Goal: Task Accomplishment & Management: Use online tool/utility

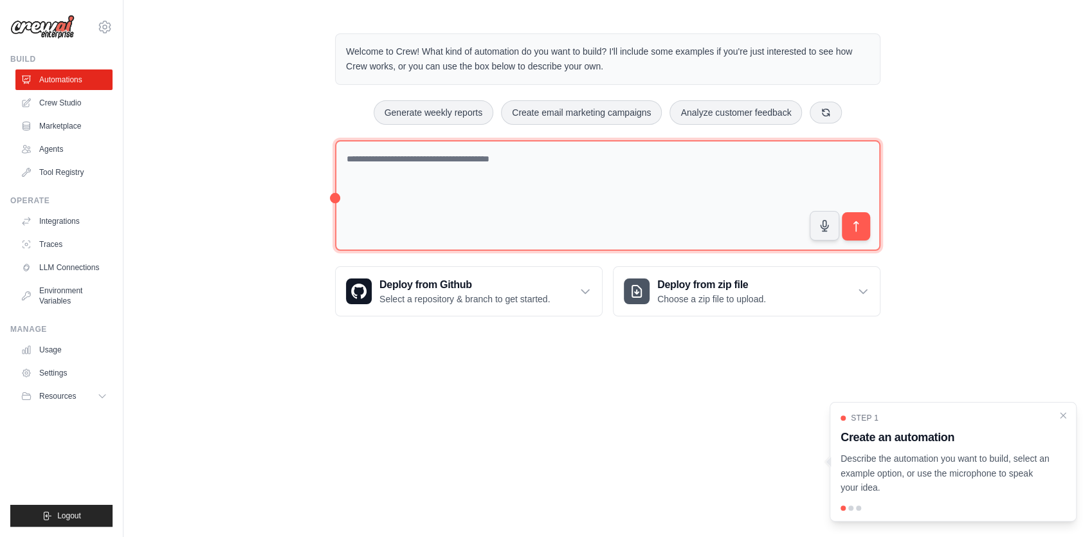
click at [389, 190] on textarea at bounding box center [607, 195] width 545 height 111
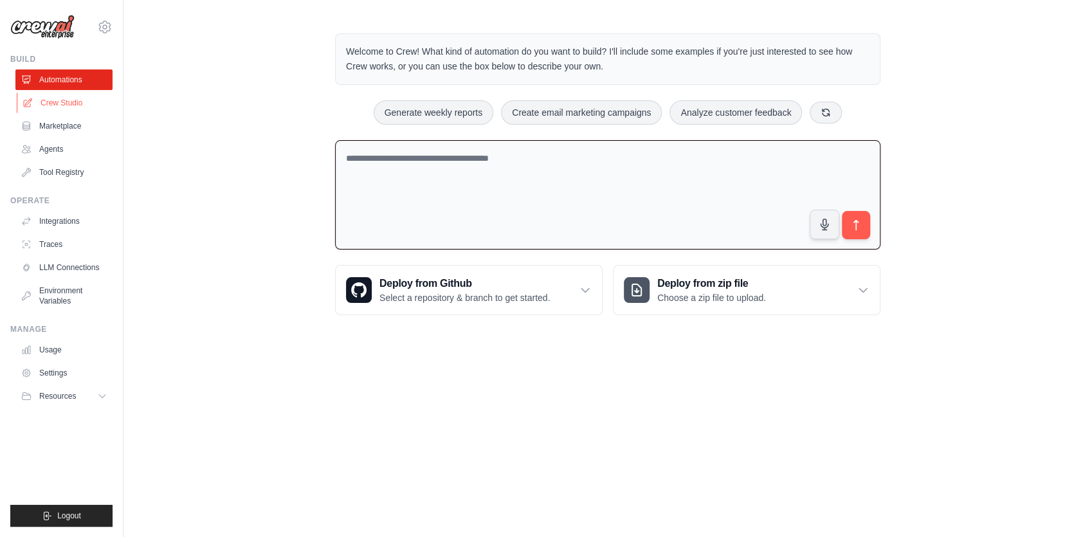
click at [65, 100] on link "Crew Studio" at bounding box center [65, 103] width 97 height 21
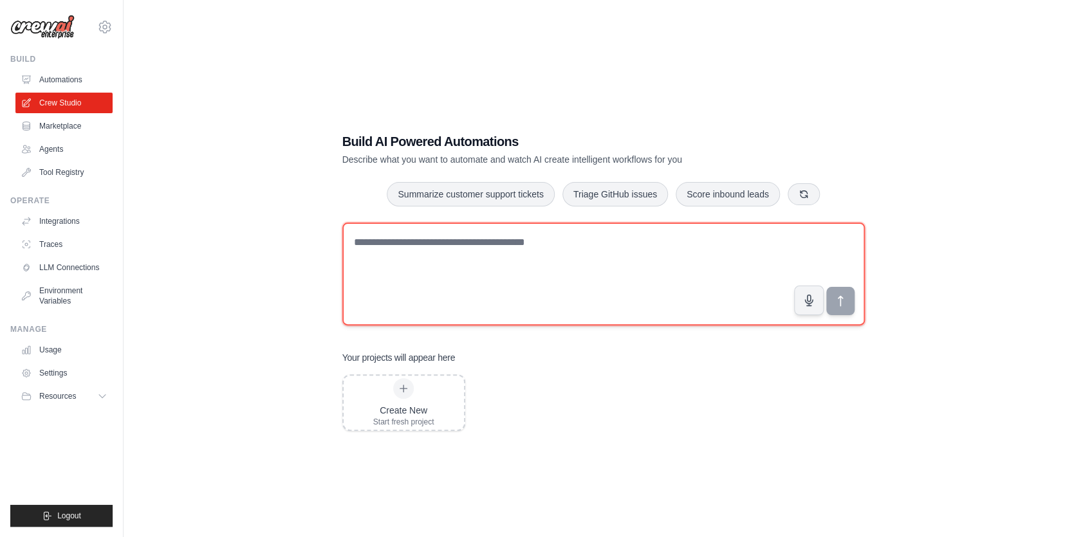
click at [380, 267] on textarea at bounding box center [603, 274] width 522 height 103
type textarea "**********"
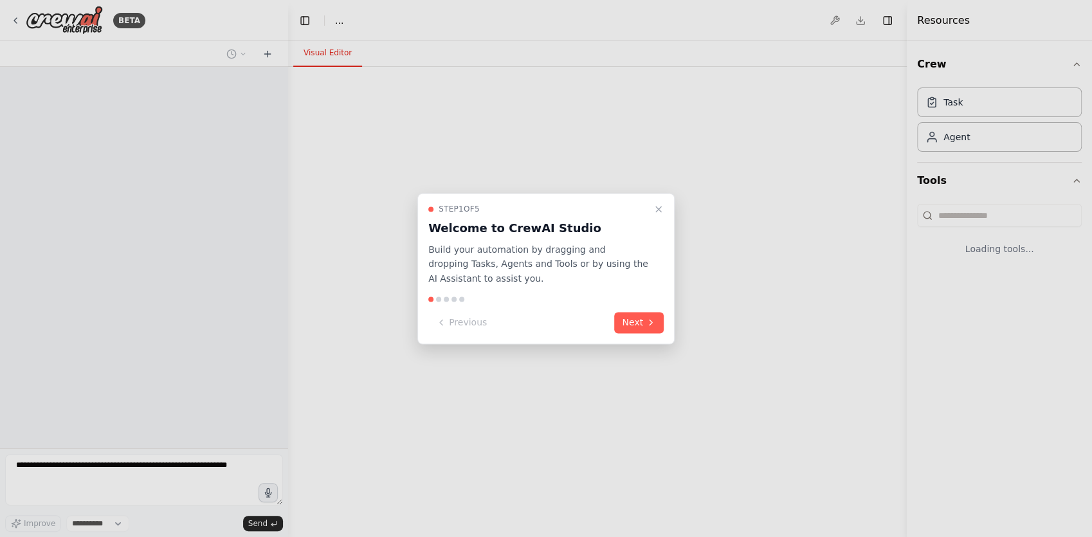
select select "****"
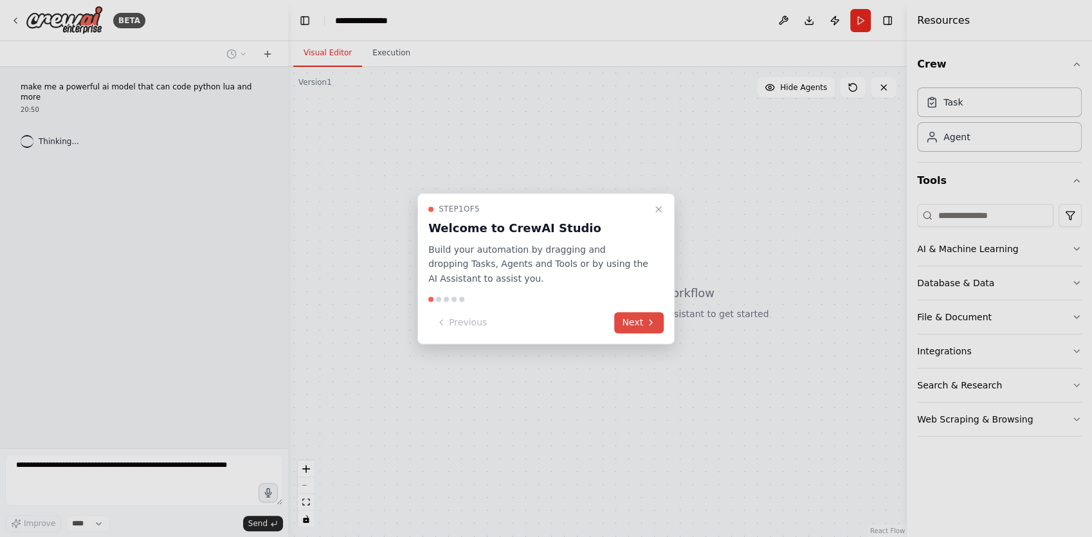
click at [649, 326] on icon at bounding box center [651, 323] width 10 height 10
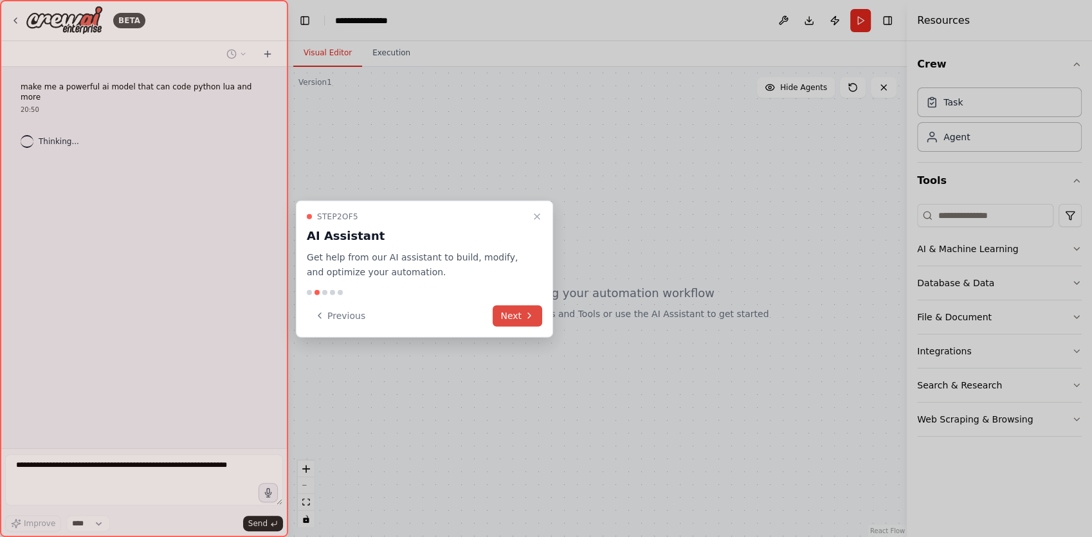
click at [526, 315] on icon at bounding box center [529, 316] width 10 height 10
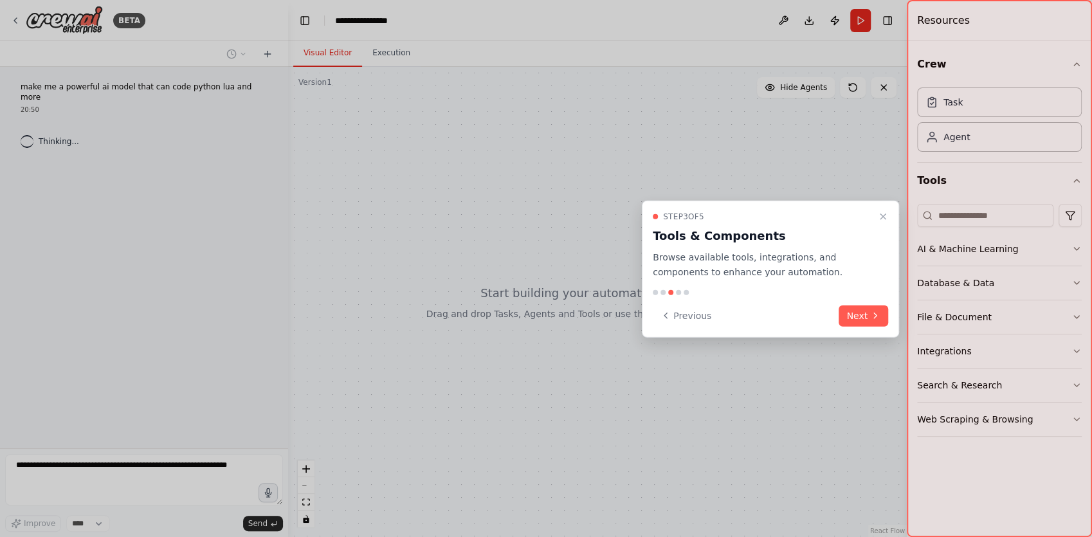
click at [873, 318] on icon at bounding box center [875, 316] width 10 height 10
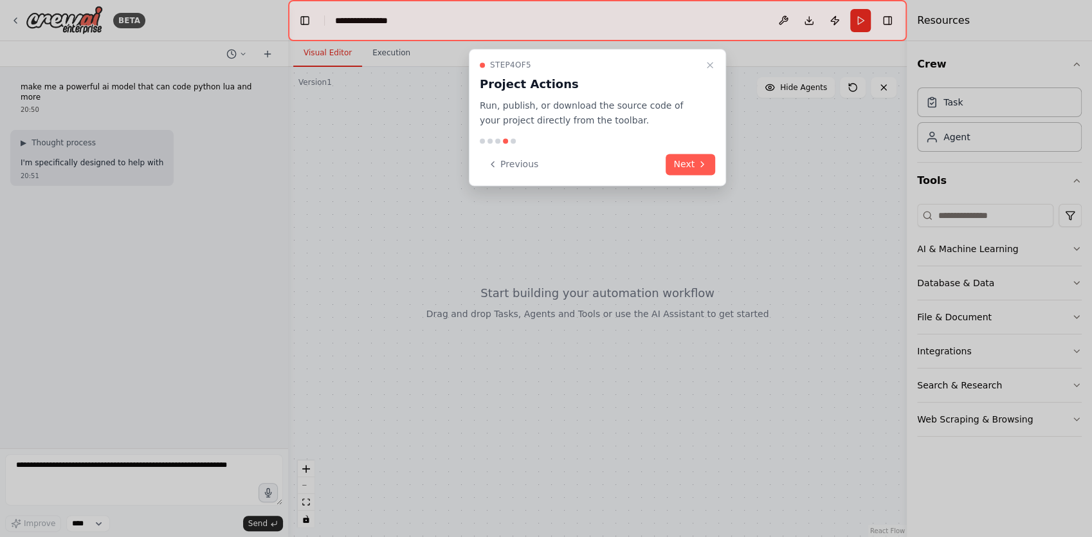
click at [702, 147] on div "Step 4 of 5 Project Actions Run, publish, or download the source code of your p…" at bounding box center [597, 117] width 257 height 137
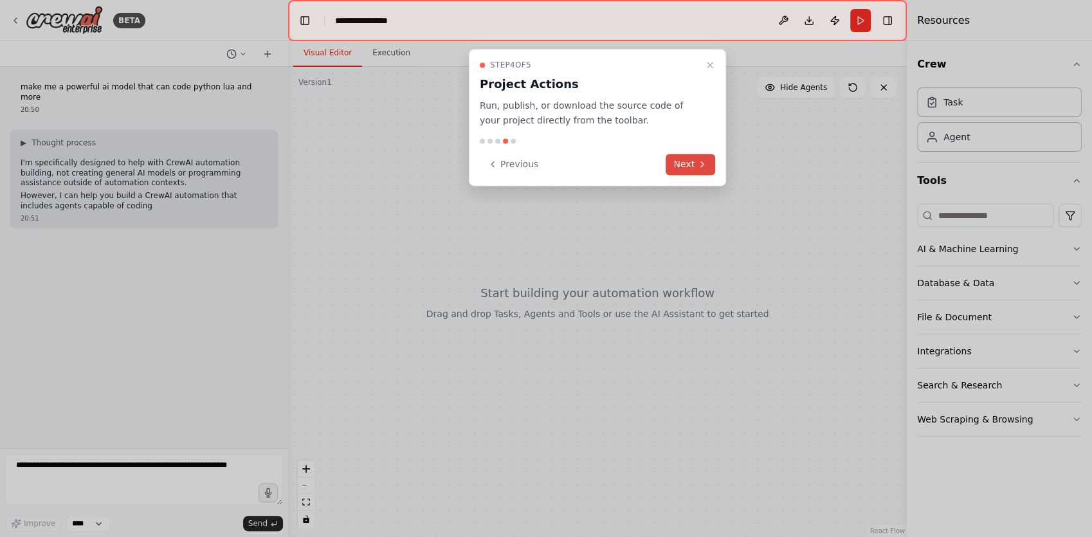
click at [686, 160] on button "Next" at bounding box center [691, 164] width 50 height 21
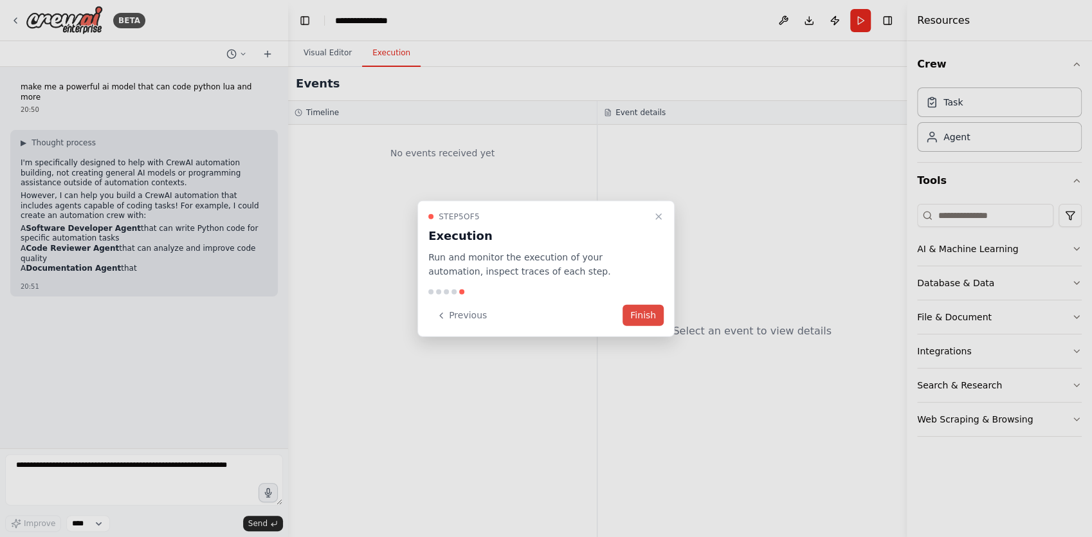
click at [650, 317] on button "Finish" at bounding box center [643, 315] width 41 height 21
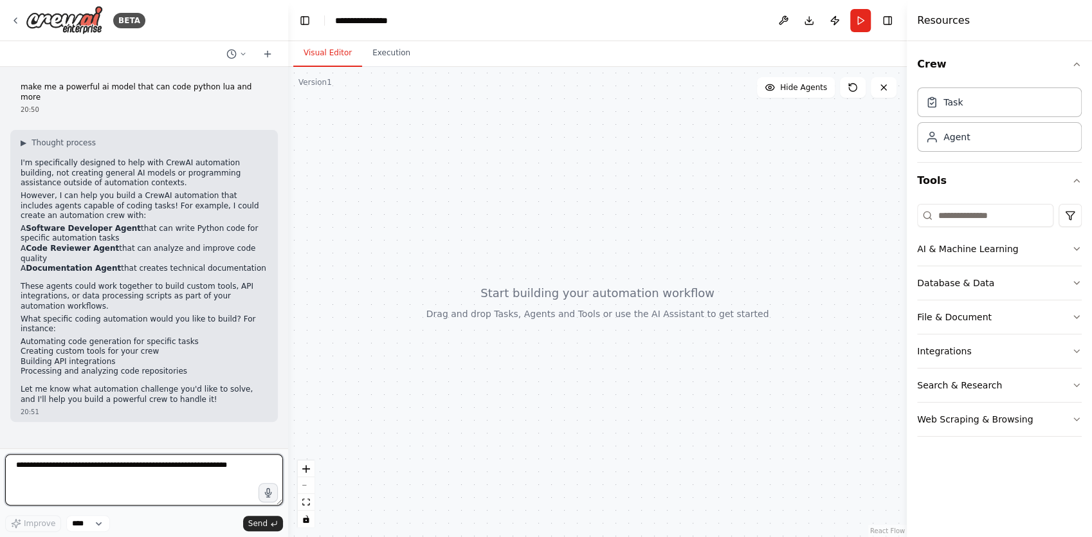
click at [134, 470] on textarea at bounding box center [144, 479] width 278 height 51
type textarea "**"
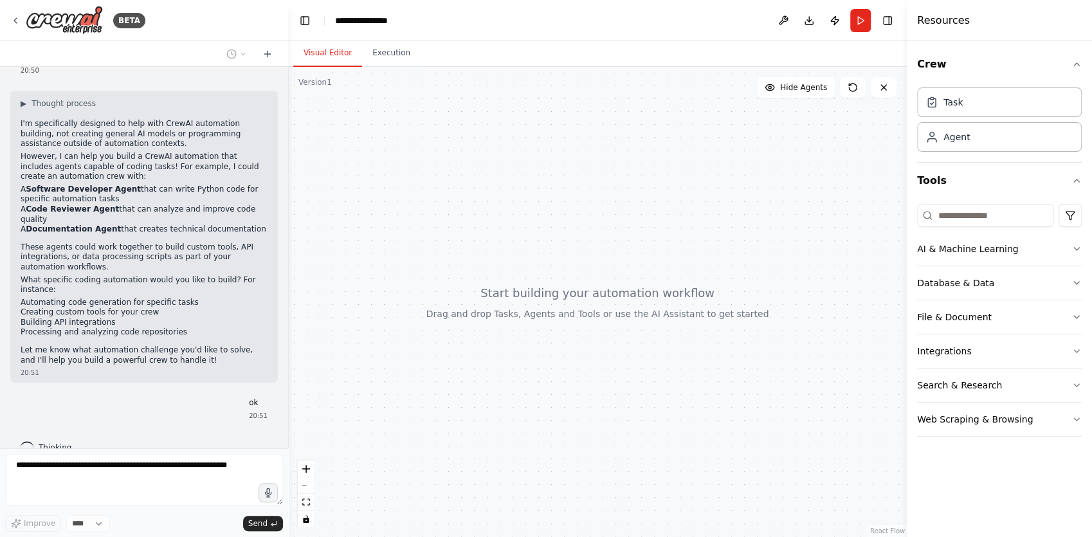
drag, startPoint x: 129, startPoint y: 523, endPoint x: 121, endPoint y: 527, distance: 9.5
click at [125, 526] on div "Improve **** Send" at bounding box center [144, 523] width 278 height 17
click at [961, 141] on div "Agent" at bounding box center [957, 136] width 26 height 13
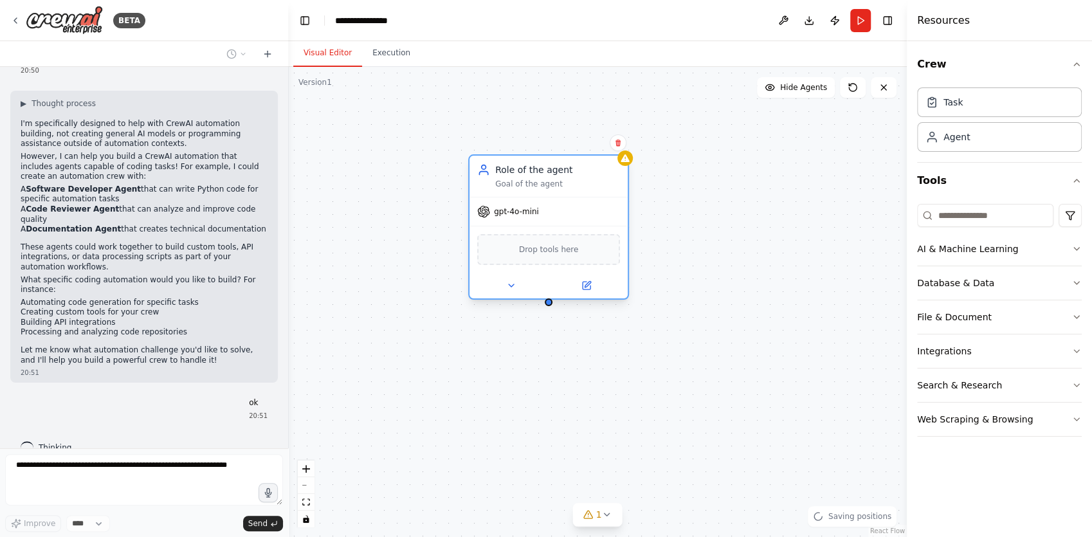
drag, startPoint x: 654, startPoint y: 219, endPoint x: 503, endPoint y: 185, distance: 154.5
click at [503, 185] on div "Goal of the agent" at bounding box center [557, 184] width 125 height 10
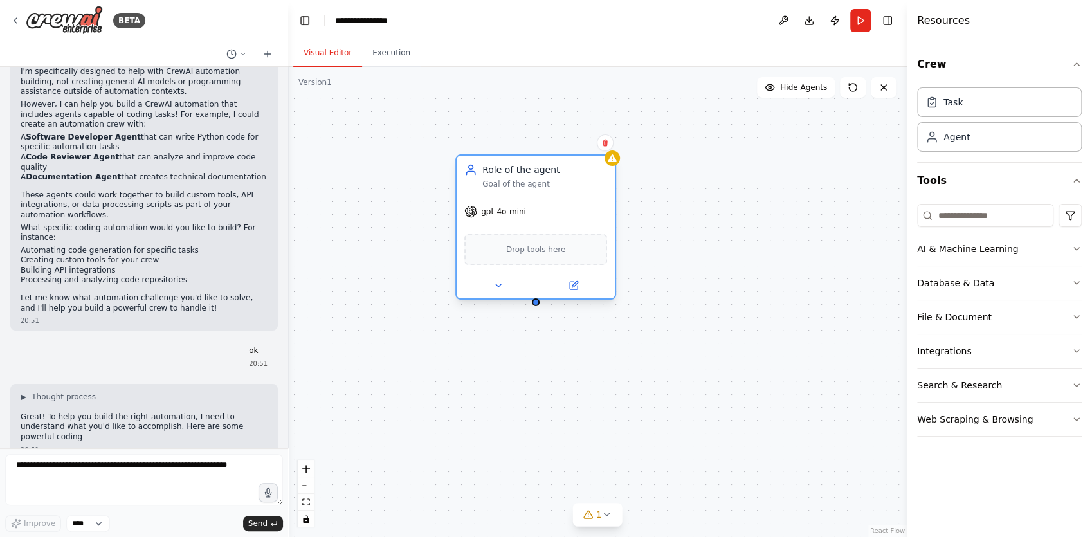
click at [520, 254] on span "Drop tools here" at bounding box center [536, 249] width 60 height 13
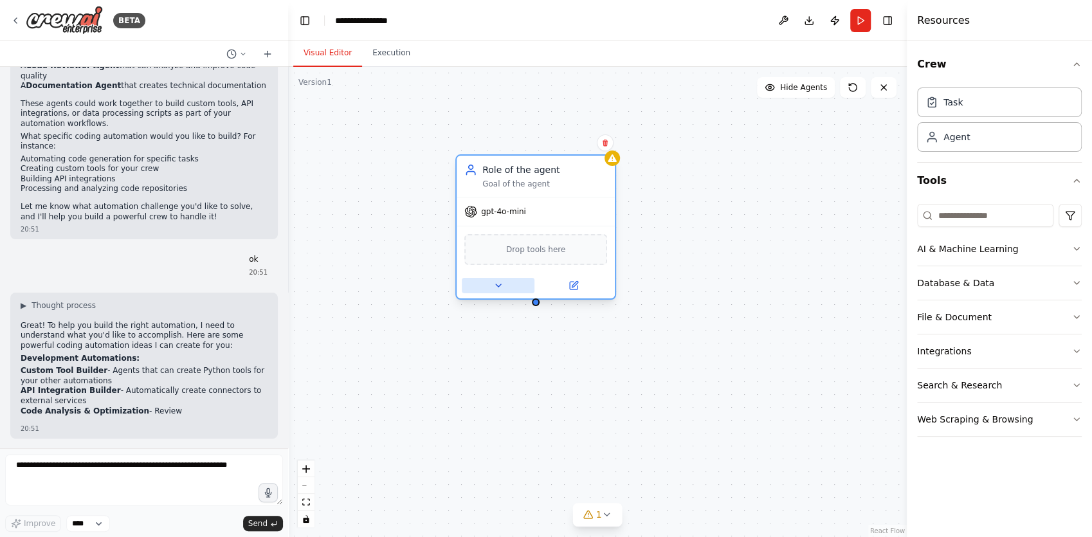
click at [505, 283] on button at bounding box center [498, 285] width 73 height 15
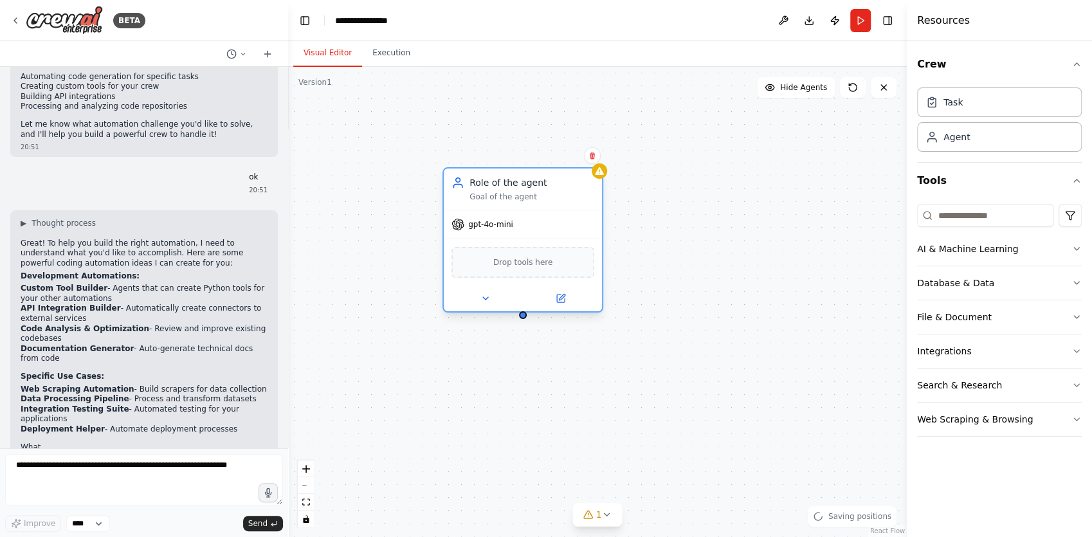
drag, startPoint x: 529, startPoint y: 256, endPoint x: 509, endPoint y: 264, distance: 21.6
click at [509, 264] on div "Drop tools here" at bounding box center [523, 262] width 143 height 31
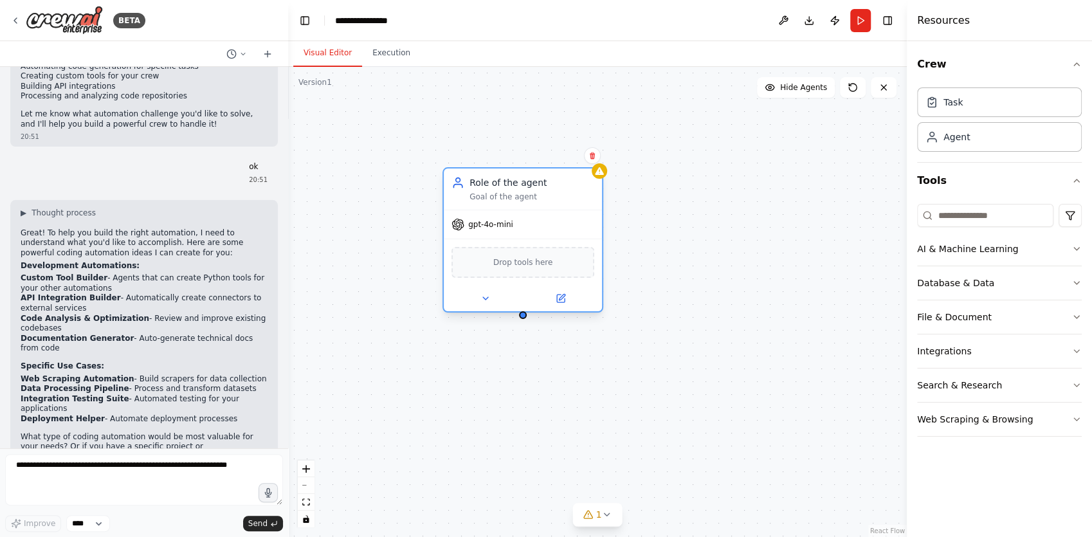
scroll to position [285, 0]
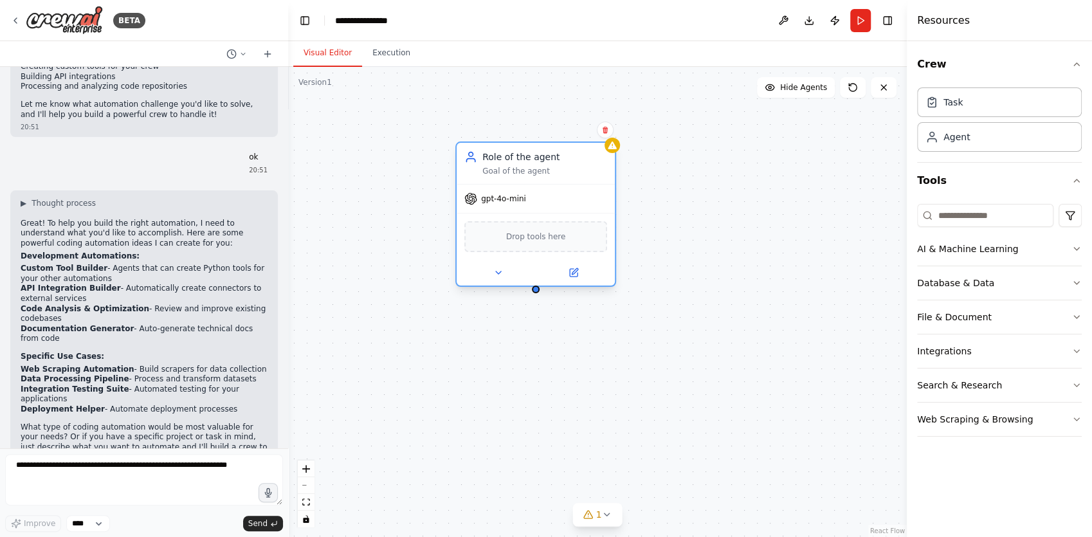
drag, startPoint x: 511, startPoint y: 259, endPoint x: 490, endPoint y: 212, distance: 50.7
click at [506, 230] on span "Drop tools here" at bounding box center [536, 236] width 60 height 13
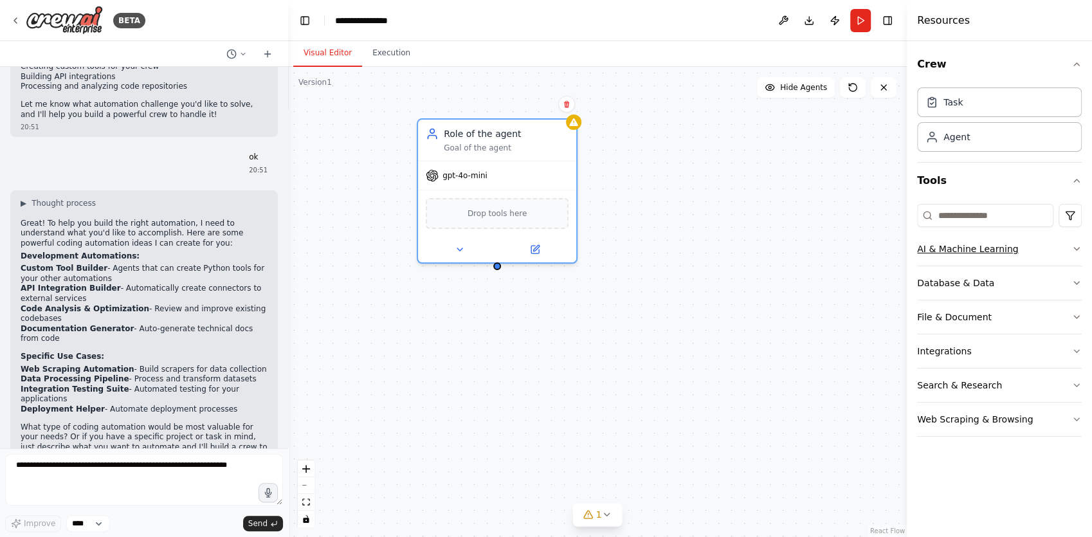
click at [983, 251] on button "AI & Machine Learning" at bounding box center [999, 248] width 165 height 33
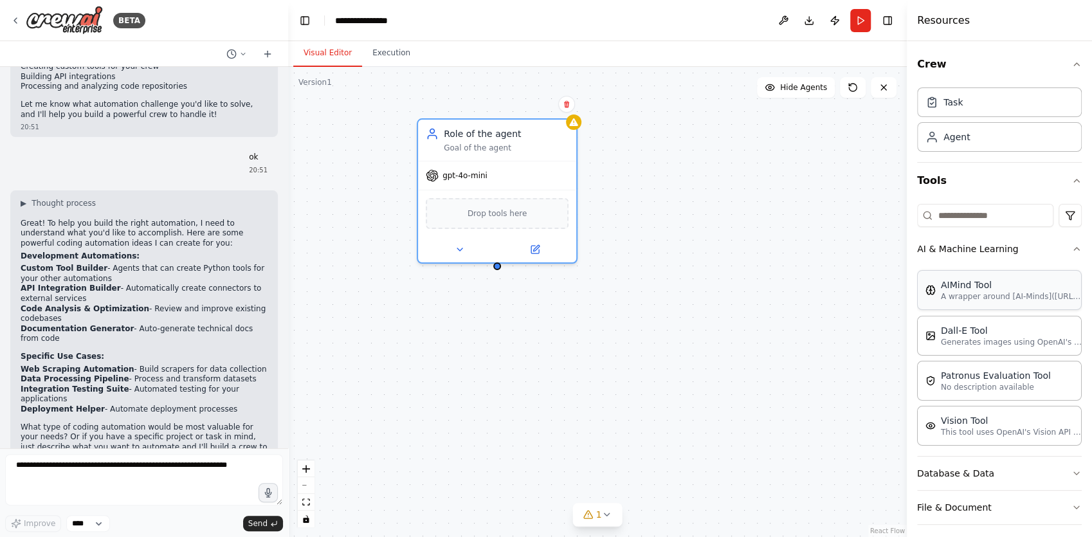
click at [990, 270] on div "AIMind Tool A wrapper around [AI-Minds](https://mindsdb.com/minds). Useful for …" at bounding box center [999, 290] width 165 height 40
click at [955, 267] on div "AIMind Tool A wrapper around [AI-Minds](https://mindsdb.com/minds). Useful for …" at bounding box center [999, 356] width 165 height 180
click at [955, 264] on button "AI & Machine Learning" at bounding box center [999, 248] width 165 height 33
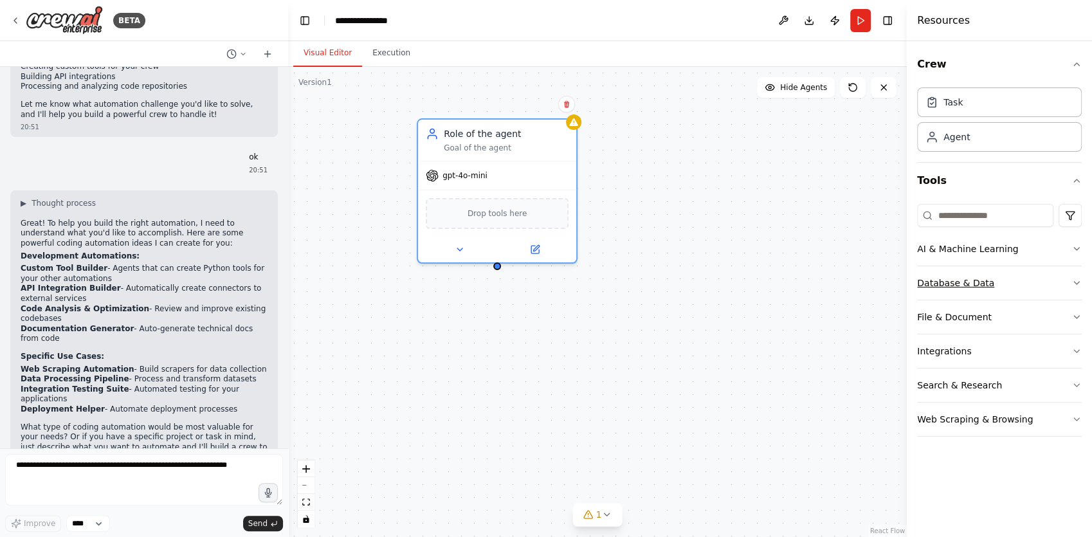
click at [939, 286] on button "Database & Data" at bounding box center [999, 282] width 165 height 33
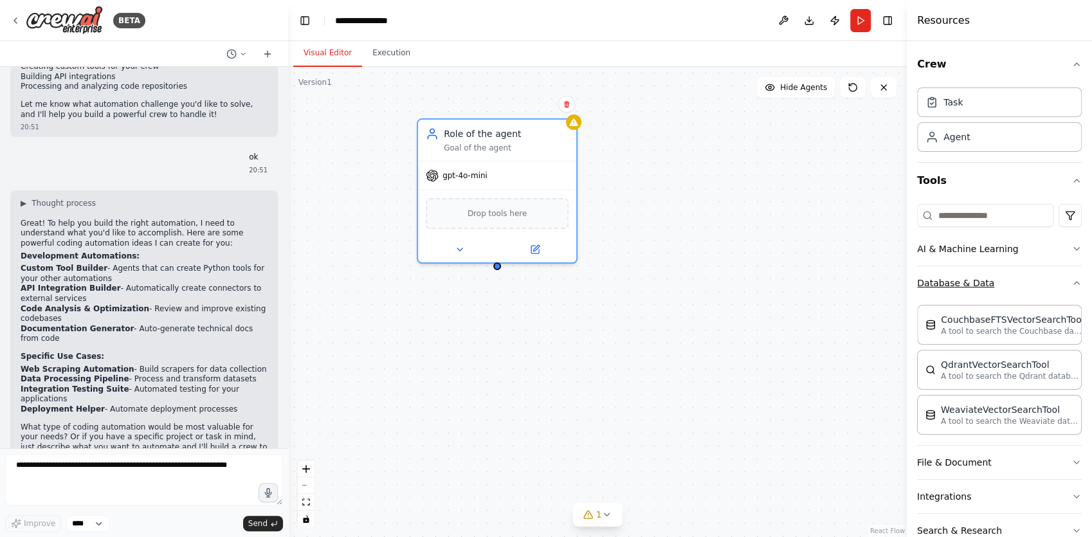
click at [940, 287] on button "Database & Data" at bounding box center [999, 282] width 165 height 33
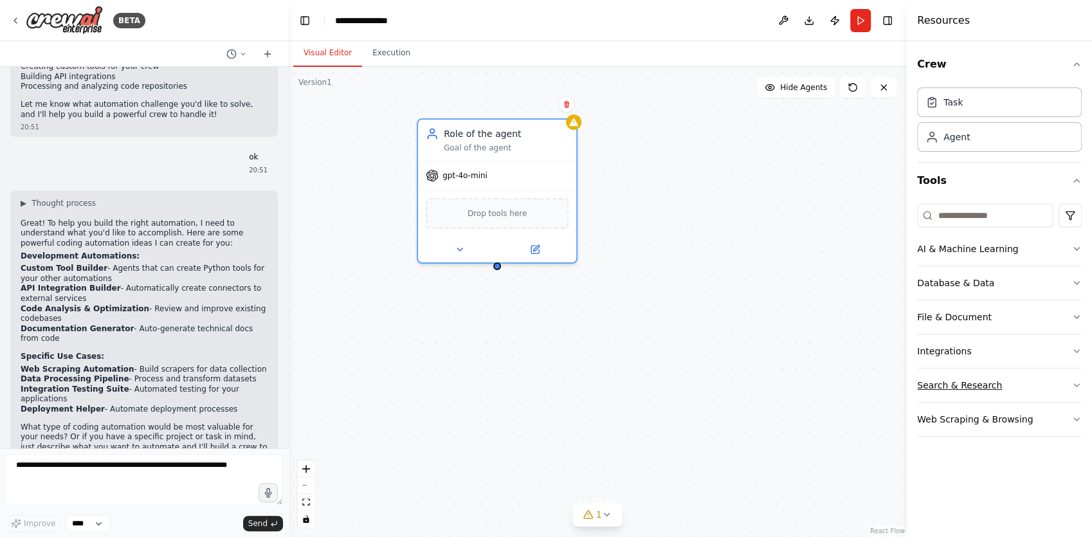
click at [950, 389] on button "Search & Research" at bounding box center [999, 385] width 165 height 33
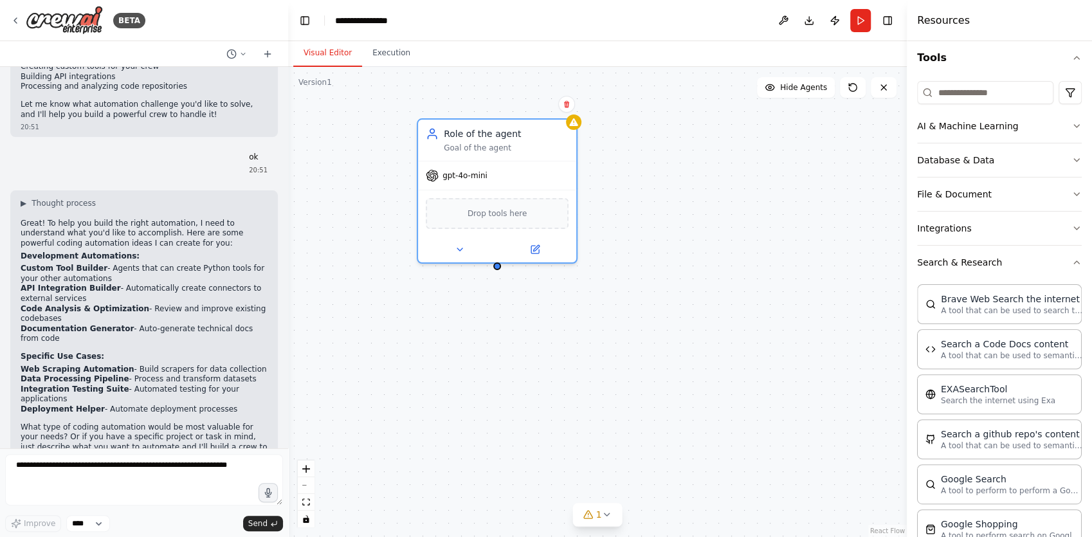
scroll to position [128, 0]
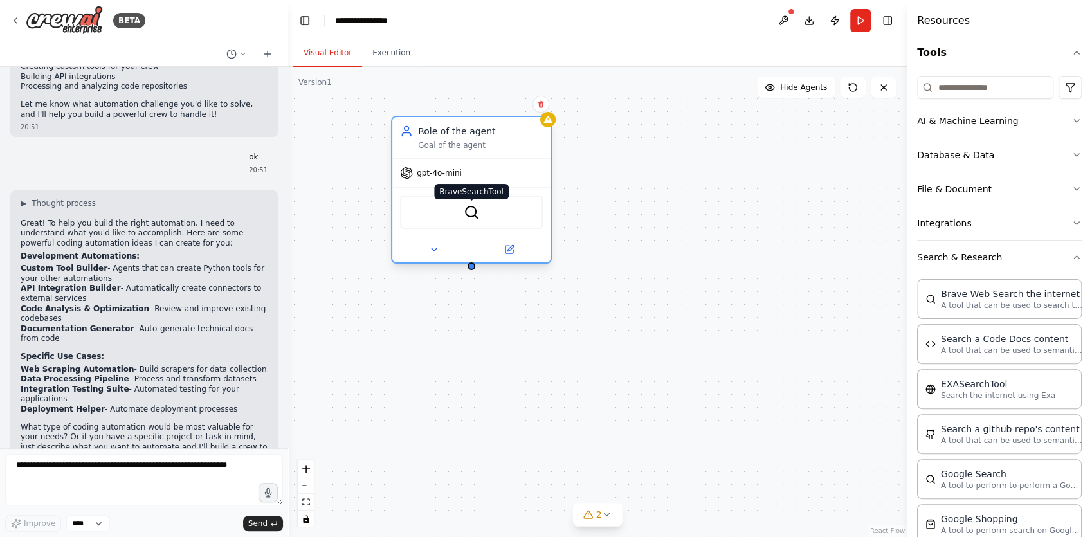
drag, startPoint x: 490, startPoint y: 213, endPoint x: 467, endPoint y: 215, distance: 22.6
click at [467, 215] on img at bounding box center [471, 212] width 15 height 15
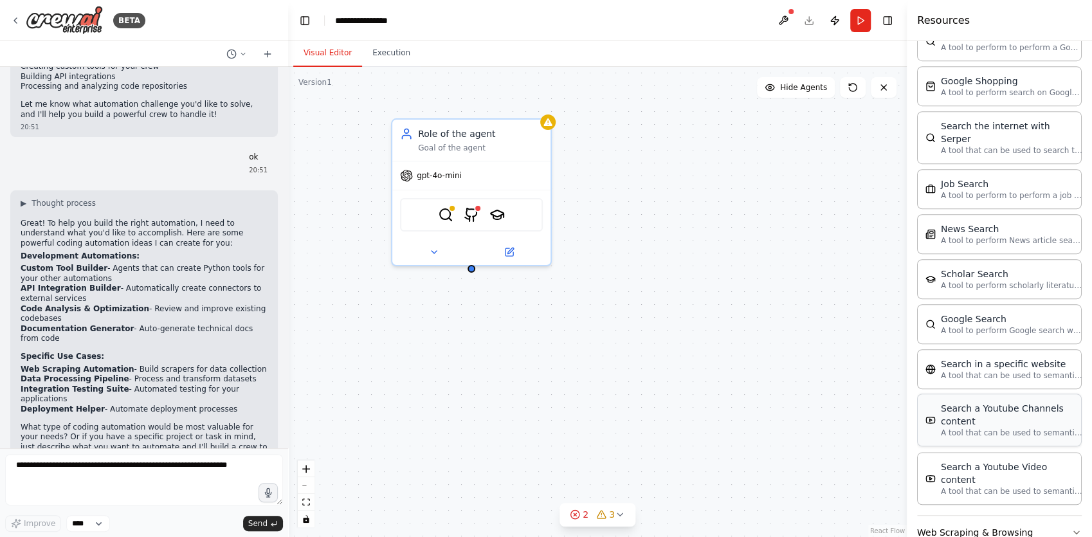
scroll to position [571, 0]
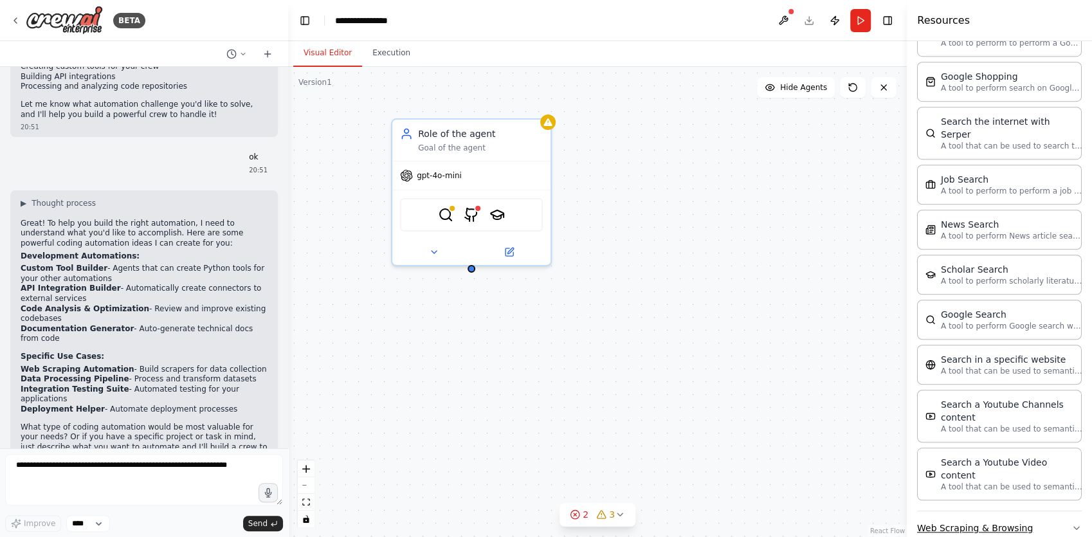
click at [971, 511] on button "Web Scraping & Browsing" at bounding box center [999, 527] width 165 height 33
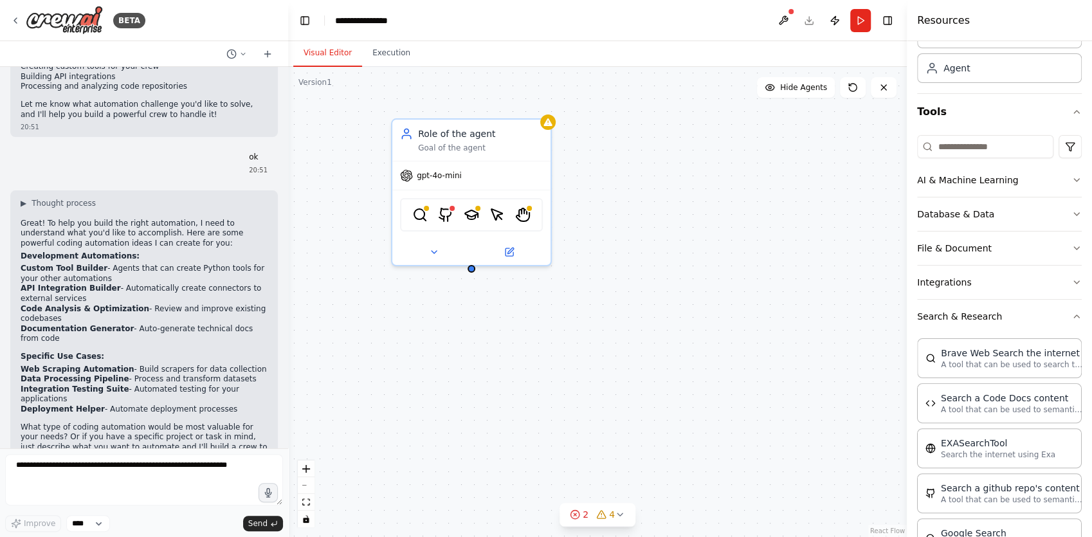
scroll to position [64, 0]
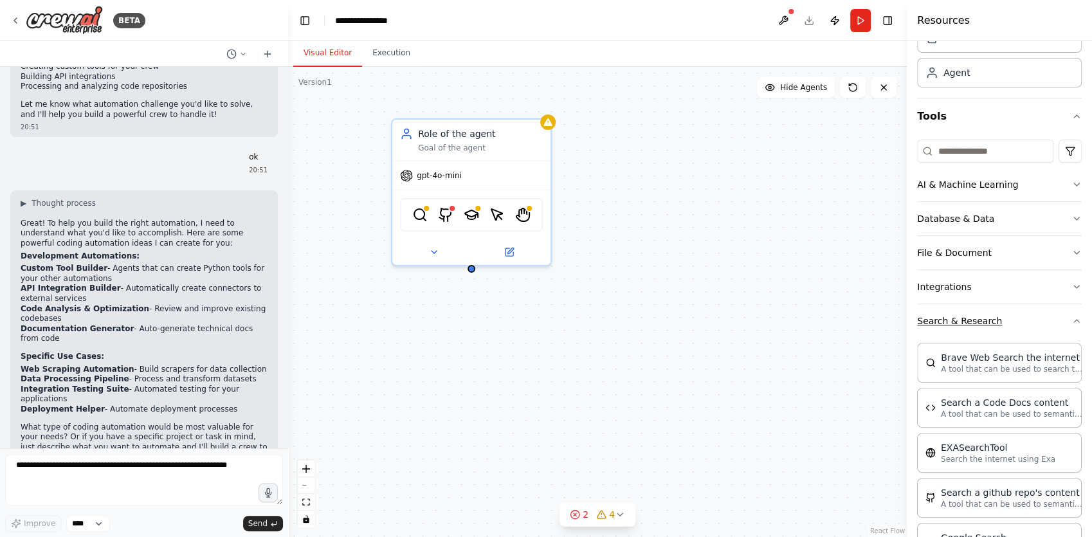
click at [978, 329] on button "Search & Research" at bounding box center [999, 320] width 165 height 33
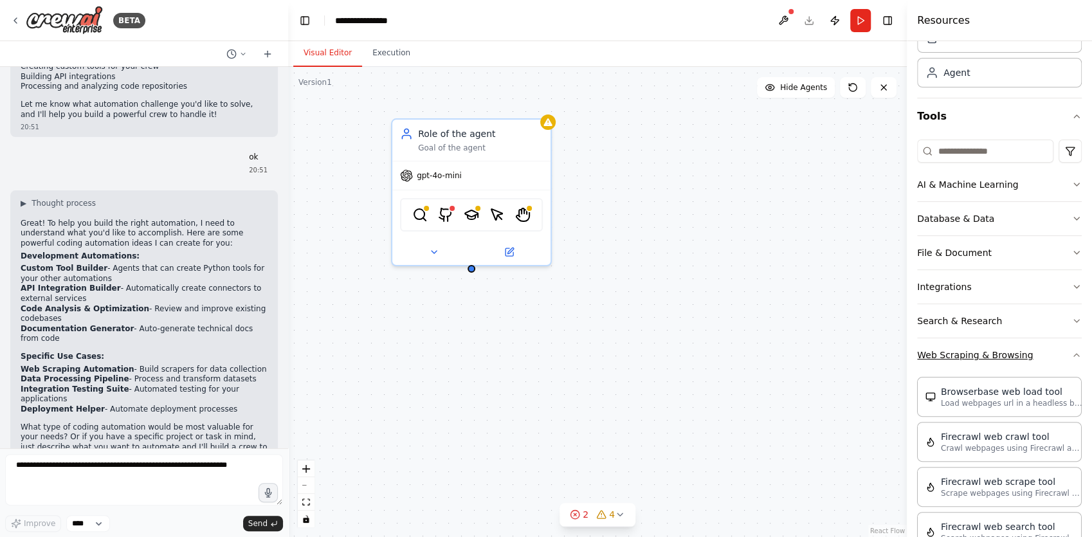
click at [986, 360] on button "Web Scraping & Browsing" at bounding box center [999, 354] width 165 height 33
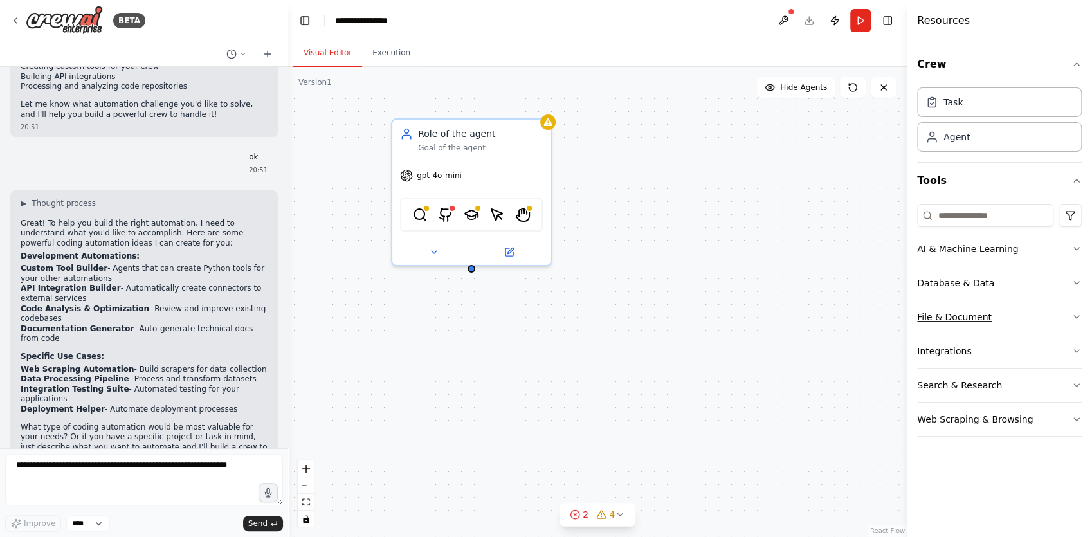
click at [991, 311] on button "File & Document" at bounding box center [999, 316] width 165 height 33
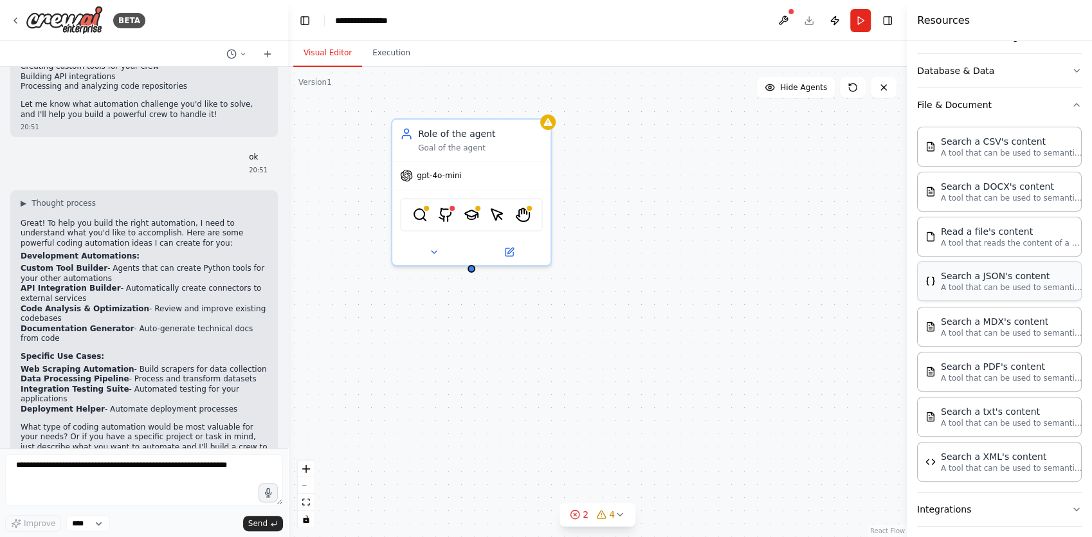
scroll to position [160, 0]
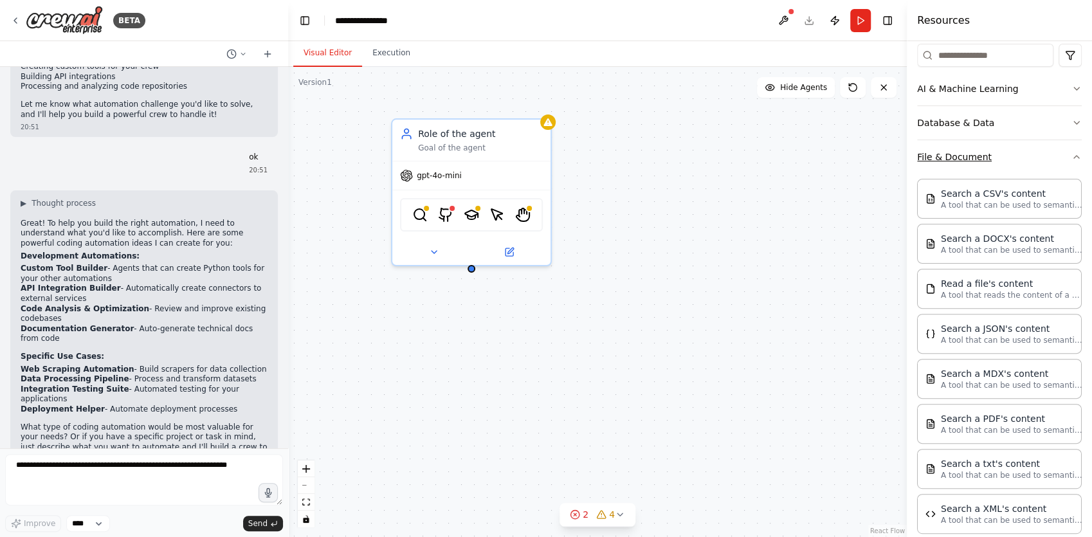
click at [974, 156] on button "File & Document" at bounding box center [999, 156] width 165 height 33
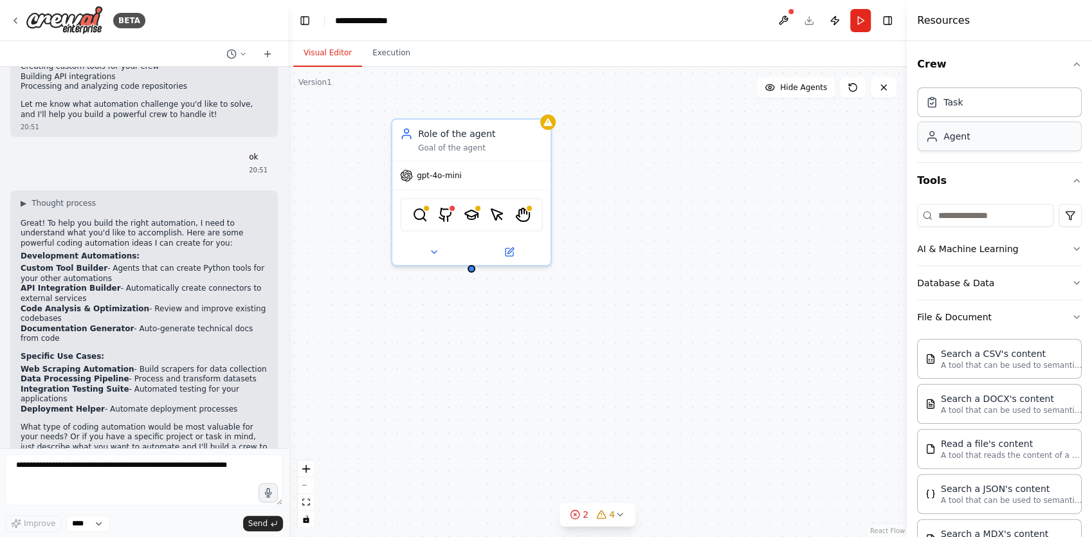
scroll to position [0, 0]
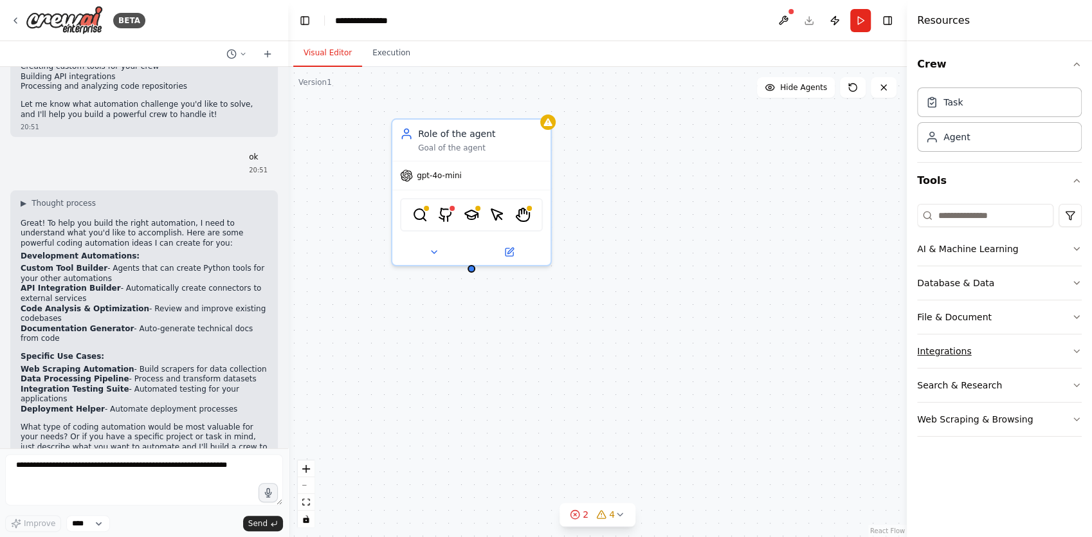
click at [986, 340] on button "Integrations" at bounding box center [999, 351] width 165 height 33
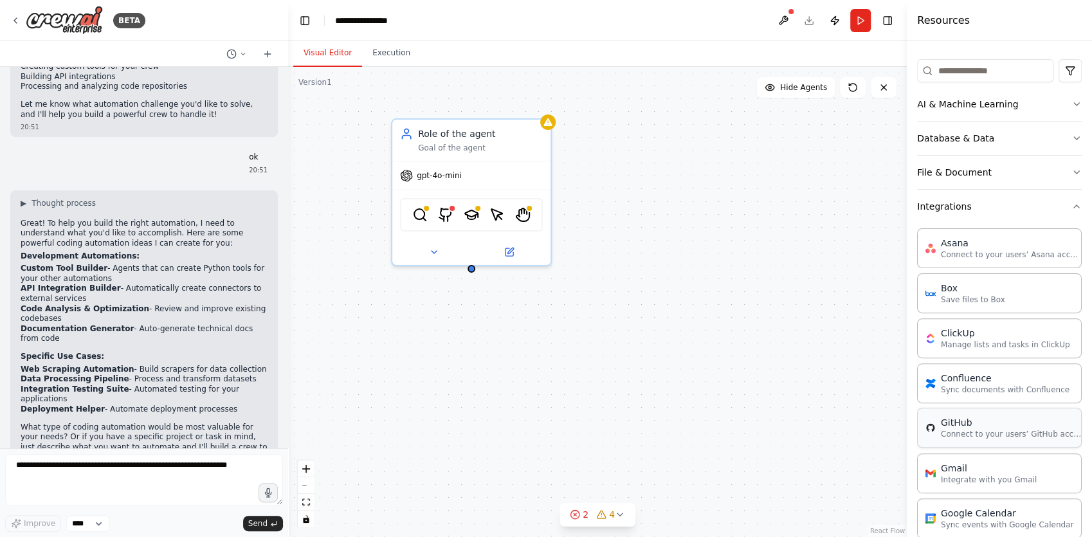
scroll to position [193, 0]
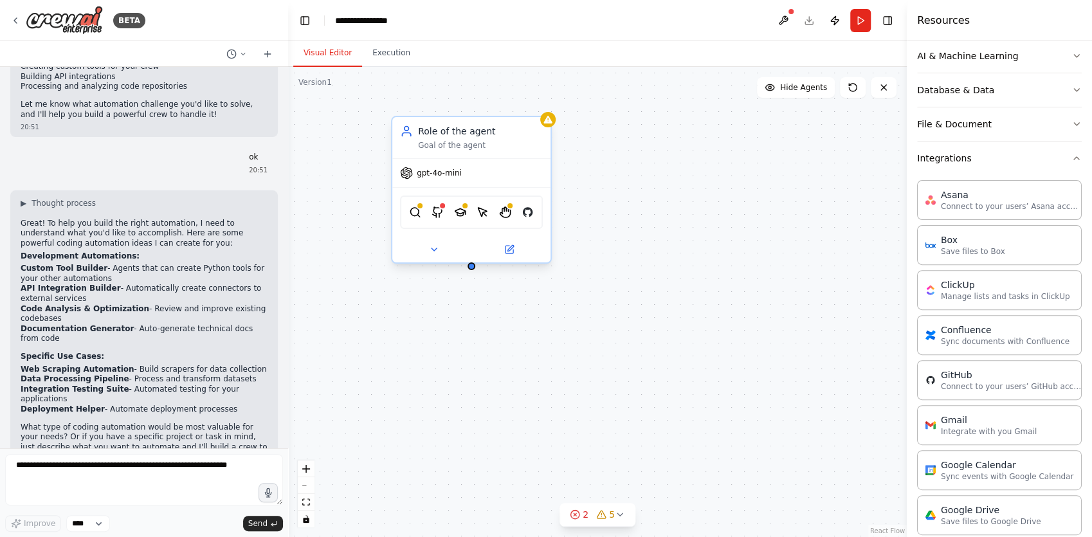
click at [443, 149] on div "Goal of the agent" at bounding box center [480, 145] width 125 height 10
click at [452, 149] on div "Goal of the agent" at bounding box center [480, 145] width 125 height 10
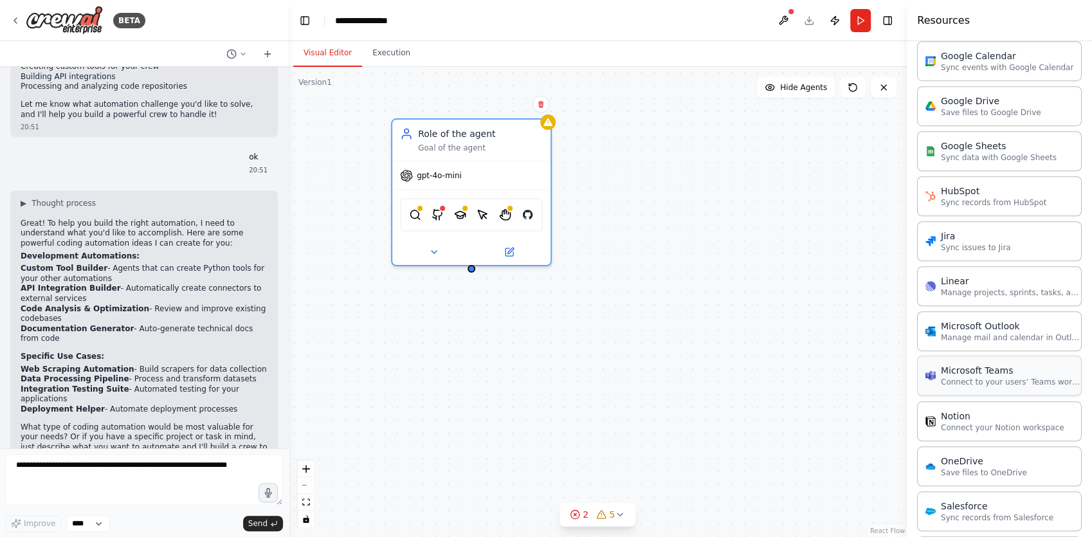
scroll to position [643, 0]
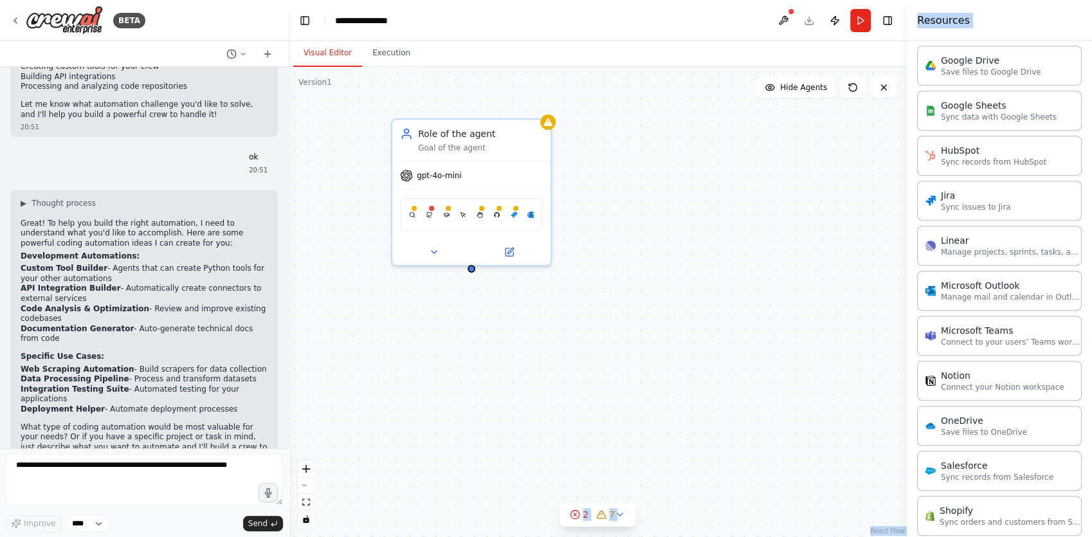
drag, startPoint x: 956, startPoint y: 442, endPoint x: 879, endPoint y: 428, distance: 78.5
click at [879, 428] on div "BETA make me a powerful ai model that can code python lua and more 20:50 ▶ Thou…" at bounding box center [546, 268] width 1092 height 537
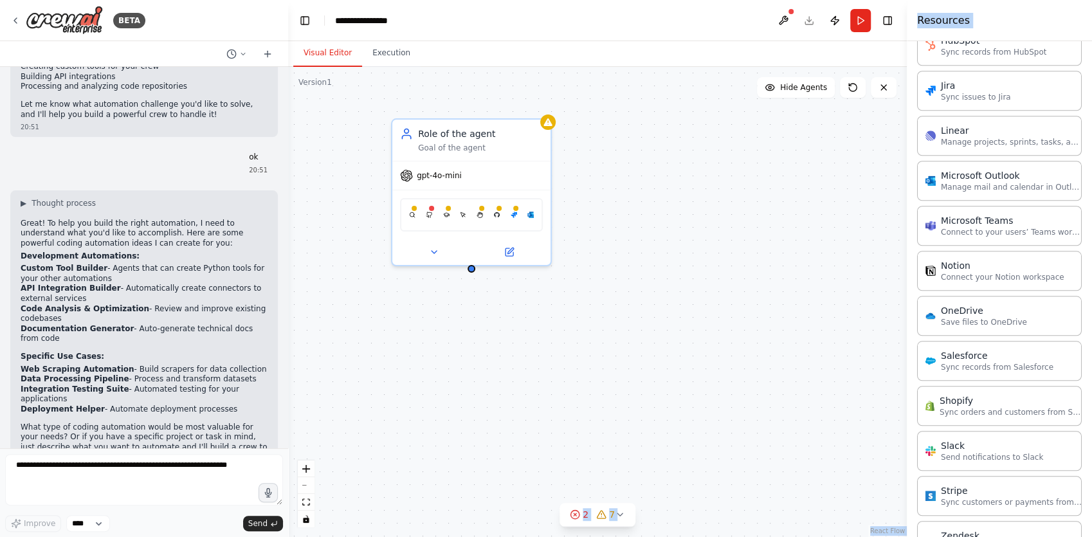
scroll to position [771, 0]
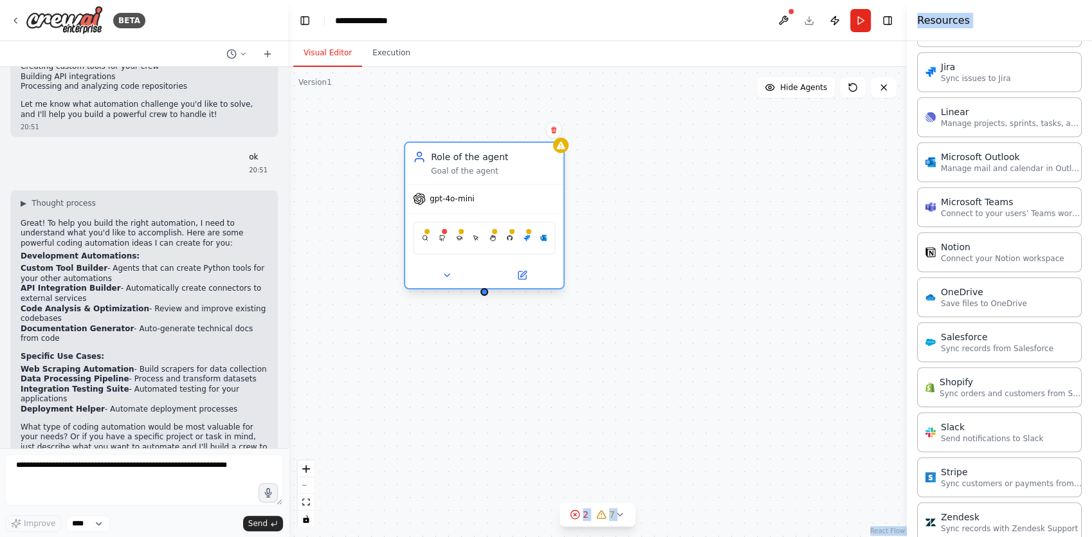
drag, startPoint x: 412, startPoint y: 216, endPoint x: 418, endPoint y: 243, distance: 27.8
click at [418, 243] on div "BraveSearchTool GithubSearchTool SerplyScholarSearchTool ScrapeElementFromWebsi…" at bounding box center [484, 237] width 143 height 33
click at [425, 239] on img at bounding box center [425, 237] width 6 height 15
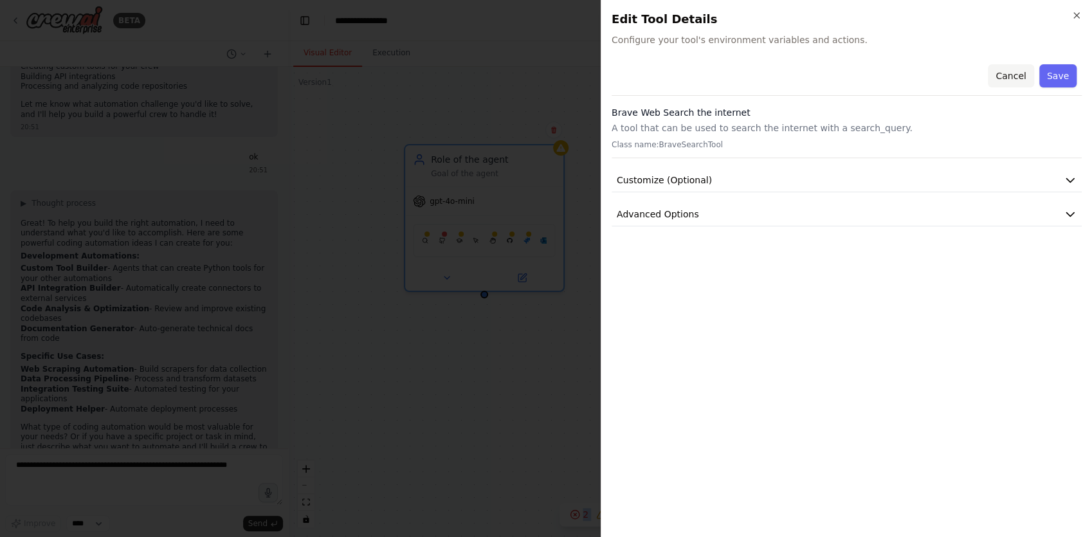
click at [1013, 77] on button "Cancel" at bounding box center [1011, 75] width 46 height 23
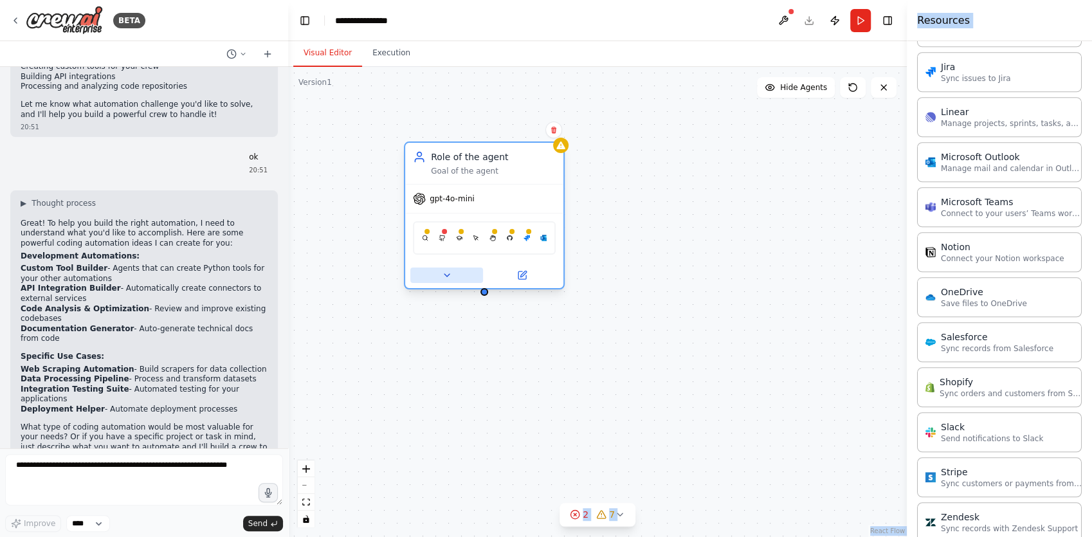
click at [444, 278] on icon at bounding box center [447, 275] width 10 height 10
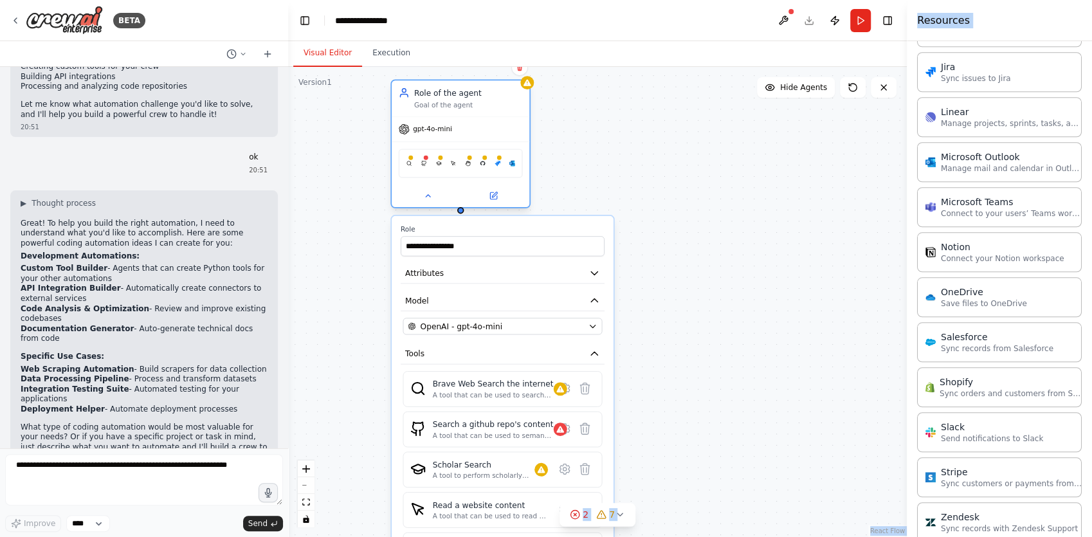
drag, startPoint x: 508, startPoint y: 185, endPoint x: 479, endPoint y: 95, distance: 95.2
click at [479, 95] on div "Role of the agent" at bounding box center [468, 92] width 109 height 11
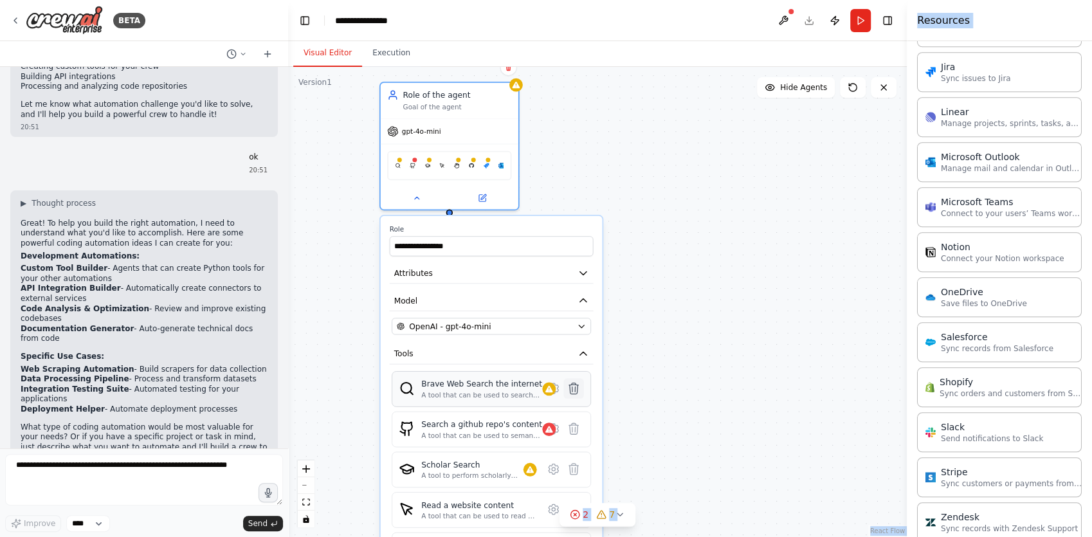
click at [573, 389] on icon at bounding box center [573, 388] width 9 height 11
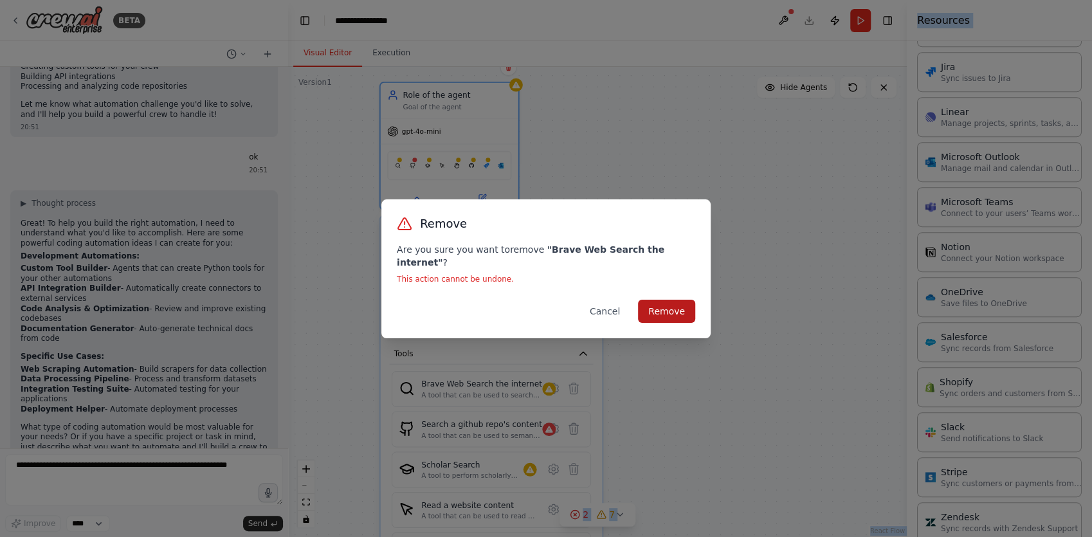
click at [664, 307] on button "Remove" at bounding box center [666, 311] width 57 height 23
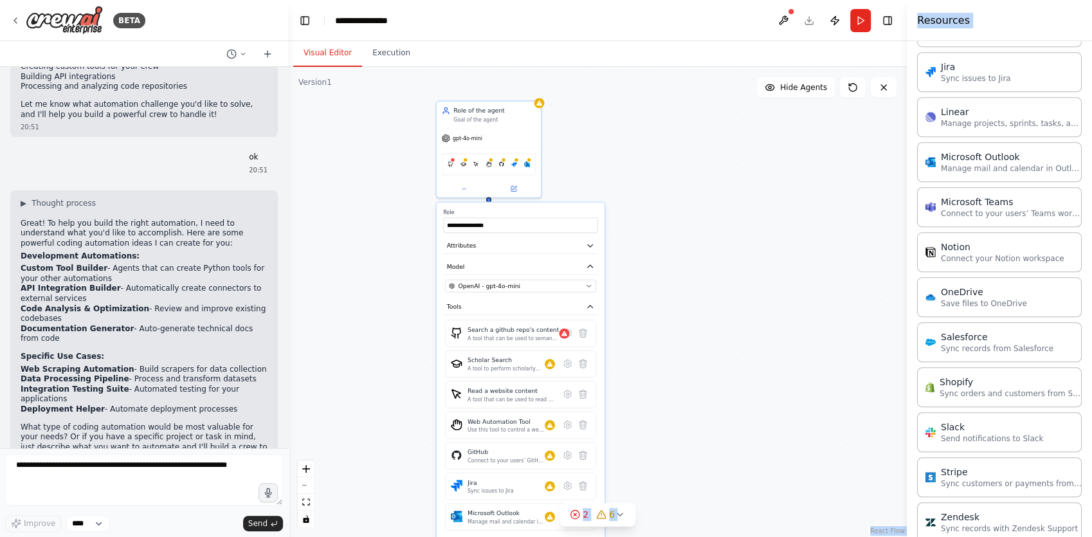
drag, startPoint x: 666, startPoint y: 466, endPoint x: 654, endPoint y: 341, distance: 126.0
click at [682, 333] on div "**********" at bounding box center [597, 302] width 619 height 470
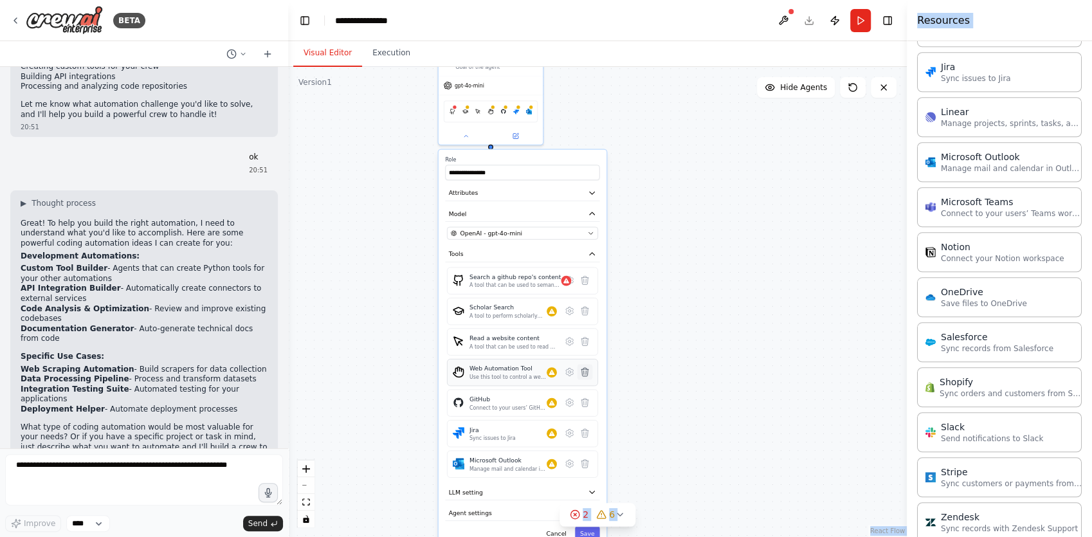
click at [590, 376] on button at bounding box center [584, 371] width 15 height 15
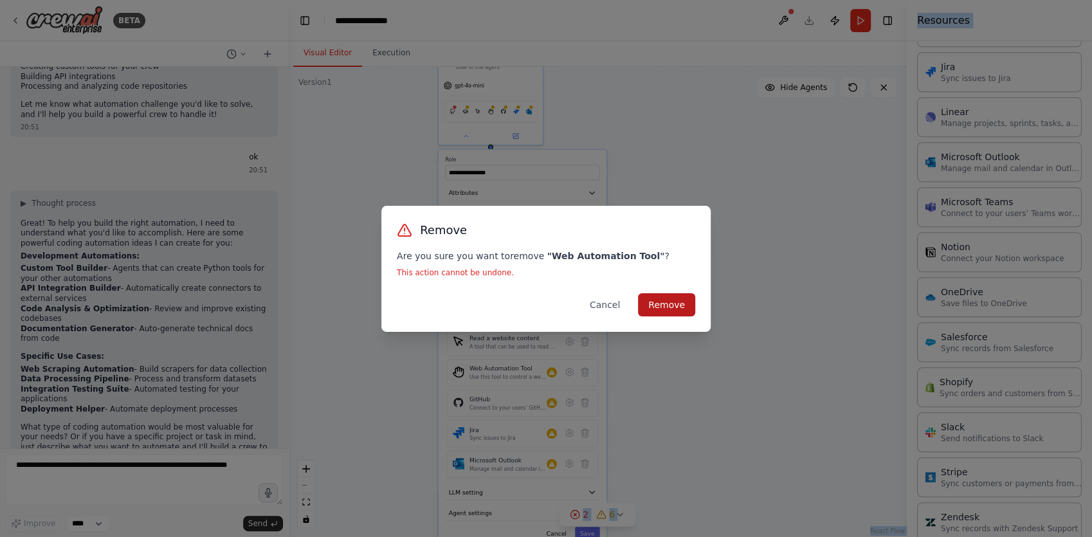
click at [680, 296] on button "Remove" at bounding box center [666, 304] width 57 height 23
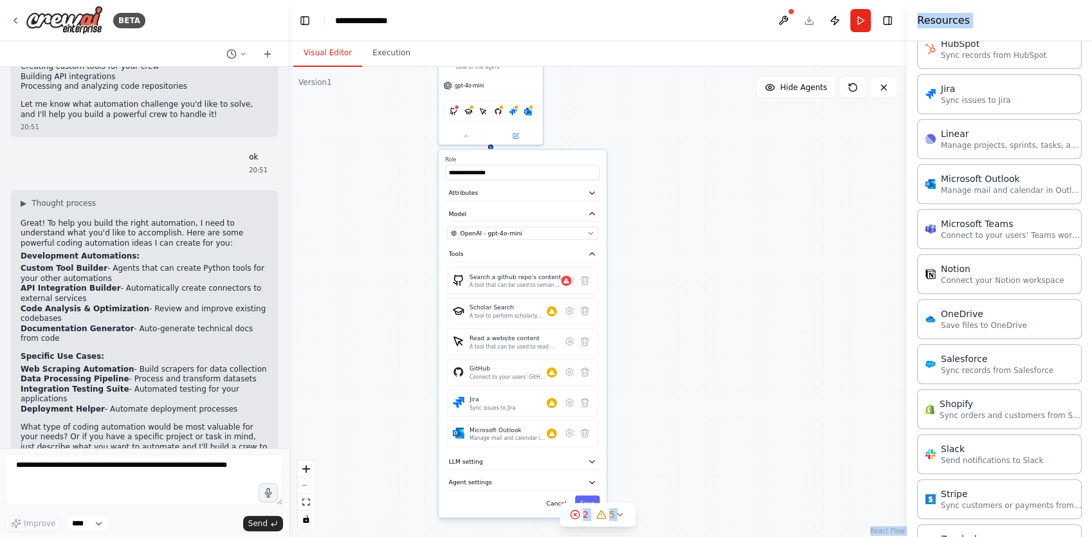
scroll to position [744, 0]
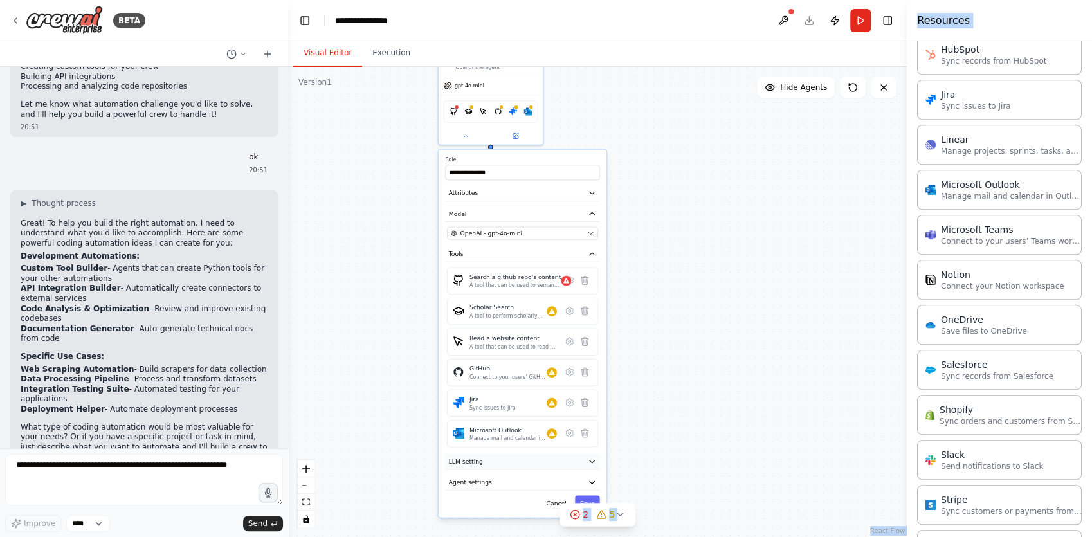
click at [491, 462] on button "LLM setting" at bounding box center [522, 461] width 154 height 15
click at [519, 488] on span at bounding box center [522, 487] width 7 height 7
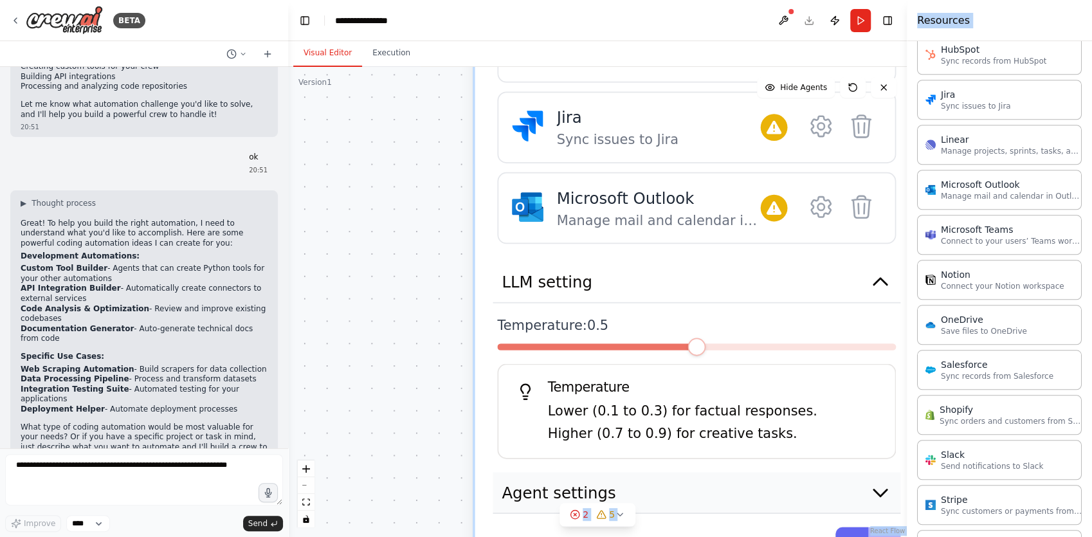
click at [615, 472] on button "Agent settings" at bounding box center [697, 492] width 408 height 41
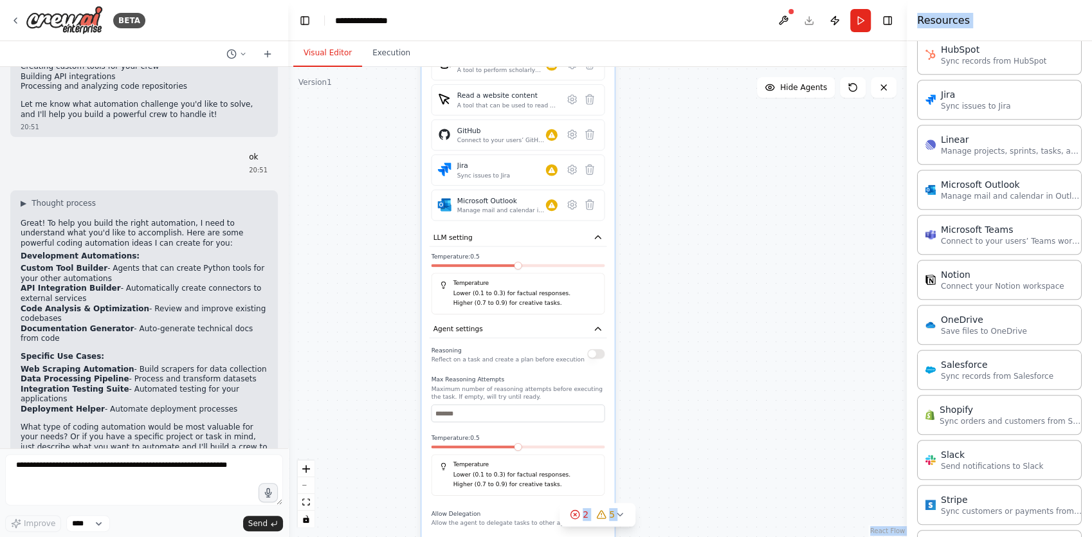
drag, startPoint x: 434, startPoint y: 381, endPoint x: 401, endPoint y: 282, distance: 103.9
click at [402, 280] on div "**********" at bounding box center [597, 302] width 619 height 470
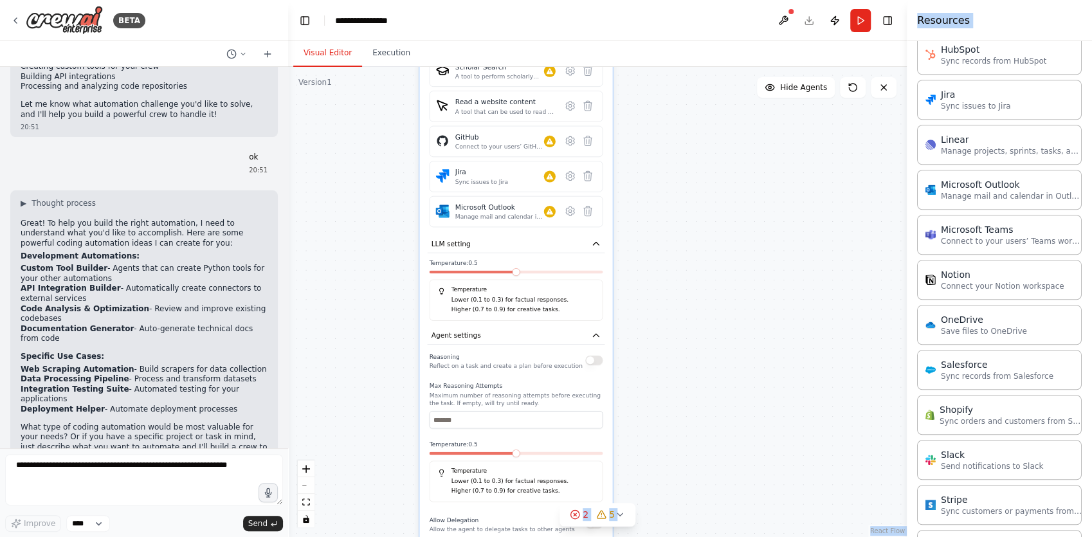
drag, startPoint x: 376, startPoint y: 354, endPoint x: 384, endPoint y: 296, distance: 59.1
click at [385, 289] on div "**********" at bounding box center [597, 302] width 619 height 470
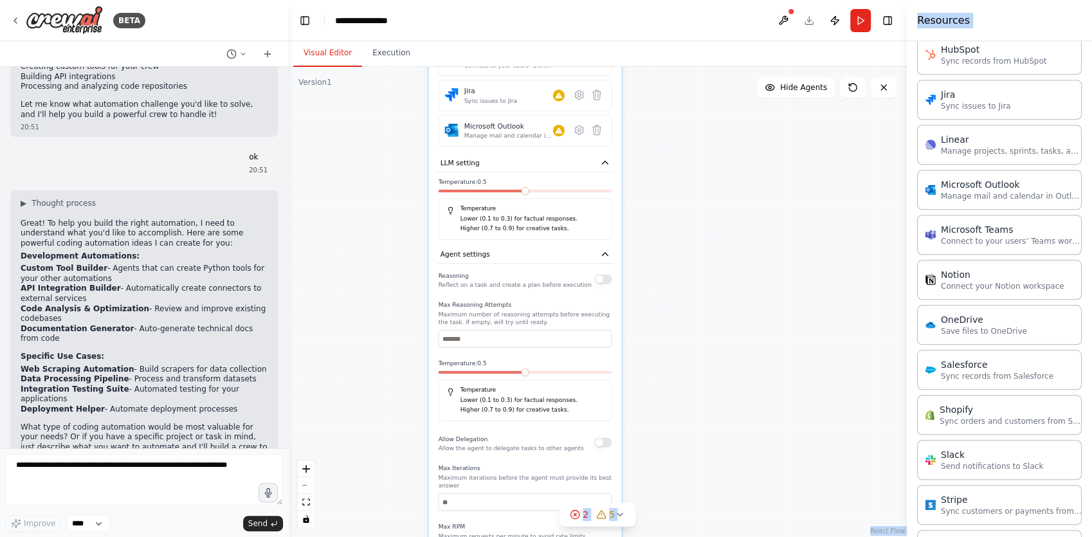
drag, startPoint x: 389, startPoint y: 343, endPoint x: 383, endPoint y: 300, distance: 42.8
click at [383, 300] on div "**********" at bounding box center [597, 302] width 619 height 470
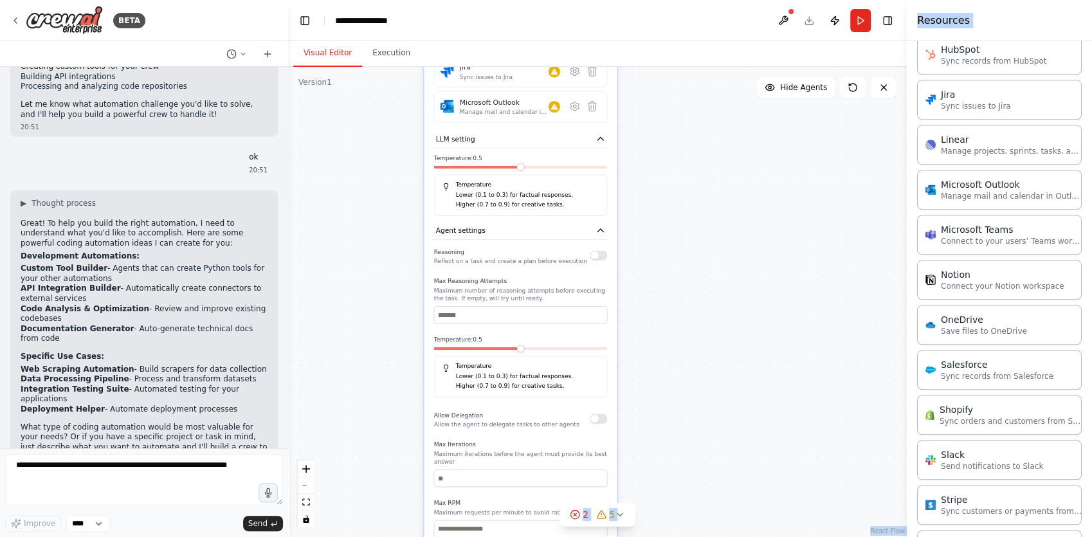
click at [580, 257] on div "Reasoning Reflect on a task and create a plan before execution" at bounding box center [521, 255] width 174 height 19
click at [588, 258] on div "Reasoning Reflect on a task and create a plan before execution" at bounding box center [521, 255] width 174 height 19
click at [598, 257] on button "button" at bounding box center [598, 256] width 17 height 10
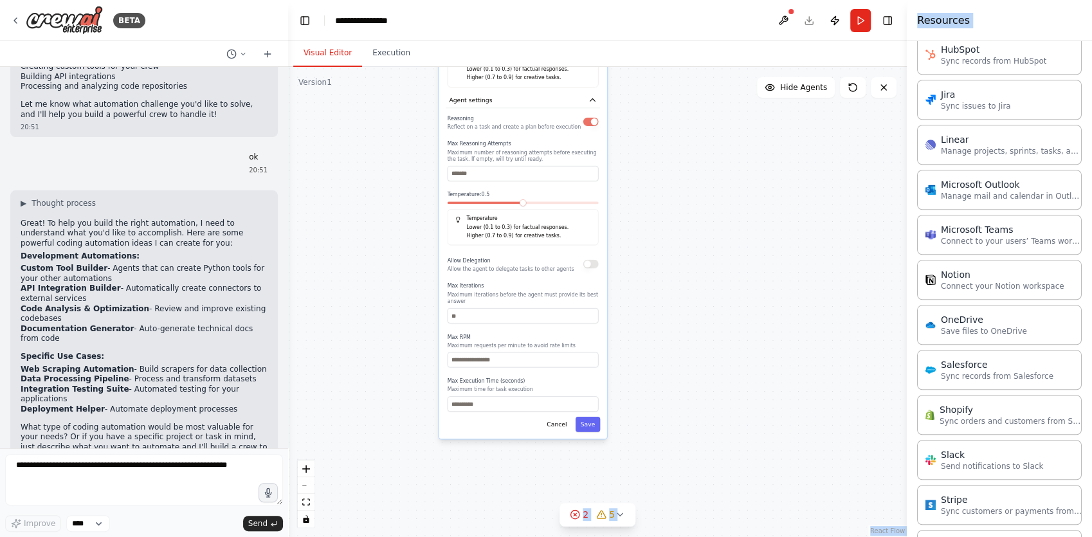
drag, startPoint x: 738, startPoint y: 403, endPoint x: 730, endPoint y: 255, distance: 148.2
click at [732, 251] on div "**********" at bounding box center [597, 302] width 619 height 470
click at [537, 351] on input "number" at bounding box center [521, 358] width 151 height 15
type input "*"
click at [509, 398] on input "number" at bounding box center [521, 401] width 151 height 15
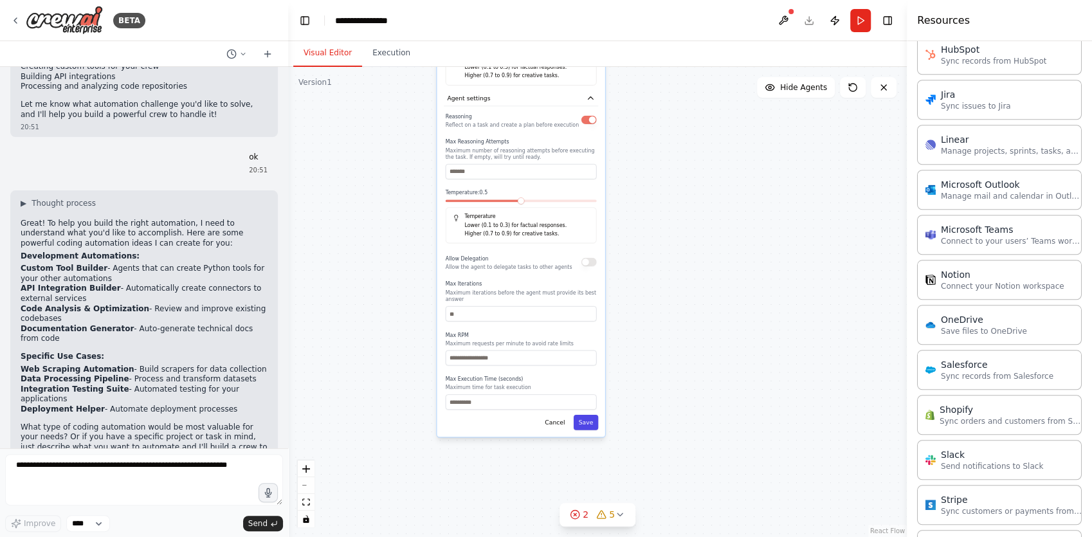
click at [580, 415] on button "Save" at bounding box center [586, 422] width 25 height 15
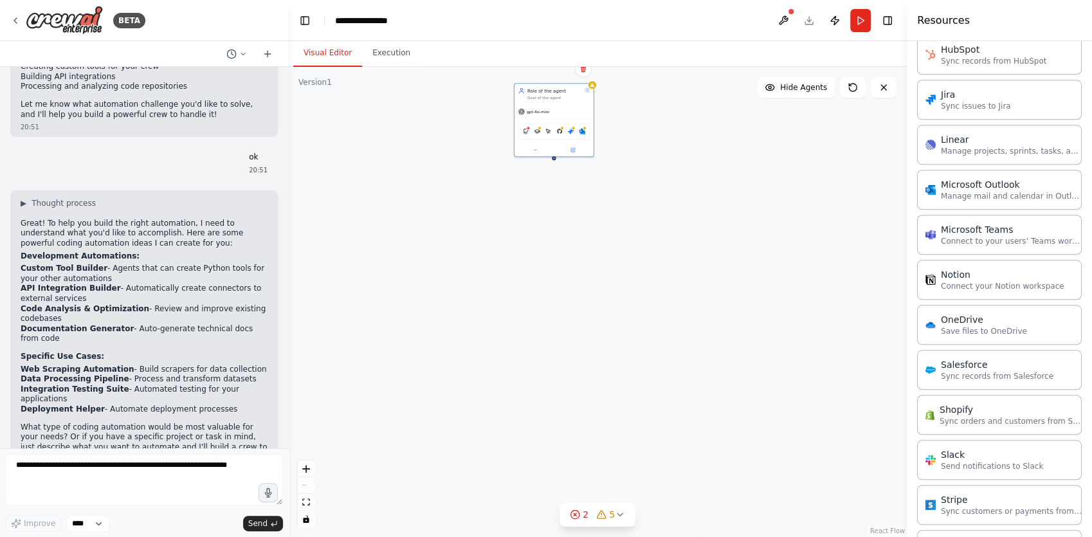
drag, startPoint x: 515, startPoint y: 210, endPoint x: 553, endPoint y: 503, distance: 295.1
click at [553, 503] on div "Role of the agent Goal of the agent gpt-4o-mini GithubSearchTool SerplyScholarS…" at bounding box center [597, 302] width 619 height 470
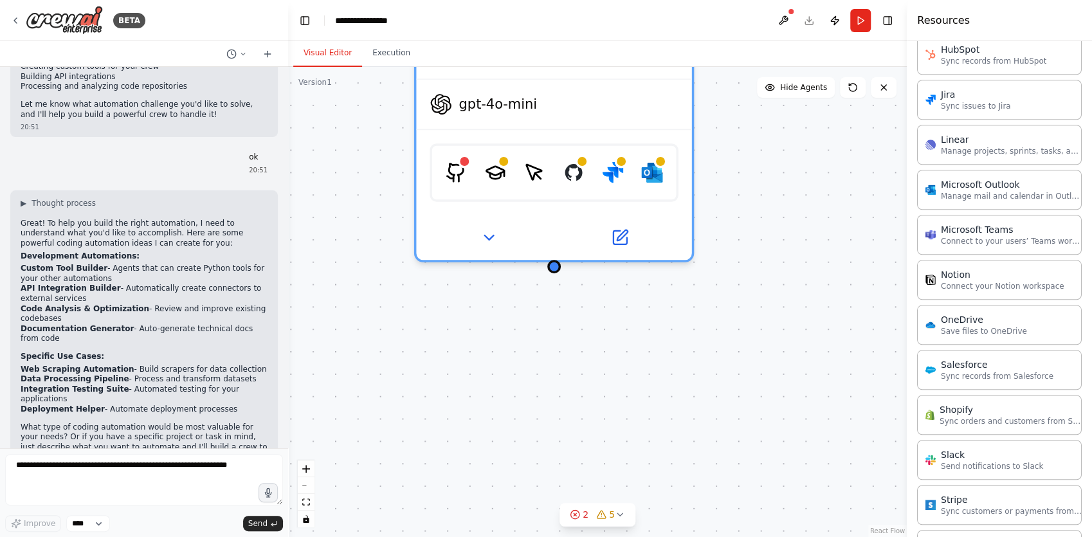
drag, startPoint x: 832, startPoint y: 190, endPoint x: 757, endPoint y: 397, distance: 219.8
click at [757, 396] on div "Role of the agent Goal of the agent gpt-4o-mini GithubSearchTool SerplyScholarS…" at bounding box center [597, 302] width 619 height 470
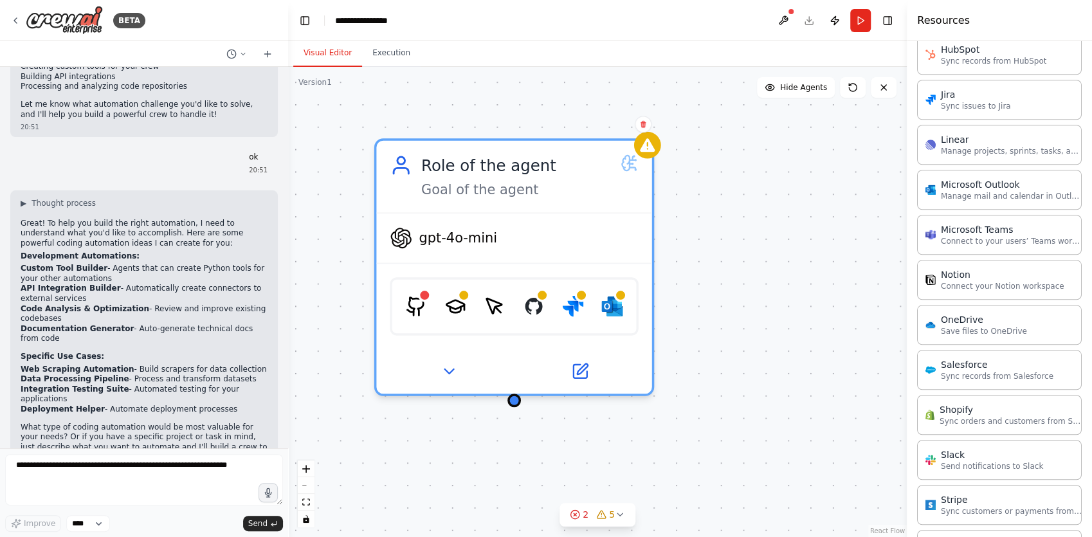
drag, startPoint x: 756, startPoint y: 353, endPoint x: 781, endPoint y: 353, distance: 25.1
click at [778, 353] on div "Role of the agent Goal of the agent gpt-4o-mini GithubSearchTool SerplyScholarS…" at bounding box center [597, 302] width 619 height 470
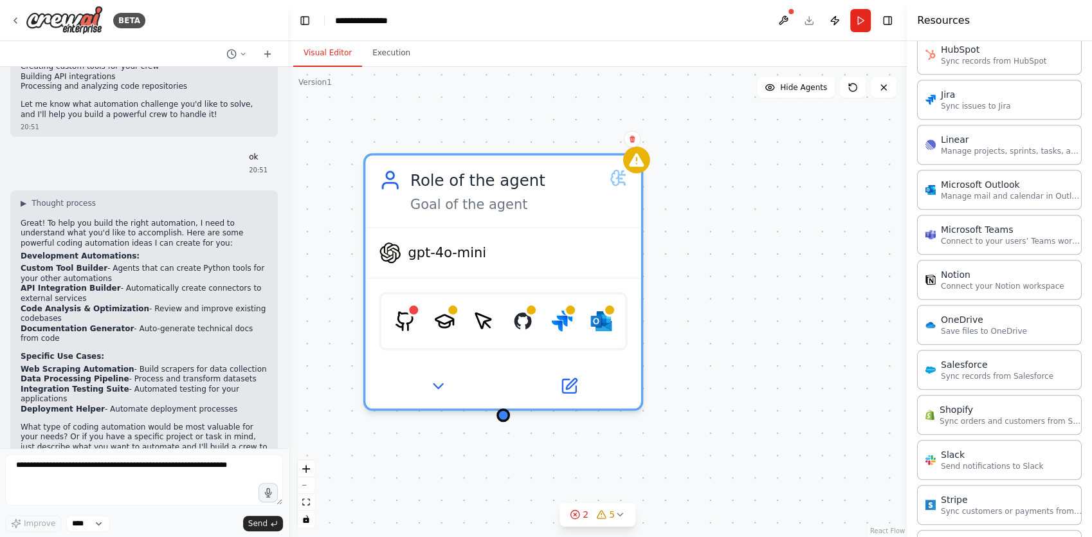
drag, startPoint x: 762, startPoint y: 367, endPoint x: 753, endPoint y: 373, distance: 10.6
click at [753, 370] on div "Role of the agent Goal of the agent gpt-4o-mini GithubSearchTool SerplyScholarS…" at bounding box center [597, 302] width 619 height 470
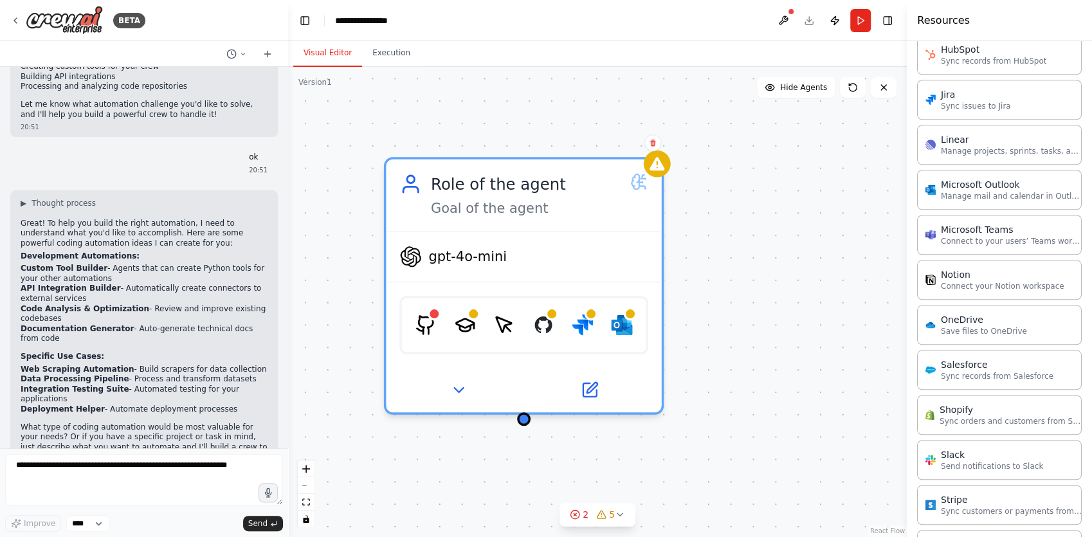
drag, startPoint x: 753, startPoint y: 373, endPoint x: 780, endPoint y: 370, distance: 26.6
click at [779, 371] on div "Role of the agent Goal of the agent gpt-4o-mini GithubSearchTool SerplyScholarS…" at bounding box center [597, 302] width 619 height 470
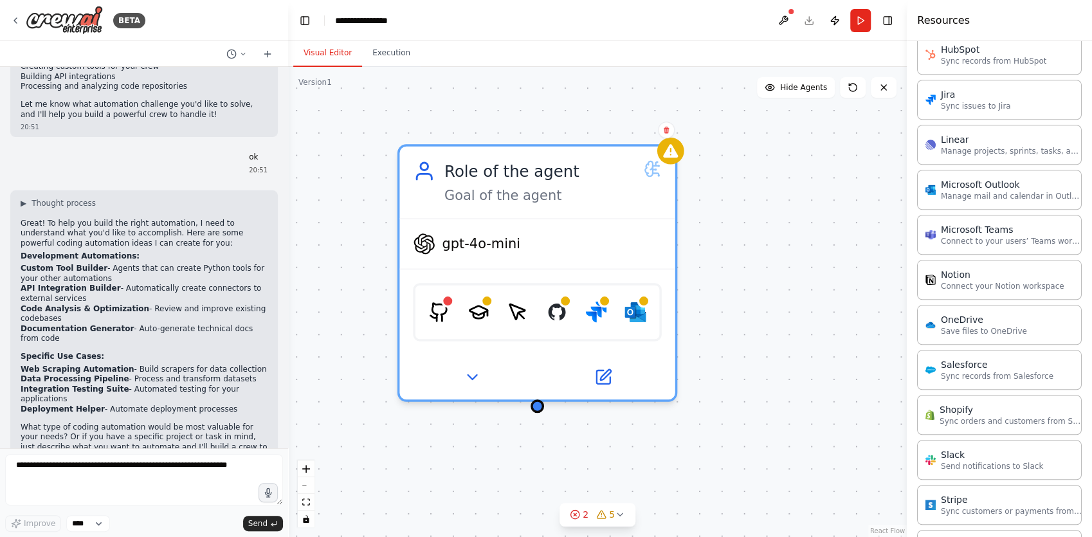
drag, startPoint x: 780, startPoint y: 365, endPoint x: 794, endPoint y: 351, distance: 20.0
click at [794, 352] on div "Role of the agent Goal of the agent gpt-4o-mini GithubSearchTool SerplyScholarS…" at bounding box center [597, 302] width 619 height 470
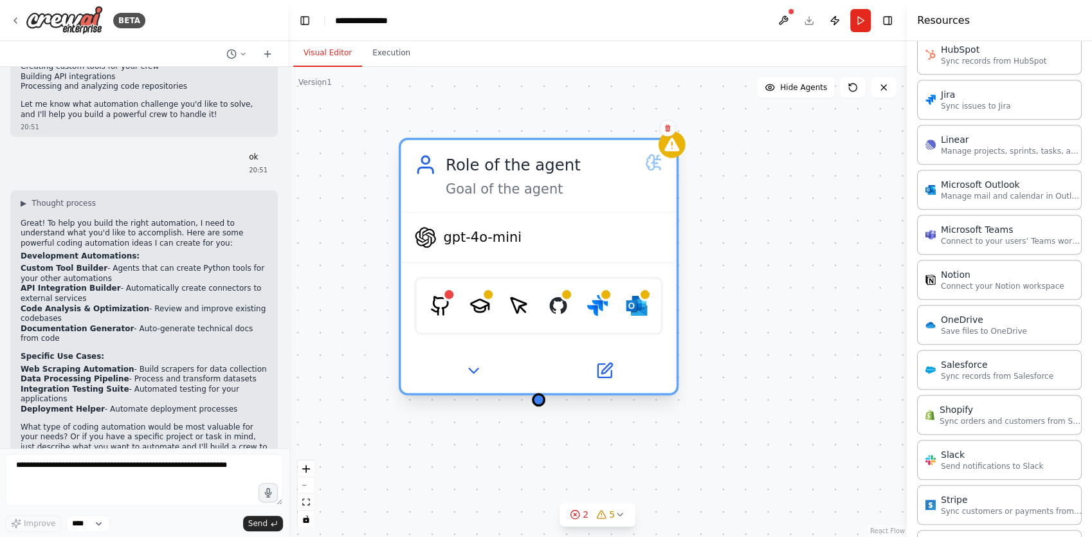
click at [499, 195] on div "Goal of the agent" at bounding box center [541, 189] width 190 height 18
click at [602, 371] on icon at bounding box center [606, 368] width 10 height 10
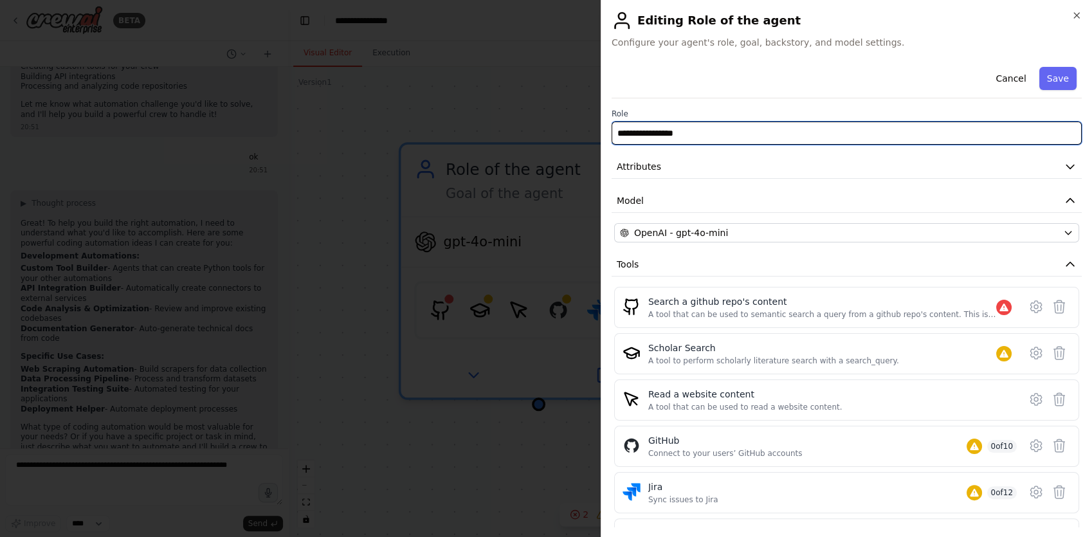
click at [698, 126] on input "**********" at bounding box center [847, 133] width 470 height 23
drag, startPoint x: 670, startPoint y: 149, endPoint x: 701, endPoint y: 133, distance: 34.5
click at [701, 133] on input "**********" at bounding box center [847, 133] width 470 height 23
type input "**********"
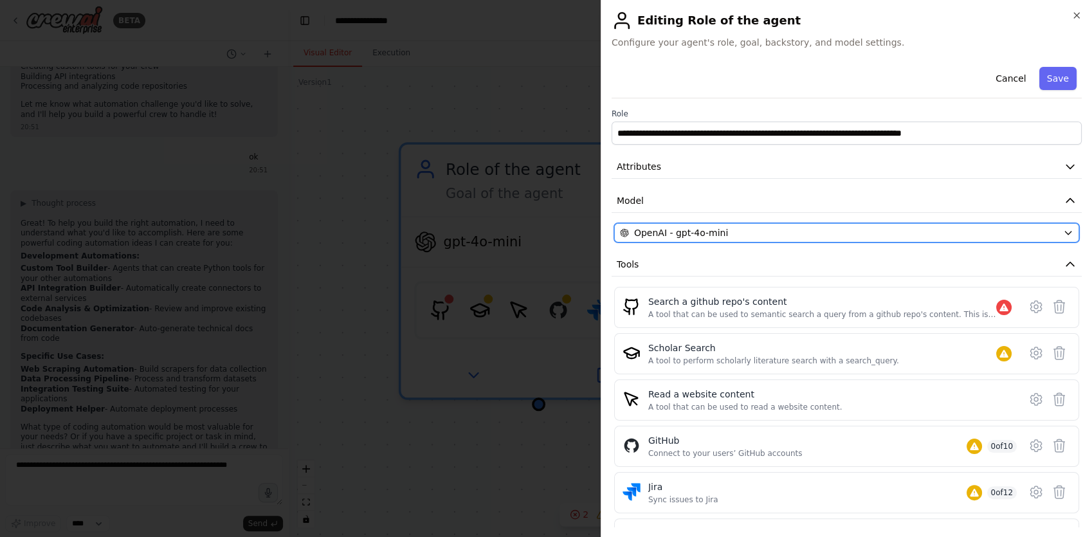
click at [662, 225] on button "OpenAI - gpt-4o-mini" at bounding box center [846, 232] width 465 height 19
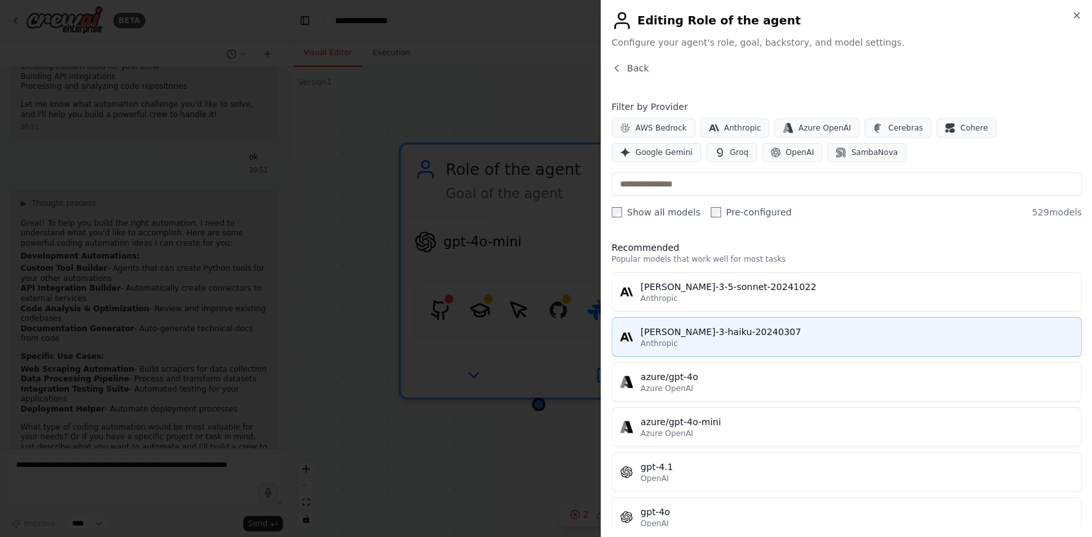
scroll to position [0, 0]
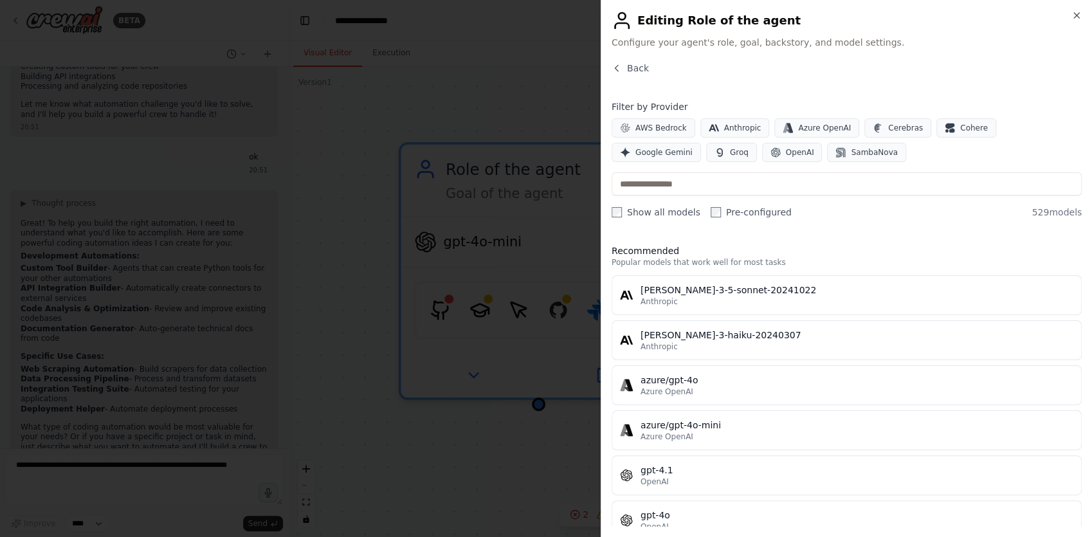
drag, startPoint x: 736, startPoint y: 236, endPoint x: 882, endPoint y: 199, distance: 150.7
click at [882, 197] on div "Filter by Provider AWS Bedrock Anthropic Azure OpenAI Cerebras Cohere Google Ge…" at bounding box center [847, 159] width 470 height 118
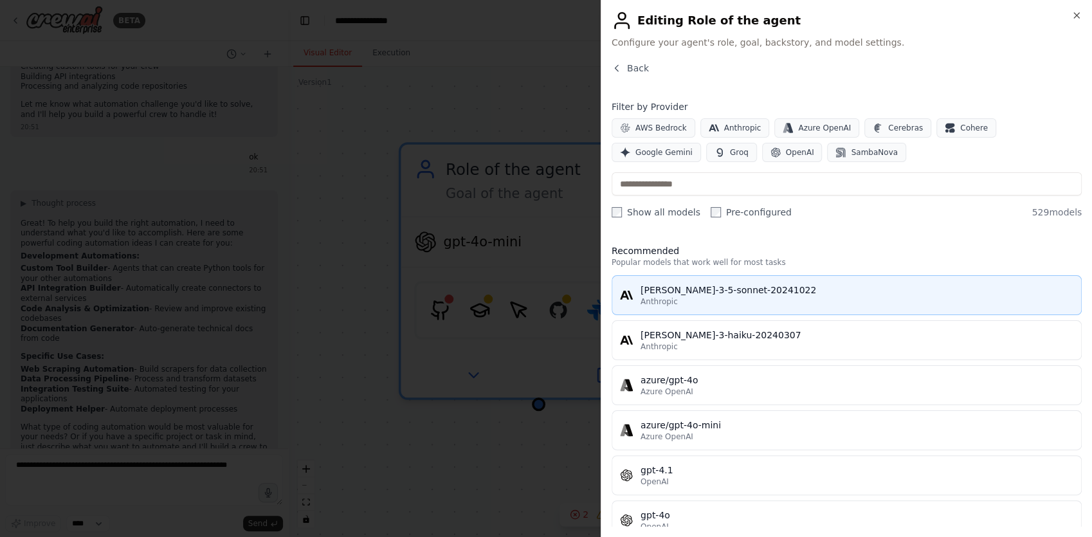
click at [746, 293] on div "claude-3-5-sonnet-20241022" at bounding box center [857, 290] width 433 height 13
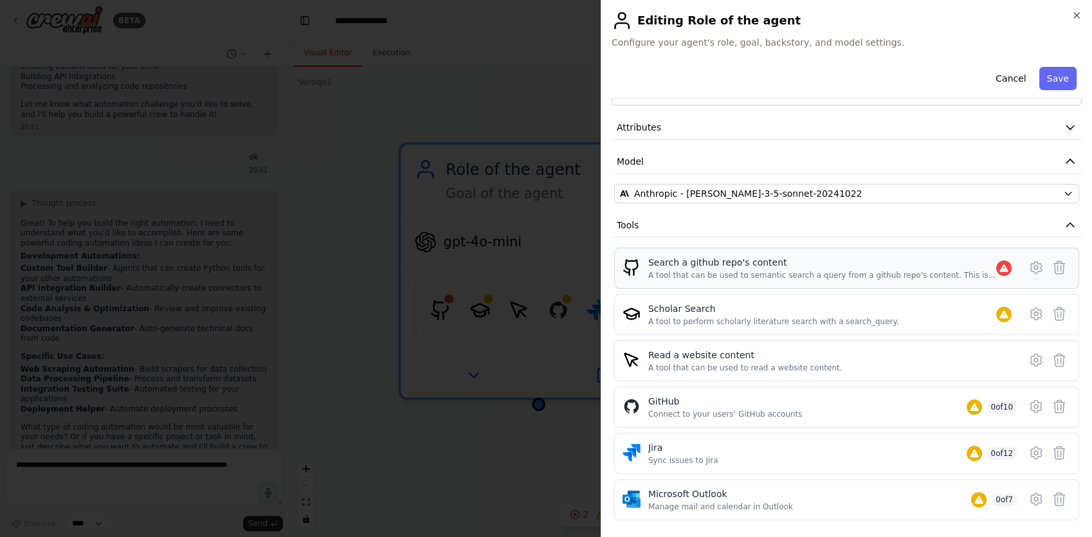
scroll to position [109, 0]
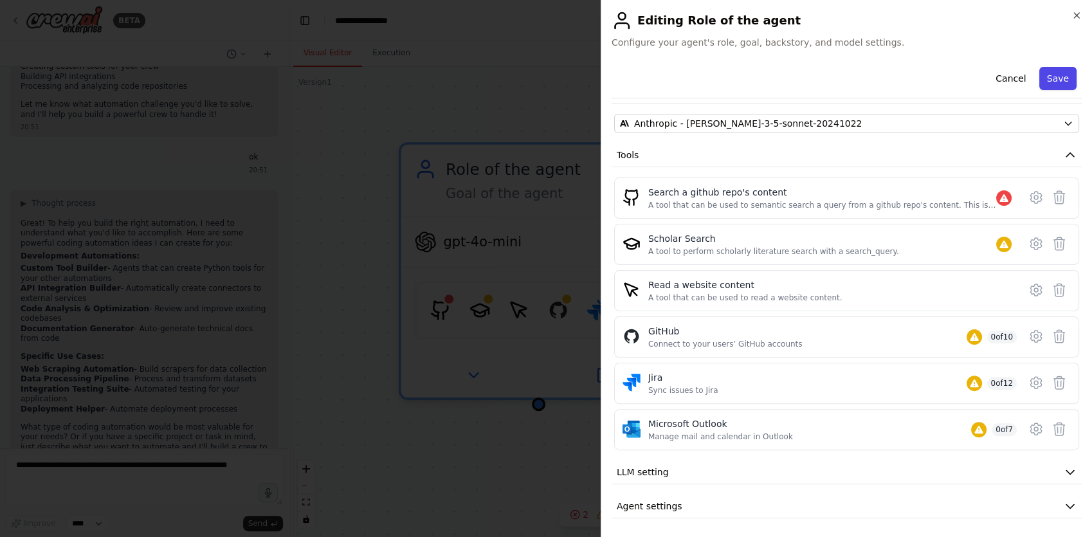
click at [1064, 82] on button "Save" at bounding box center [1058, 78] width 37 height 23
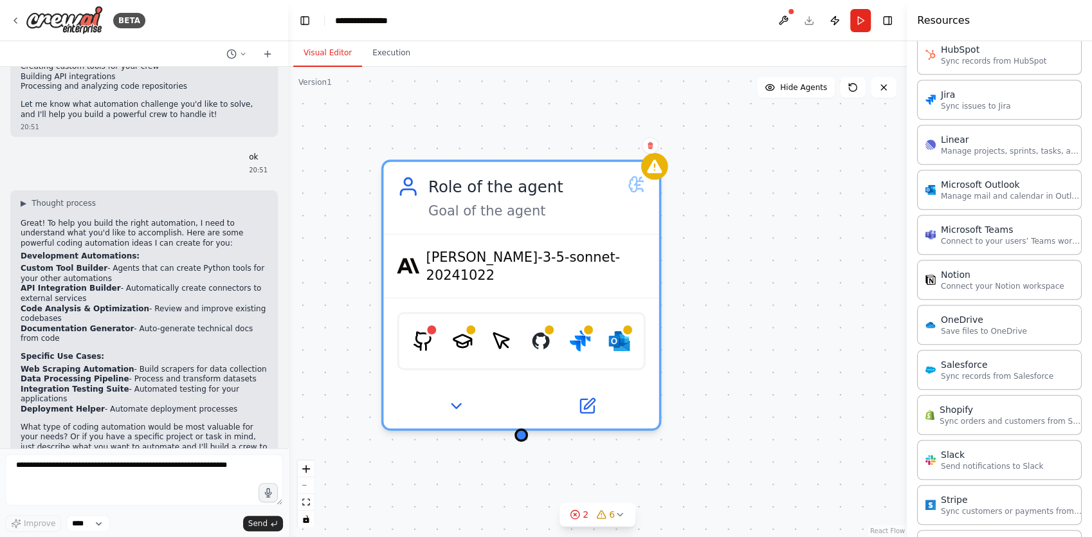
drag, startPoint x: 763, startPoint y: 180, endPoint x: 763, endPoint y: 215, distance: 35.4
click at [762, 215] on div "Role of the agent Goal of the agent claude-3-5-sonnet-20241022 GithubSearchTool…" at bounding box center [597, 302] width 619 height 470
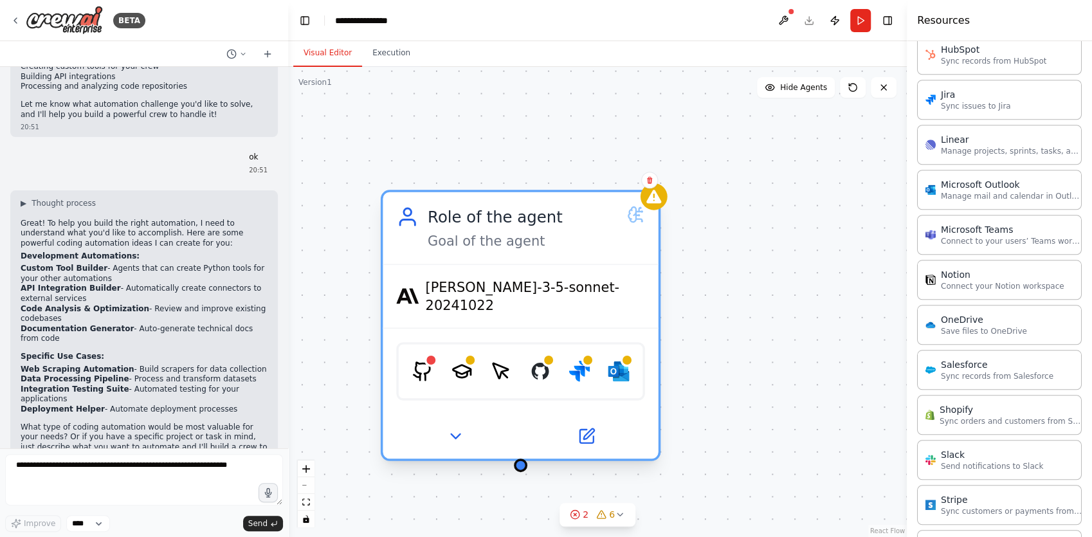
click at [565, 232] on div "Goal of the agent" at bounding box center [523, 241] width 190 height 18
click at [545, 250] on div "Role of the agent Goal of the agent" at bounding box center [520, 227] width 275 height 71
click at [583, 213] on div "Role of the agent" at bounding box center [523, 217] width 190 height 23
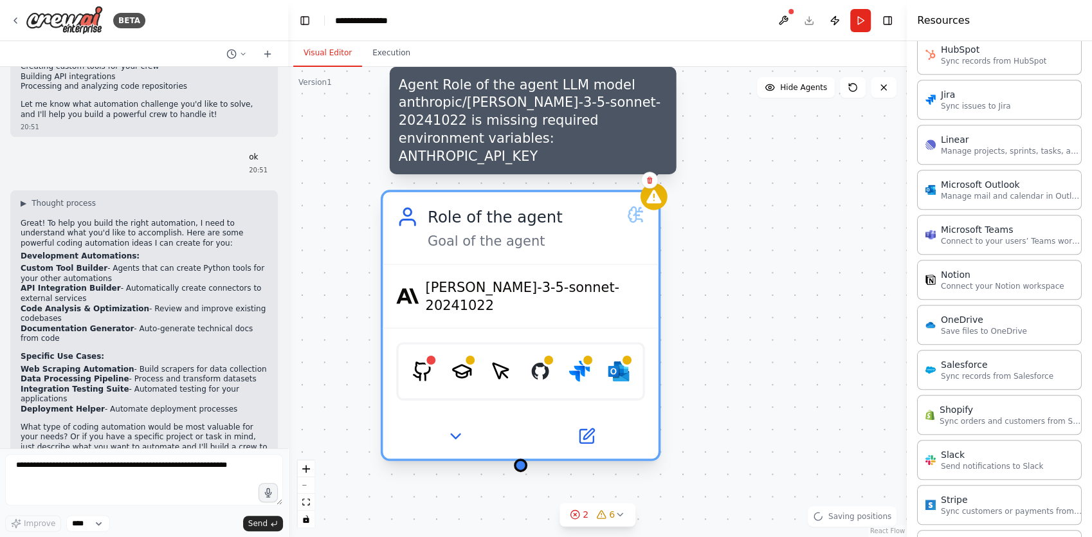
click at [656, 205] on icon at bounding box center [654, 197] width 18 height 18
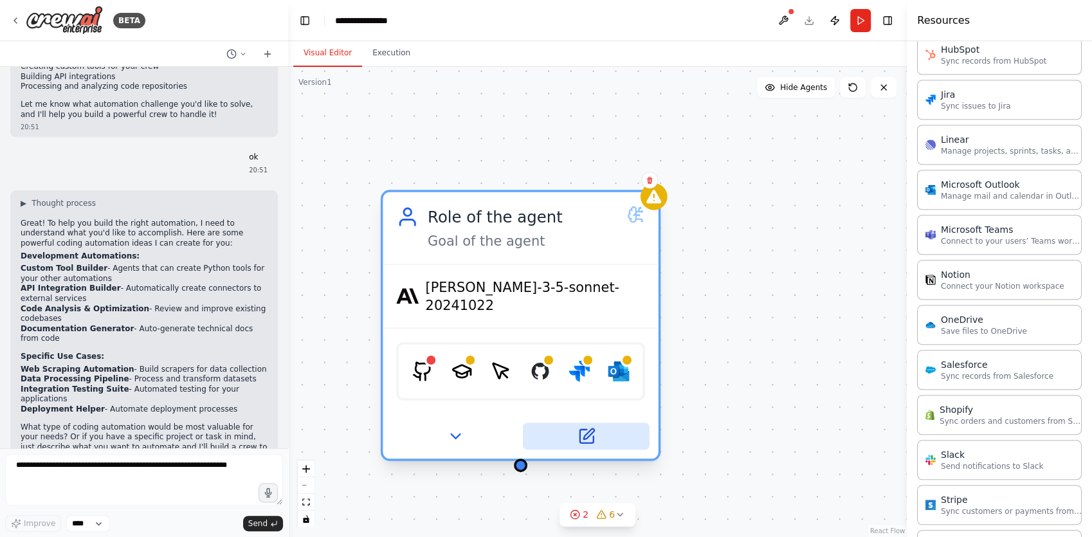
click at [576, 423] on button at bounding box center [586, 436] width 127 height 27
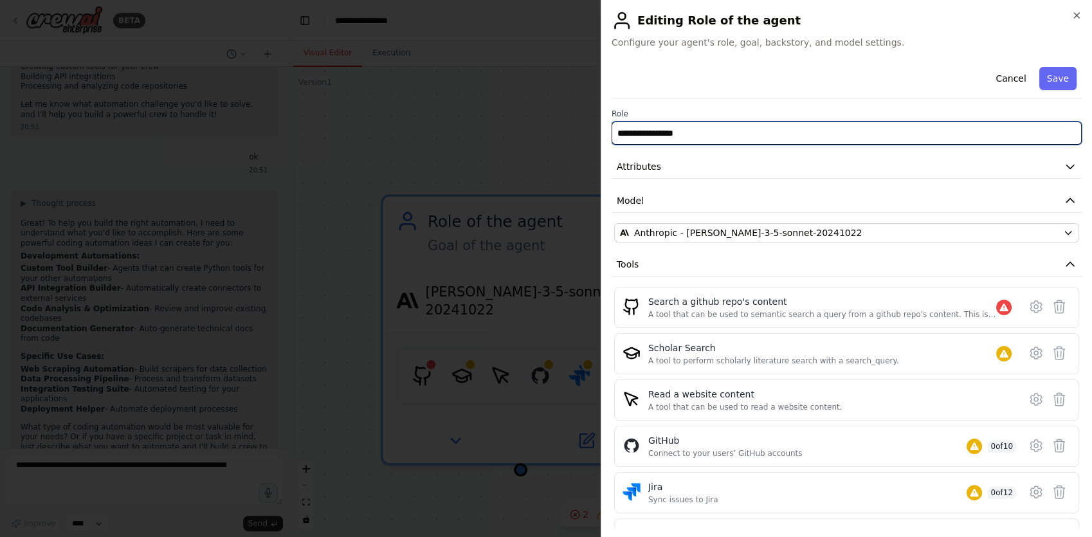
click at [728, 135] on input "**********" at bounding box center [847, 133] width 470 height 23
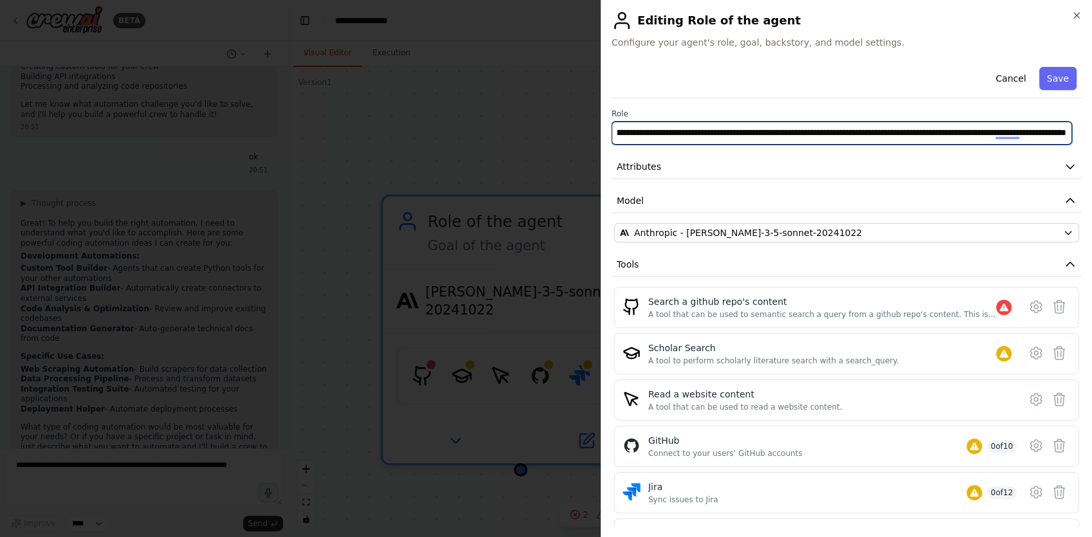
scroll to position [0, 0]
type input "**********"
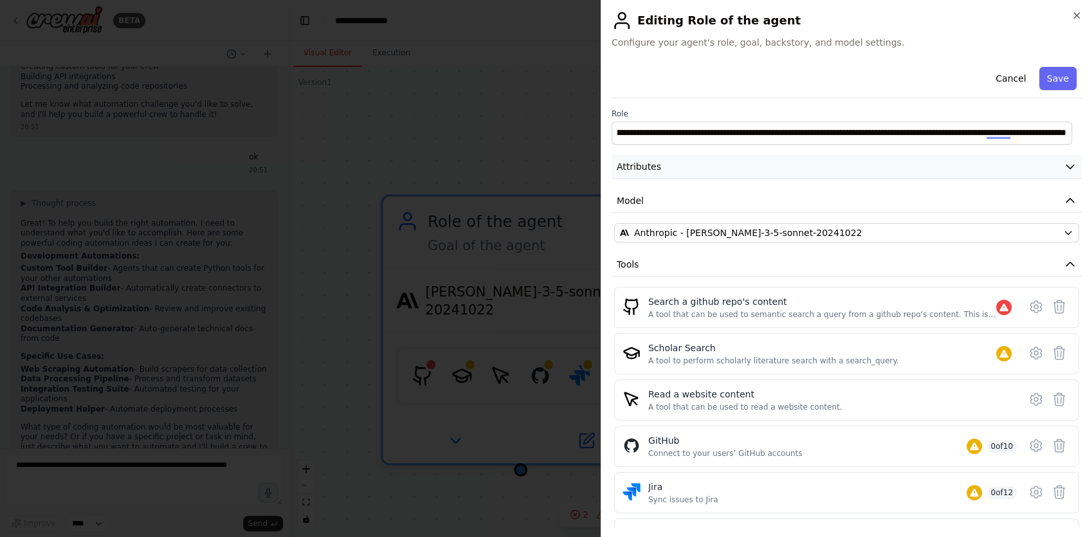
click at [1067, 168] on button "Attributes" at bounding box center [847, 167] width 470 height 24
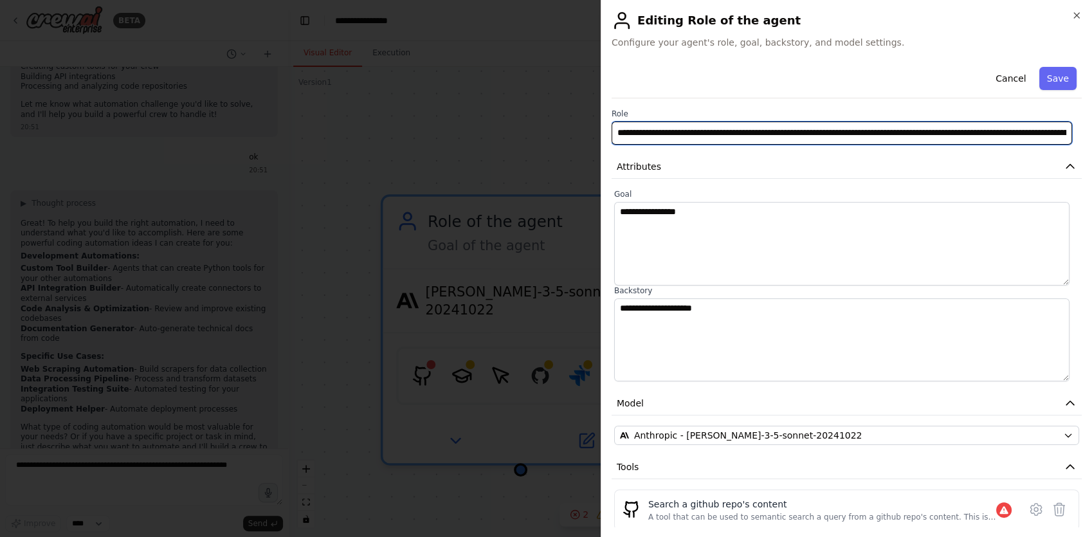
click at [754, 133] on input "**********" at bounding box center [842, 133] width 461 height 23
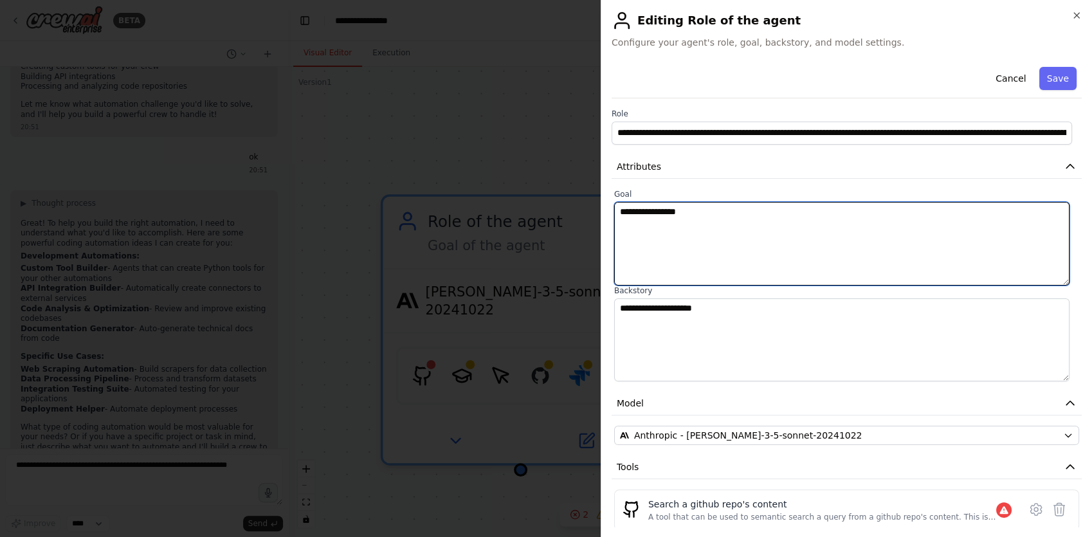
click at [710, 232] on textarea "**********" at bounding box center [841, 244] width 455 height 84
paste textarea "**********"
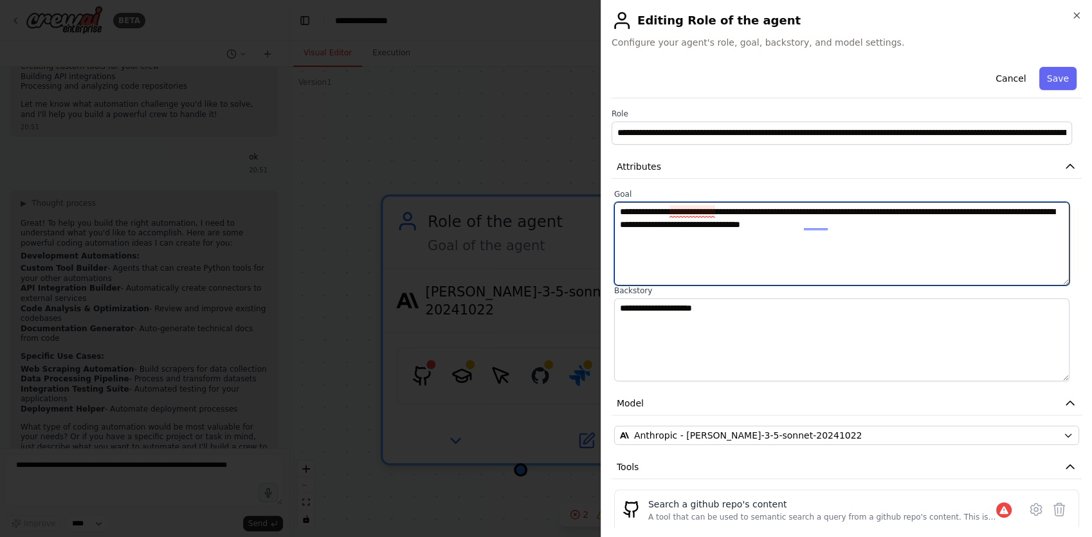
drag, startPoint x: 759, startPoint y: 208, endPoint x: 690, endPoint y: 204, distance: 69.6
click at [690, 204] on textarea "**********" at bounding box center [841, 244] width 455 height 84
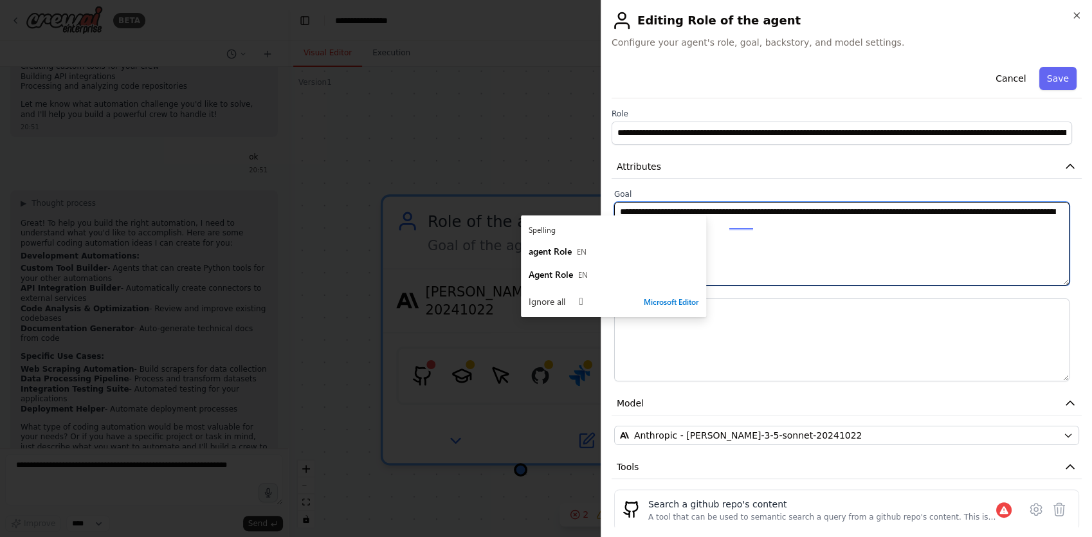
type textarea "**********"
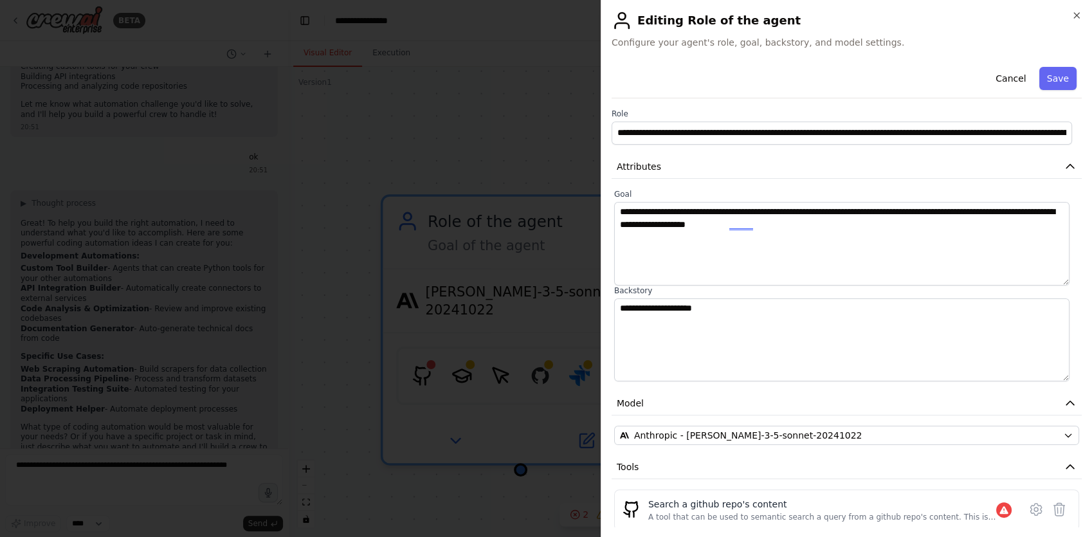
click at [786, 288] on label "Backstory" at bounding box center [846, 291] width 465 height 10
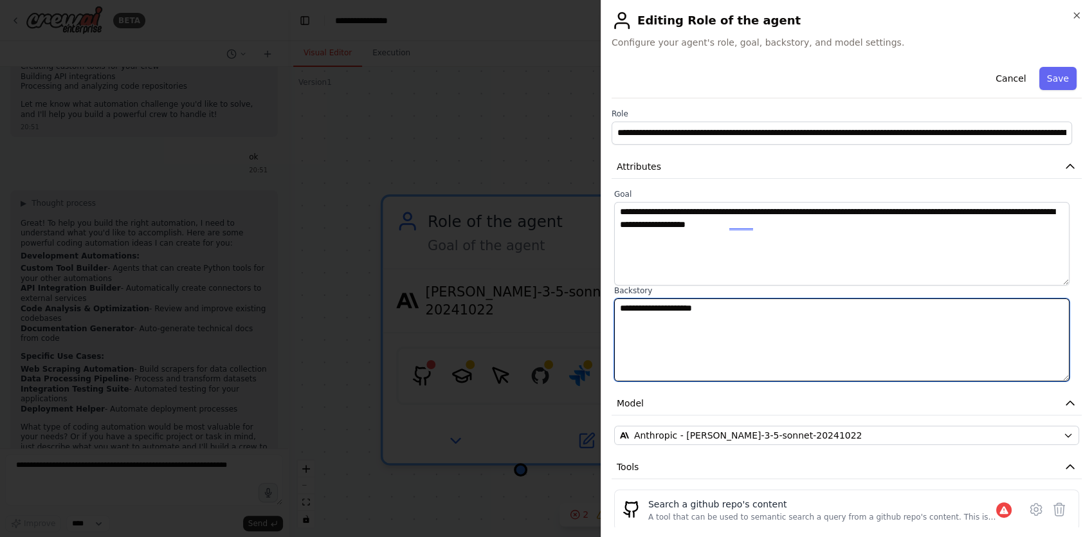
click at [761, 333] on textarea "**********" at bounding box center [841, 340] width 455 height 84
type textarea "**********"
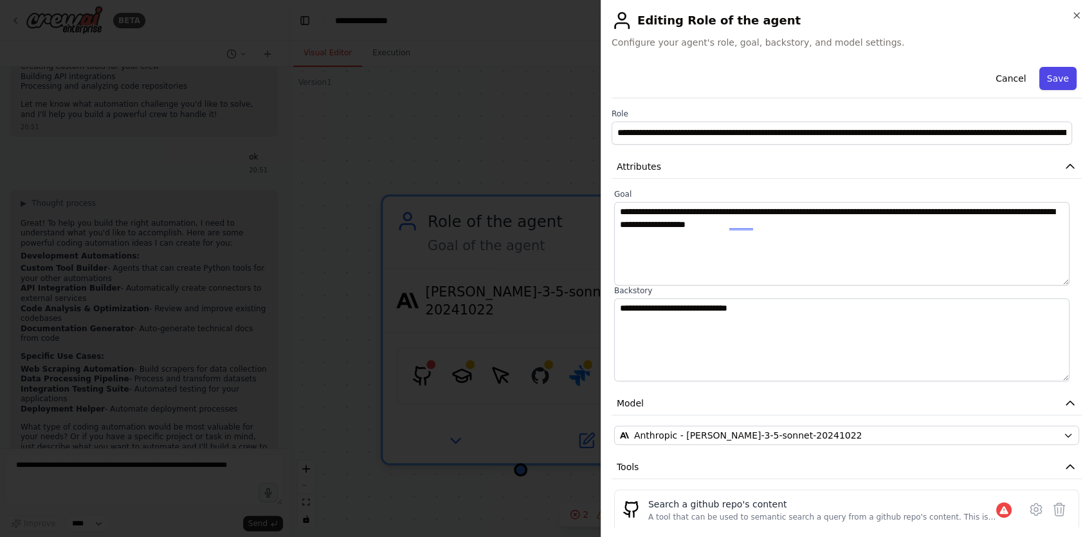
click at [1051, 78] on button "Save" at bounding box center [1058, 78] width 37 height 23
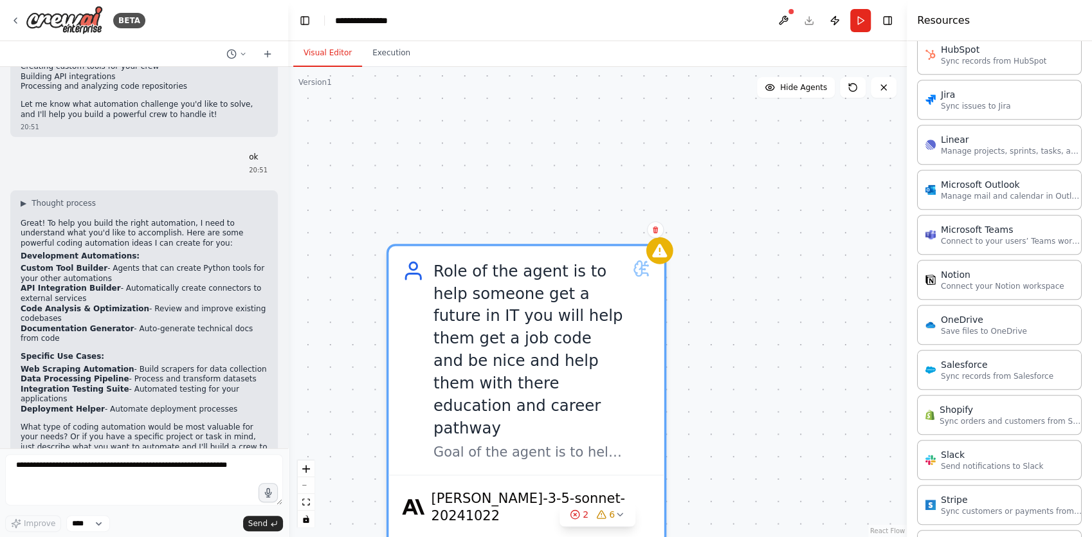
drag, startPoint x: 720, startPoint y: 197, endPoint x: 726, endPoint y: 246, distance: 49.8
click at [726, 246] on div "Role of the agent is to help someone get a future in IT you will help them get …" at bounding box center [597, 302] width 619 height 470
drag, startPoint x: 737, startPoint y: 298, endPoint x: 713, endPoint y: 254, distance: 49.8
click at [715, 255] on div "Role of the agent is to help someone get a future in IT you will help them get …" at bounding box center [597, 302] width 619 height 470
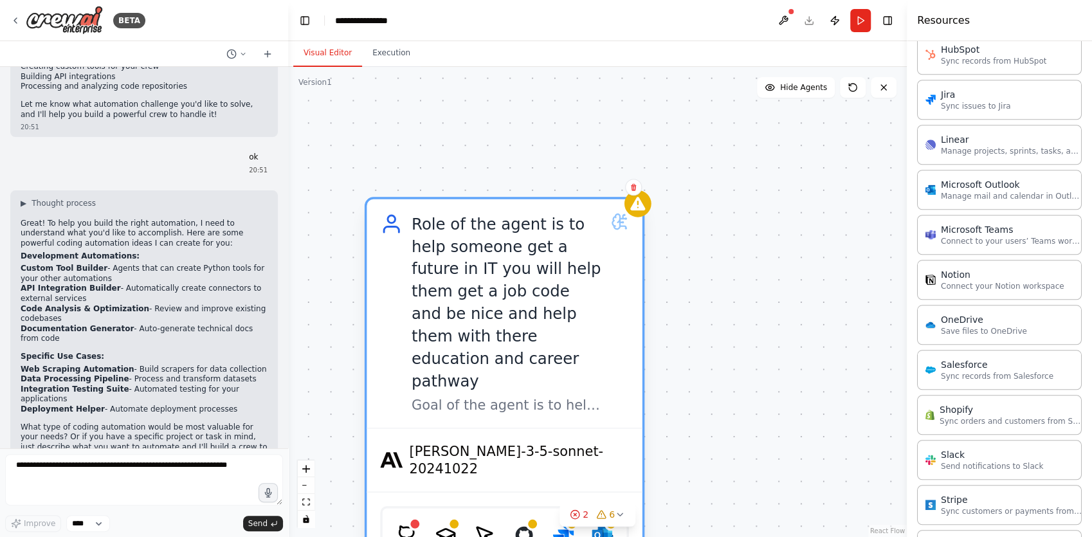
click at [594, 302] on div "Role of the agent is to help someone get a future in IT you will help them get …" at bounding box center [507, 302] width 190 height 179
click at [570, 306] on div "Role of the agent is to help someone get a future in IT you will help them get …" at bounding box center [507, 302] width 190 height 179
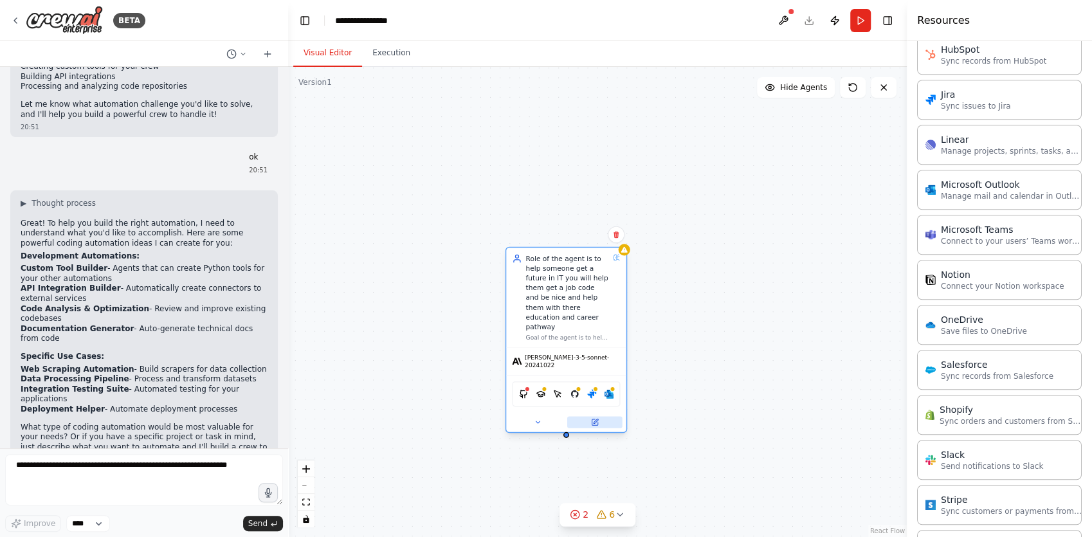
click at [599, 416] on button at bounding box center [594, 422] width 55 height 12
click at [585, 416] on button at bounding box center [594, 422] width 55 height 12
click at [594, 416] on button at bounding box center [594, 422] width 55 height 12
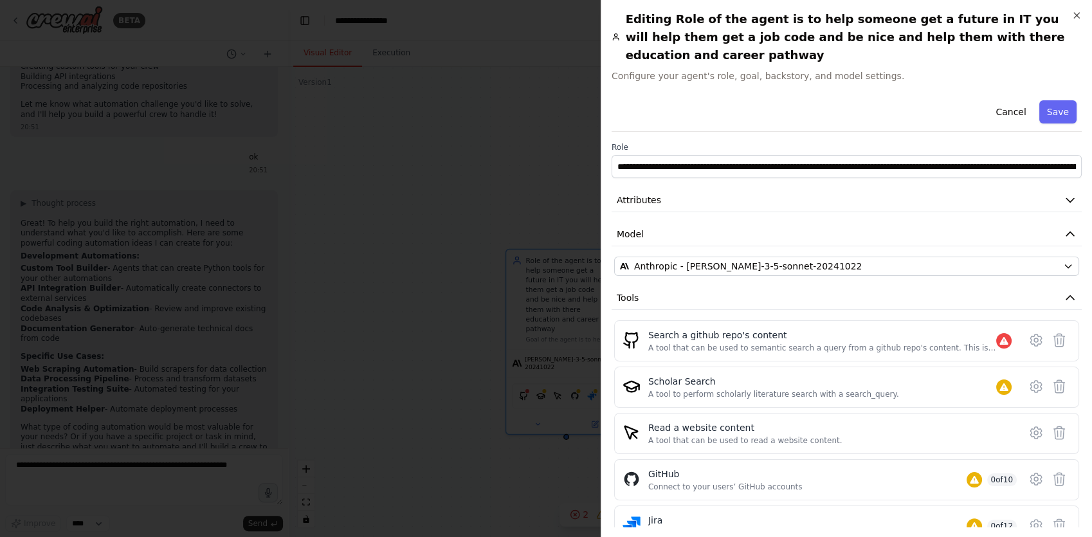
click at [832, 163] on div "**********" at bounding box center [847, 378] width 470 height 566
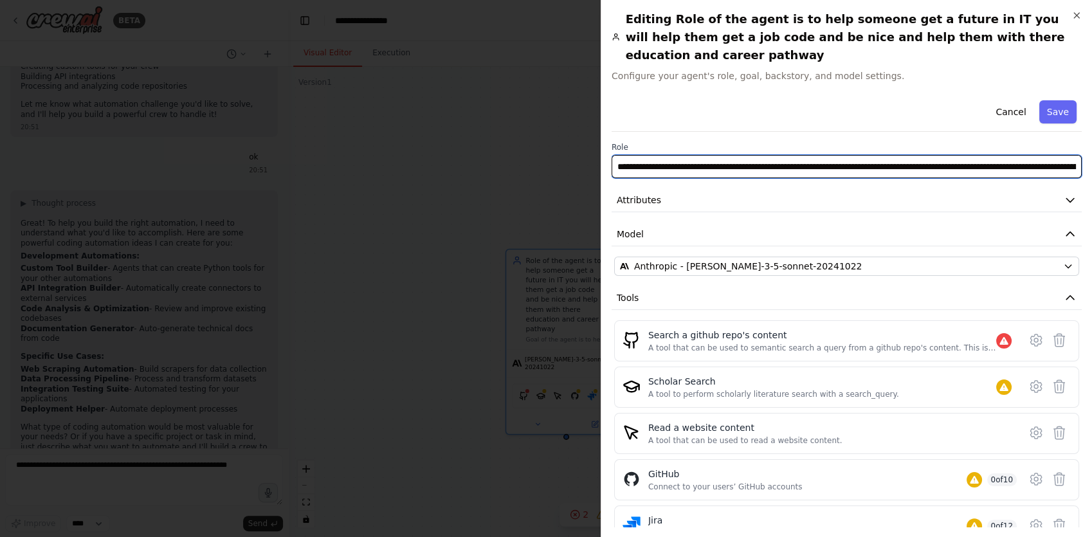
click at [841, 156] on input "**********" at bounding box center [847, 166] width 470 height 23
click at [865, 156] on input "**********" at bounding box center [847, 166] width 470 height 23
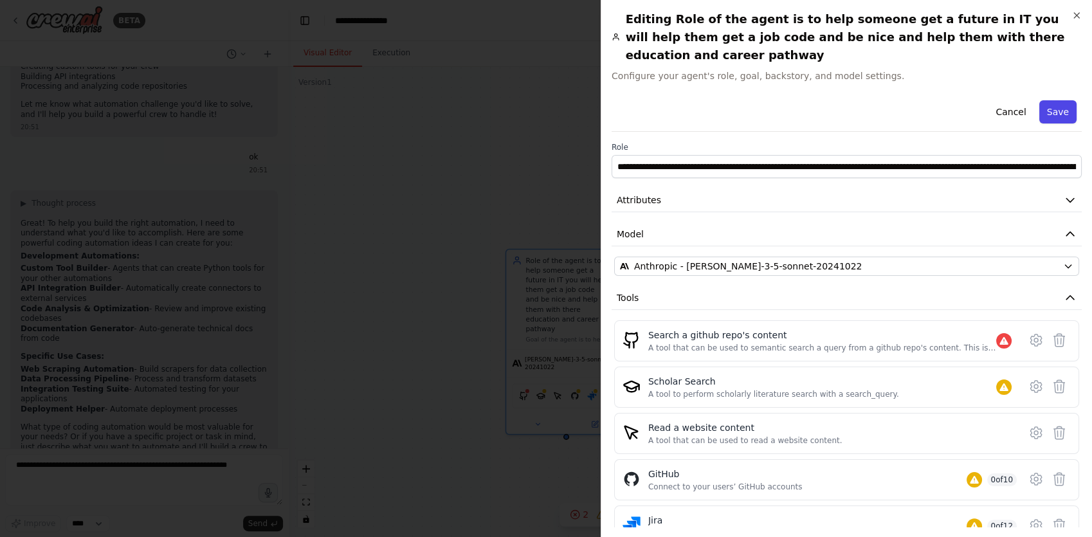
click at [1047, 100] on button "Save" at bounding box center [1058, 111] width 37 height 23
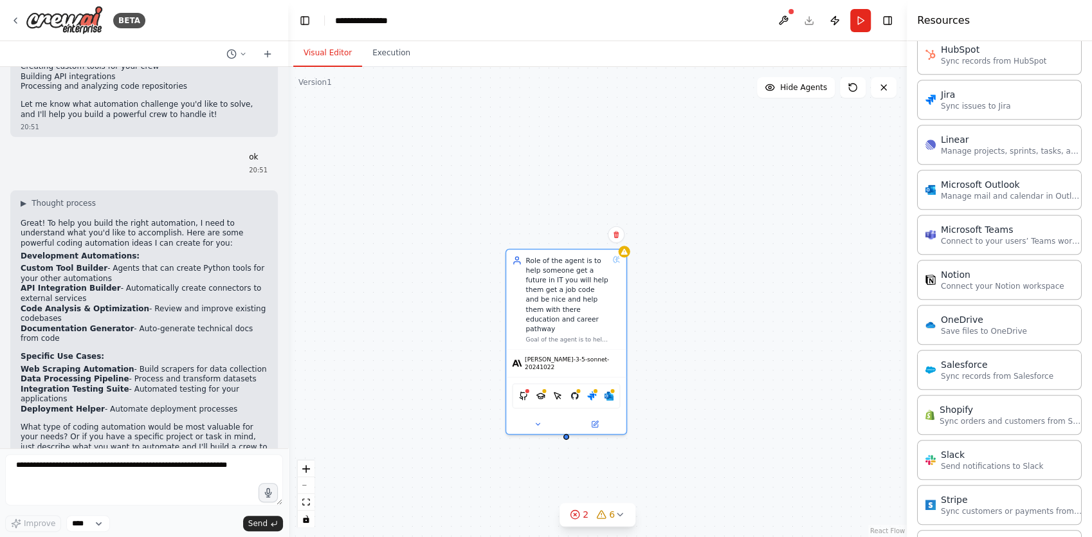
click at [687, 356] on div "Role of the agent is to help someone get a future in IT you will help them get …" at bounding box center [597, 302] width 619 height 470
click at [866, 28] on button "Run" at bounding box center [860, 20] width 21 height 23
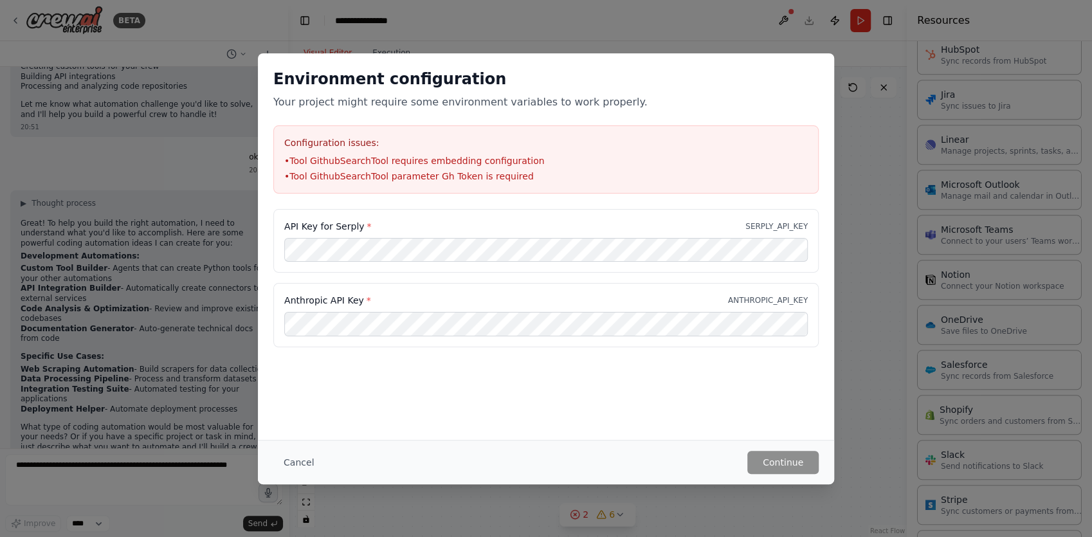
click at [541, 421] on div "Environment configuration Your project might require some environment variables…" at bounding box center [546, 246] width 576 height 387
click at [290, 465] on button "Cancel" at bounding box center [298, 462] width 51 height 23
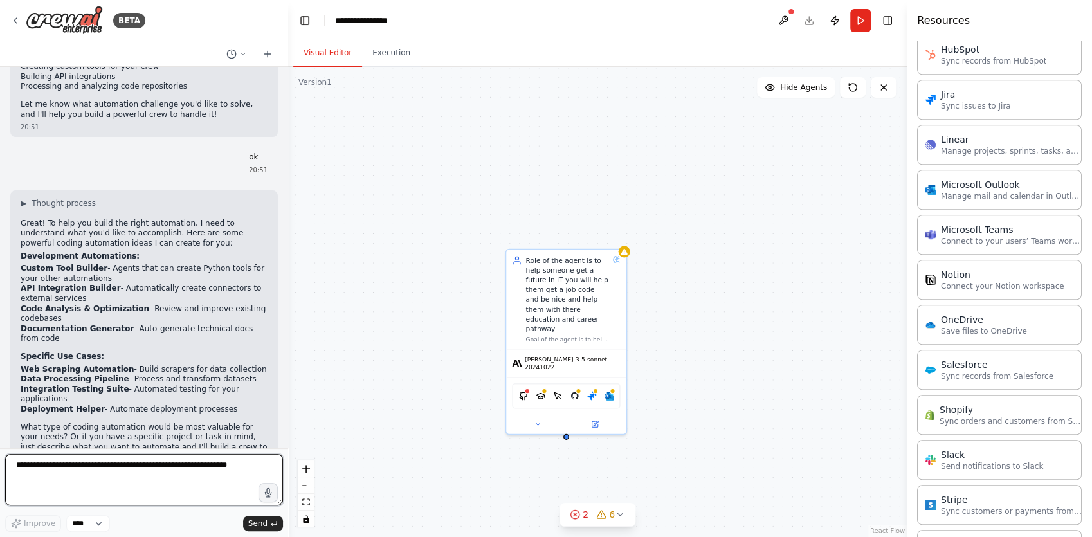
click at [160, 486] on textarea at bounding box center [144, 479] width 278 height 51
type textarea "**********"
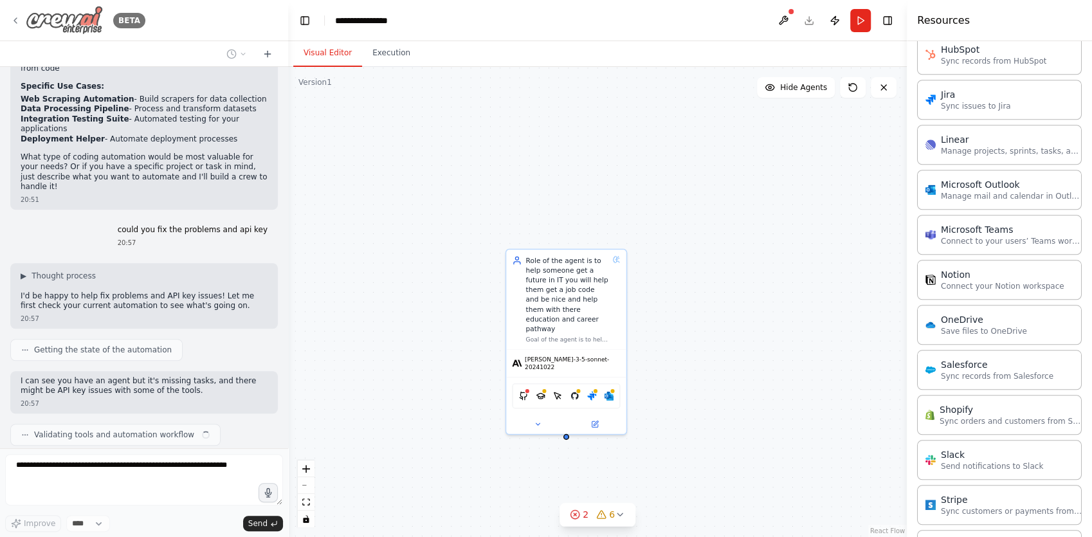
scroll to position [565, 0]
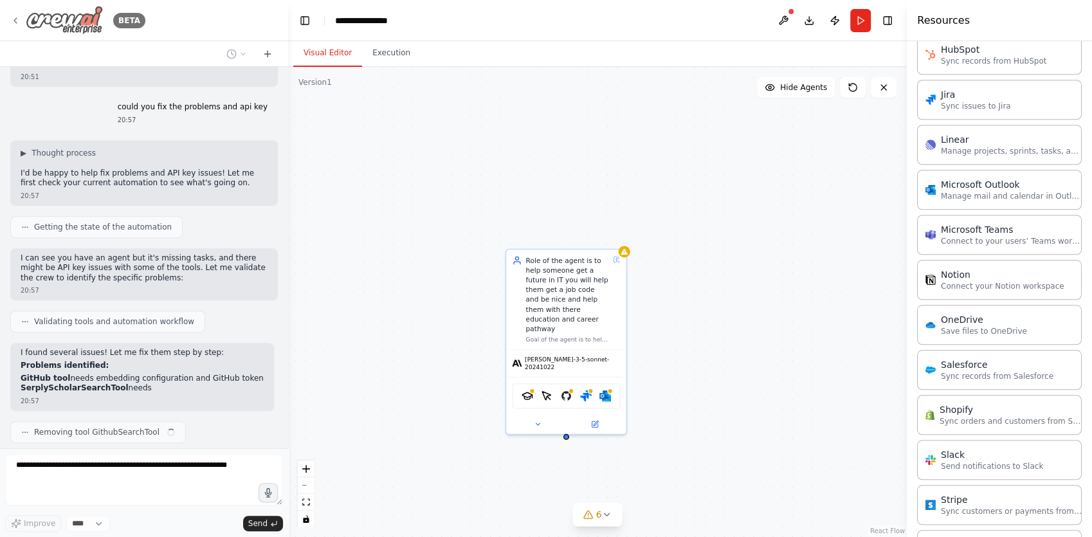
drag, startPoint x: 104, startPoint y: 27, endPoint x: 59, endPoint y: 23, distance: 44.6
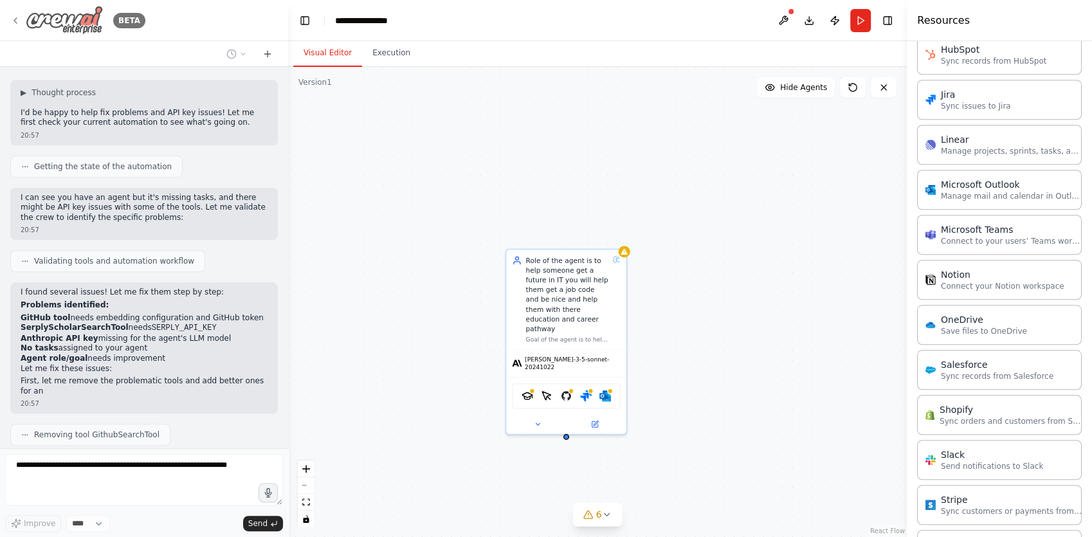
drag, startPoint x: 59, startPoint y: 23, endPoint x: 134, endPoint y: 14, distance: 75.1
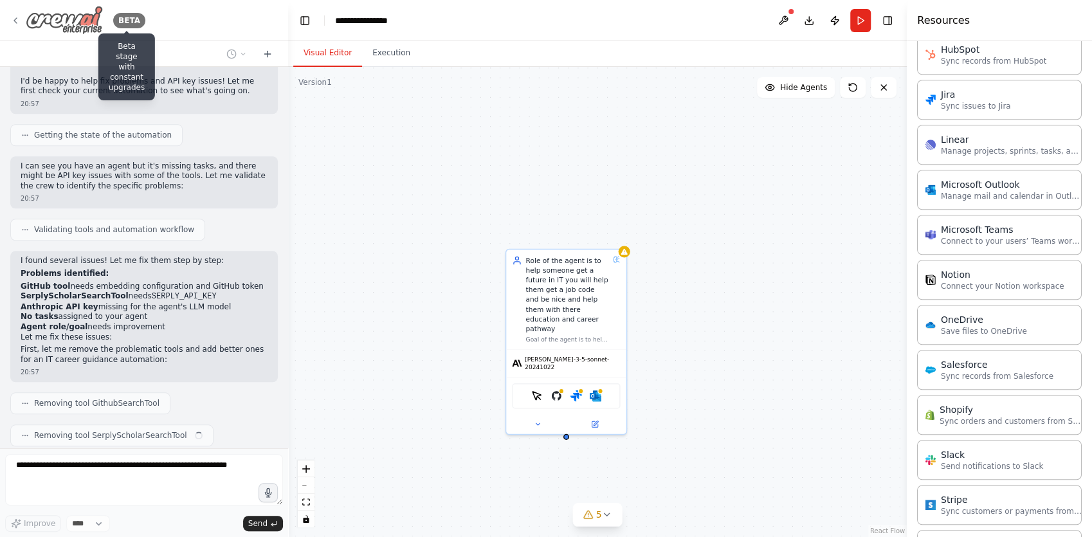
drag, startPoint x: 134, startPoint y: 14, endPoint x: 19, endPoint y: 17, distance: 115.2
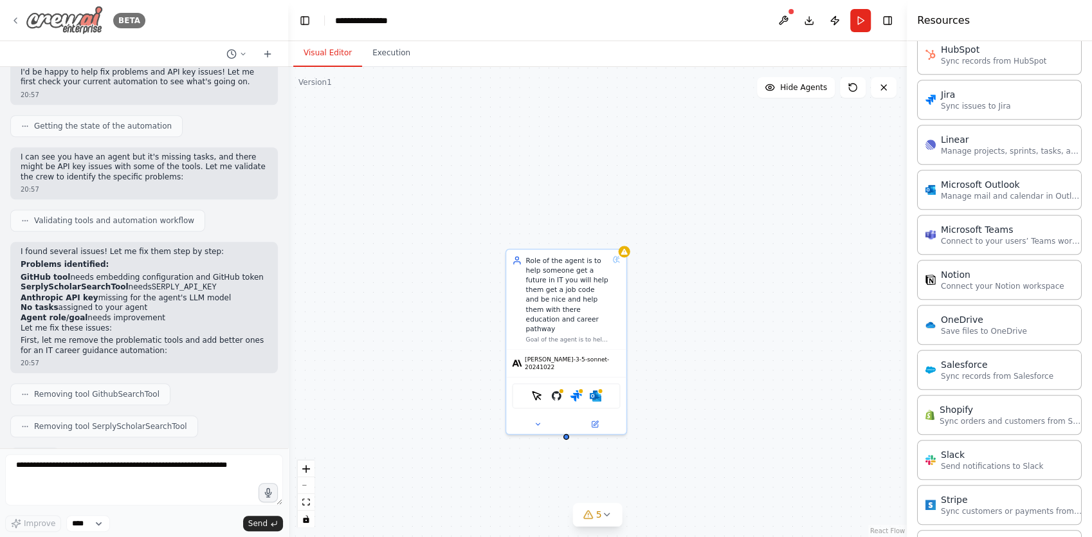
scroll to position [845, 0]
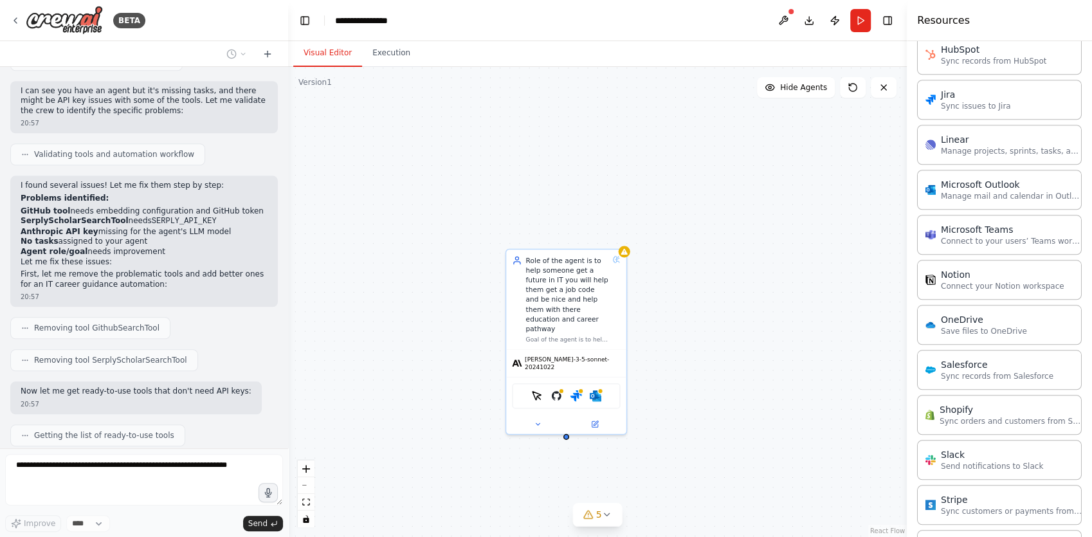
drag, startPoint x: 14, startPoint y: 19, endPoint x: 349, endPoint y: 208, distance: 384.8
click at [349, 208] on div "Role of the agent is to help someone get a future in IT you will help them get …" at bounding box center [597, 302] width 619 height 470
drag, startPoint x: 68, startPoint y: 31, endPoint x: 43, endPoint y: 30, distance: 25.1
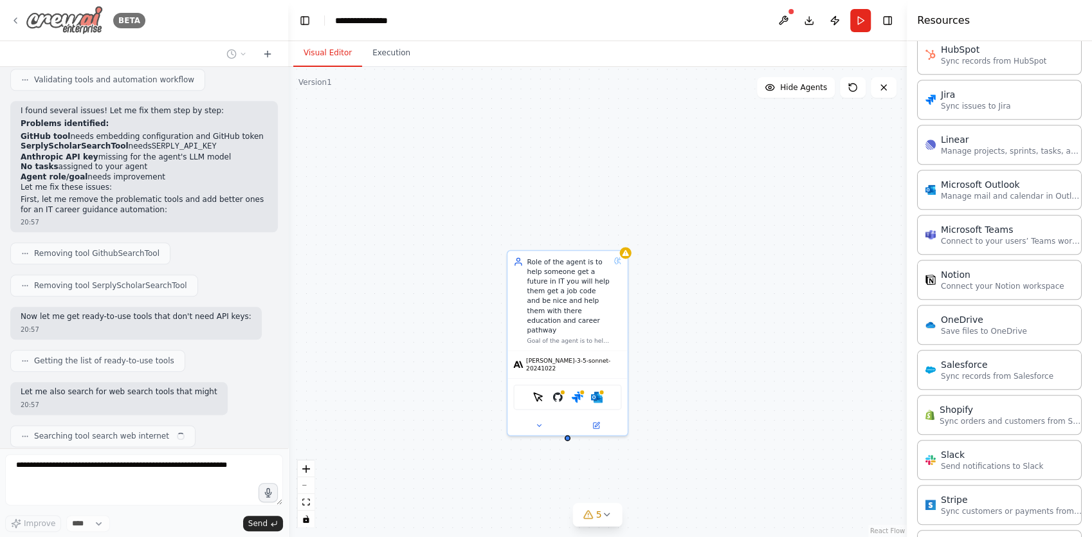
scroll to position [930, 0]
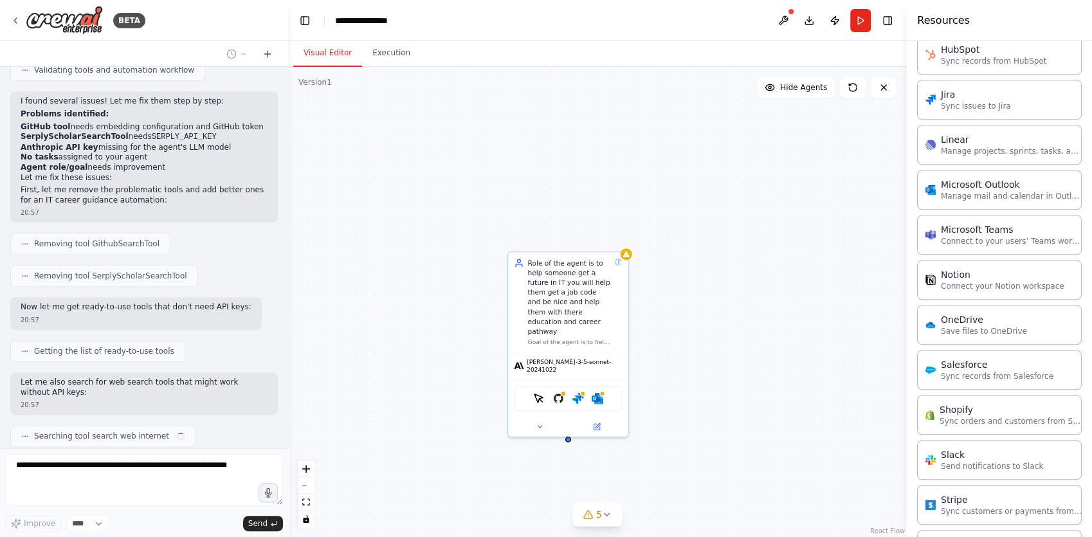
drag, startPoint x: 43, startPoint y: 30, endPoint x: 309, endPoint y: 127, distance: 283.3
click at [309, 127] on div "Role of the agent is to help someone get a future in IT you will help them get …" at bounding box center [597, 302] width 619 height 470
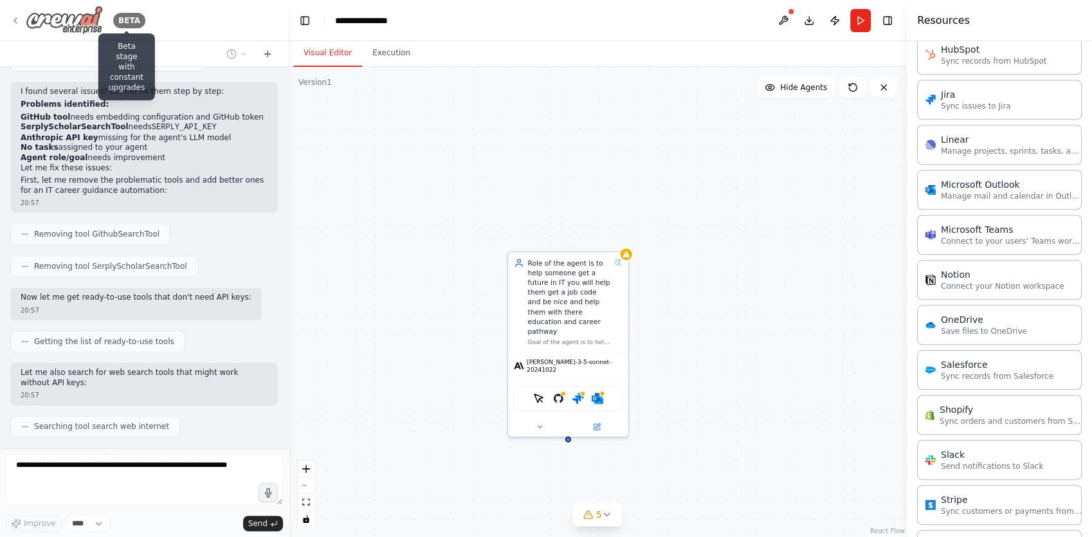
scroll to position [1004, 0]
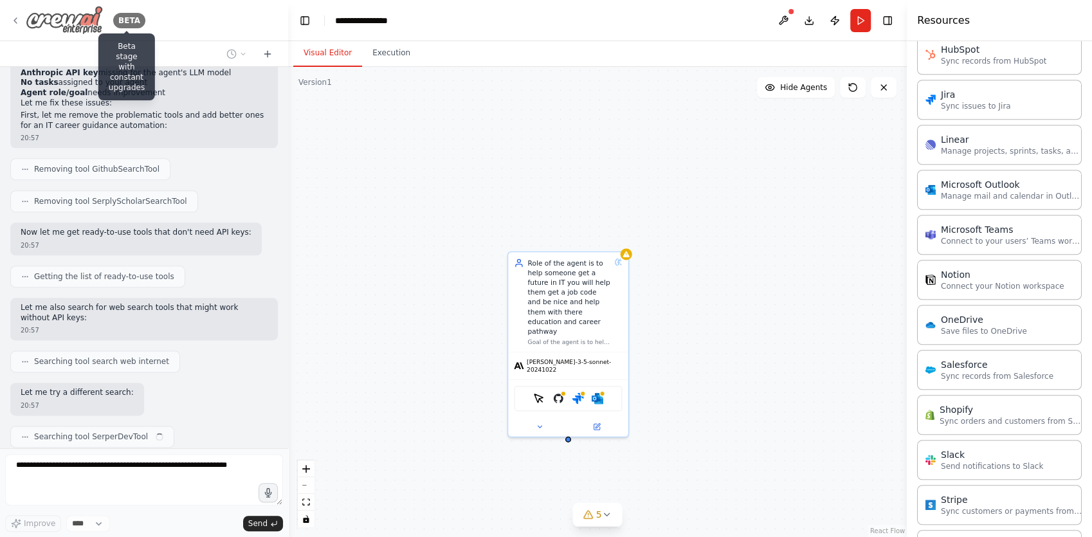
drag, startPoint x: 126, startPoint y: 23, endPoint x: 99, endPoint y: 22, distance: 27.0
drag, startPoint x: 99, startPoint y: 22, endPoint x: 369, endPoint y: 132, distance: 291.7
click at [394, 140] on div "Role of the agent is to help someone get a future in IT you will help them get …" at bounding box center [597, 302] width 619 height 470
drag, startPoint x: 69, startPoint y: 24, endPoint x: 621, endPoint y: 171, distance: 570.6
click at [615, 171] on div "Role of the agent is to help someone get a future in IT you will help them get …" at bounding box center [597, 302] width 619 height 470
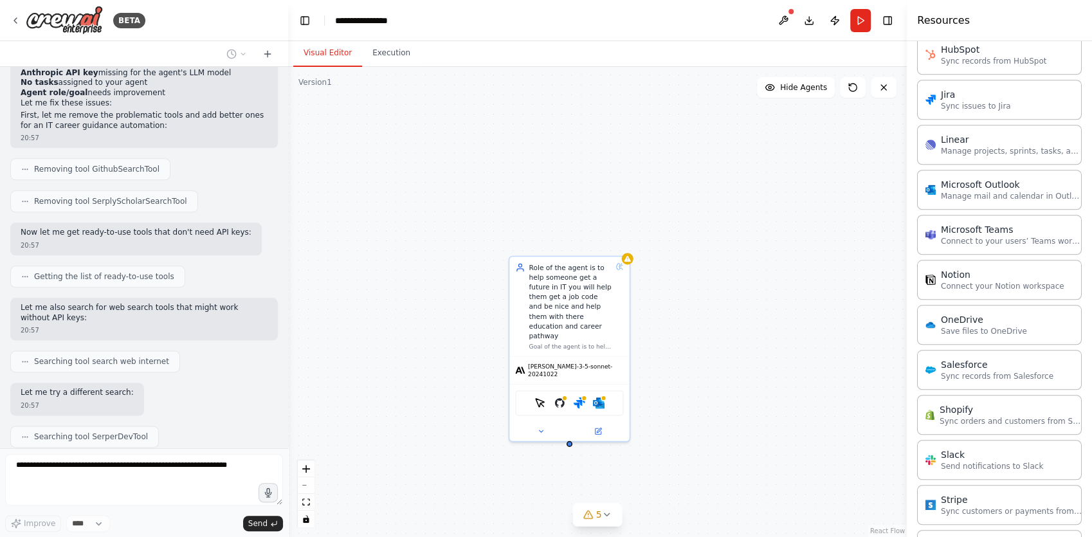
drag, startPoint x: 863, startPoint y: 17, endPoint x: 692, endPoint y: 75, distance: 180.4
click at [690, 77] on div "Role of the agent is to help someone get a future in IT you will help them get …" at bounding box center [597, 302] width 619 height 470
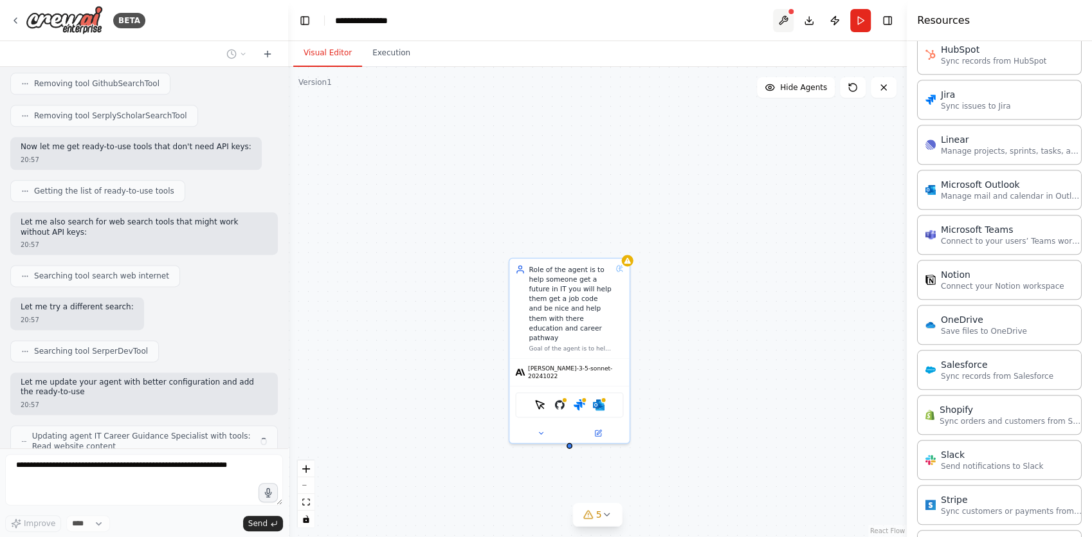
scroll to position [1100, 0]
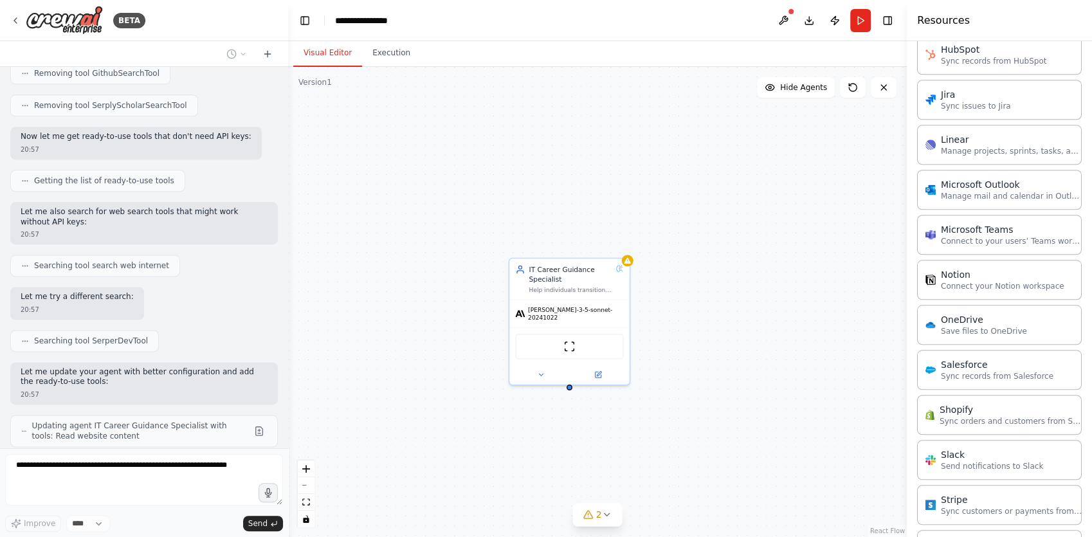
drag, startPoint x: 784, startPoint y: 21, endPoint x: 749, endPoint y: 293, distance: 274.4
click at [749, 293] on div "IT Career Guidance Specialist Help individuals transition into IT careers by pr…" at bounding box center [597, 302] width 619 height 470
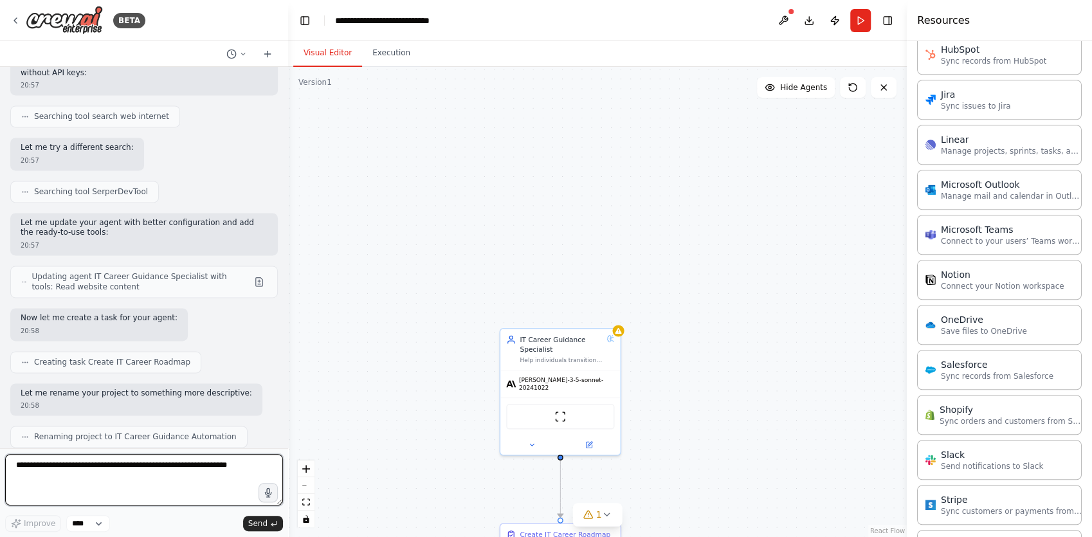
scroll to position [1324, 0]
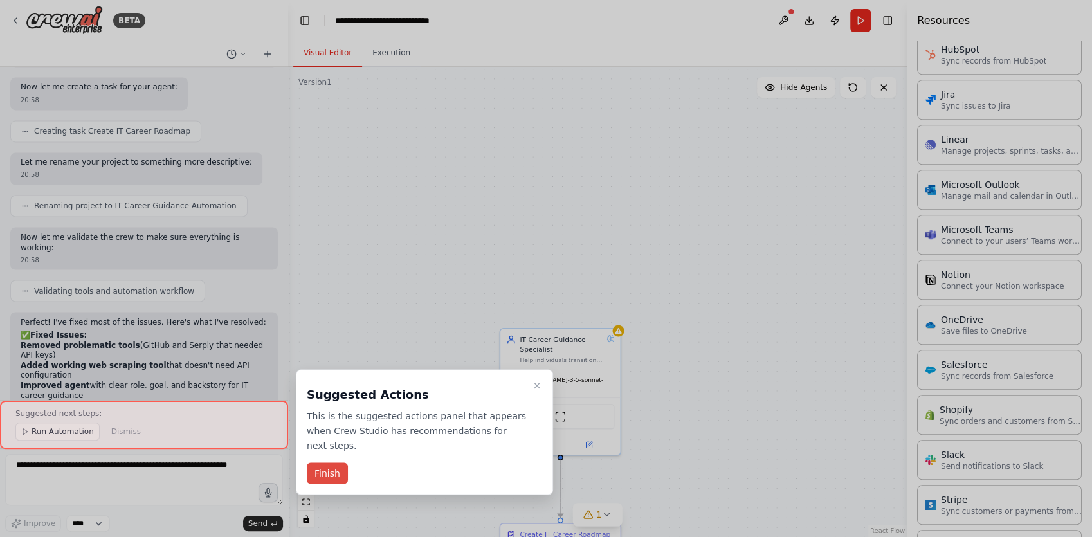
click at [335, 463] on button "Finish" at bounding box center [327, 473] width 41 height 21
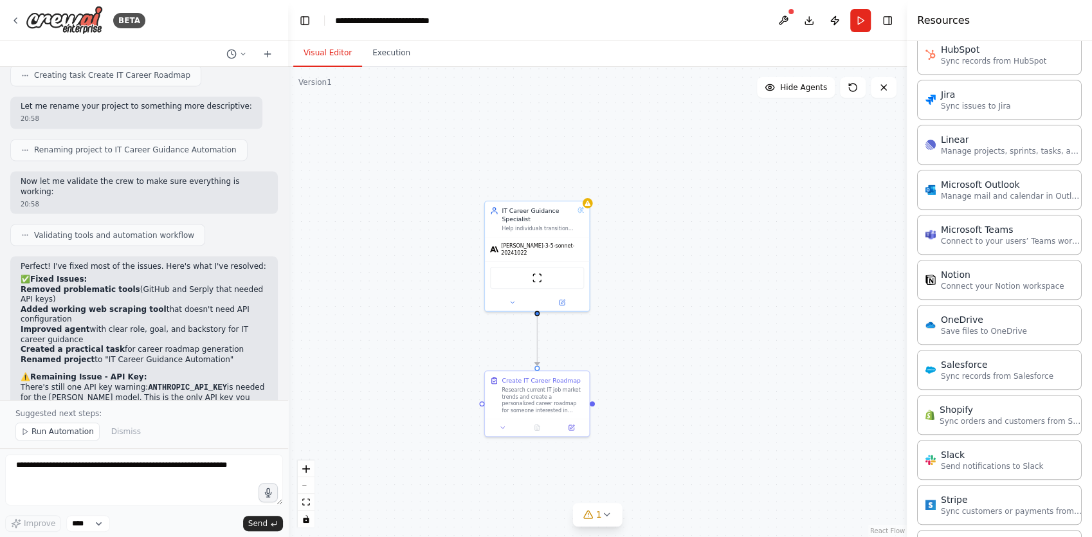
drag, startPoint x: 393, startPoint y: 454, endPoint x: 390, endPoint y: 235, distance: 218.7
click at [390, 246] on div ".deletable-edge-delete-btn { width: 20px; height: 20px; border: 0px solid #ffff…" at bounding box center [597, 302] width 619 height 470
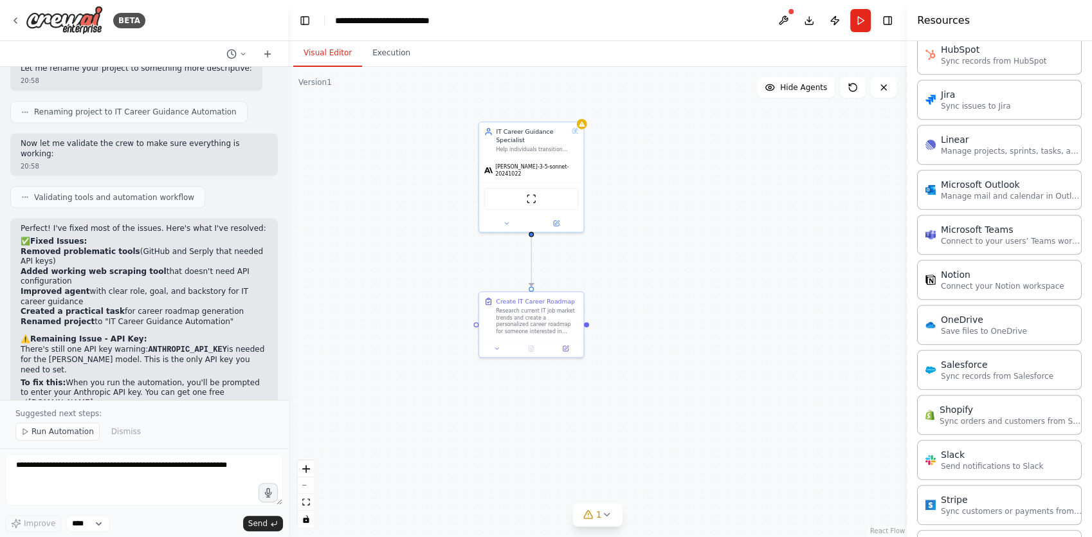
drag, startPoint x: 394, startPoint y: 275, endPoint x: 389, endPoint y: 253, distance: 21.7
click at [389, 253] on div ".deletable-edge-delete-btn { width: 20px; height: 20px; border: 0px solid #ffff…" at bounding box center [597, 302] width 619 height 470
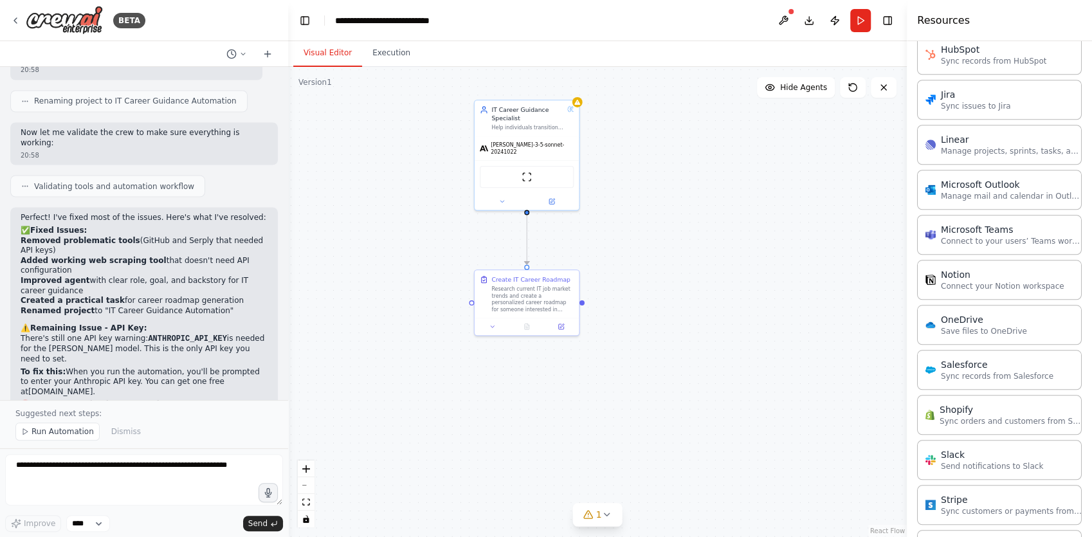
drag, startPoint x: 389, startPoint y: 253, endPoint x: 380, endPoint y: 222, distance: 32.2
click at [383, 230] on div ".deletable-edge-delete-btn { width: 20px; height: 20px; border: 0px solid #ffff…" at bounding box center [597, 302] width 619 height 470
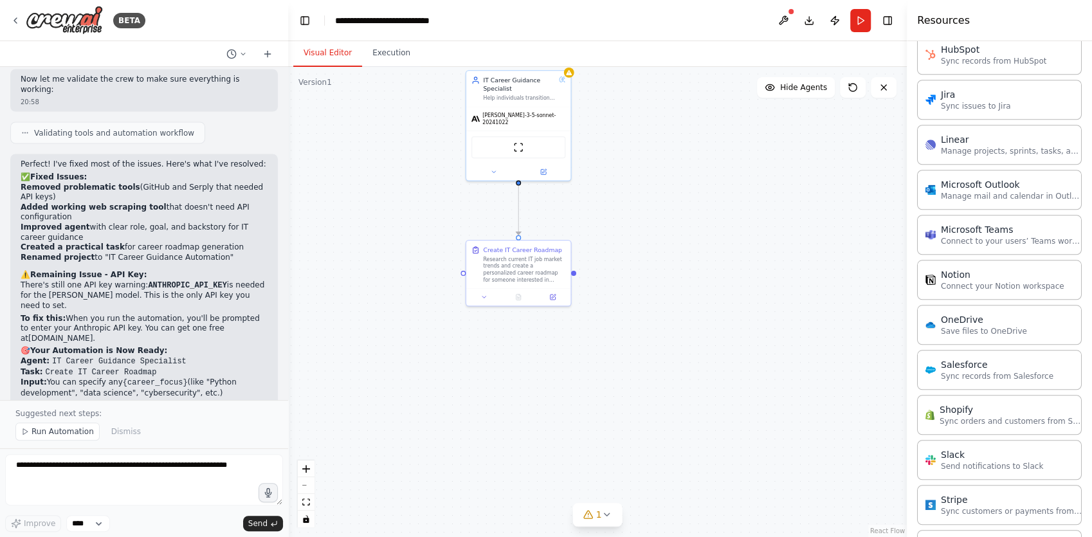
drag, startPoint x: 378, startPoint y: 216, endPoint x: 372, endPoint y: 192, distance: 25.3
click at [372, 192] on div ".deletable-edge-delete-btn { width: 20px; height: 20px; border: 0px solid #ffff…" at bounding box center [597, 302] width 619 height 470
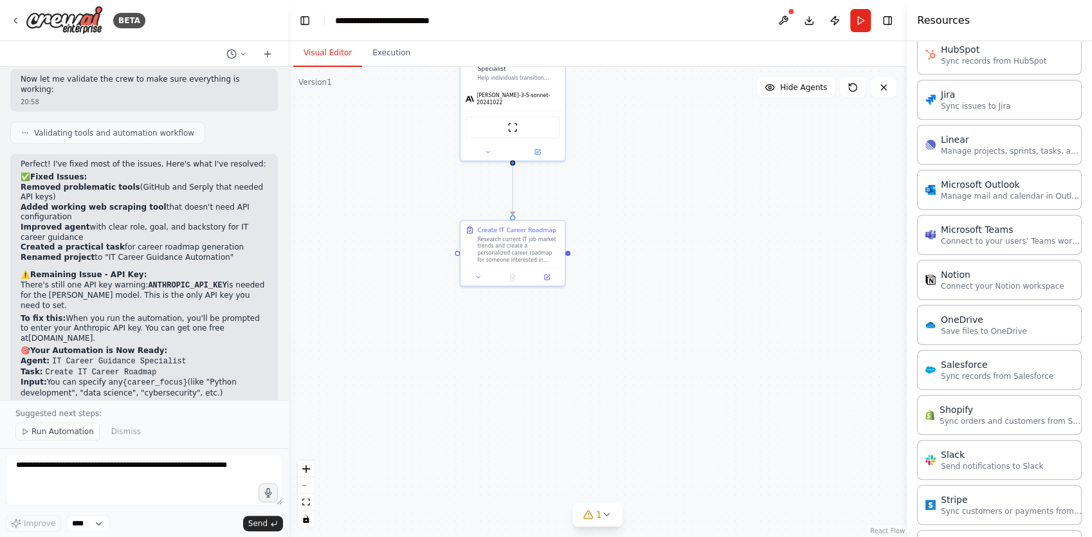
scroll to position [1649, 0]
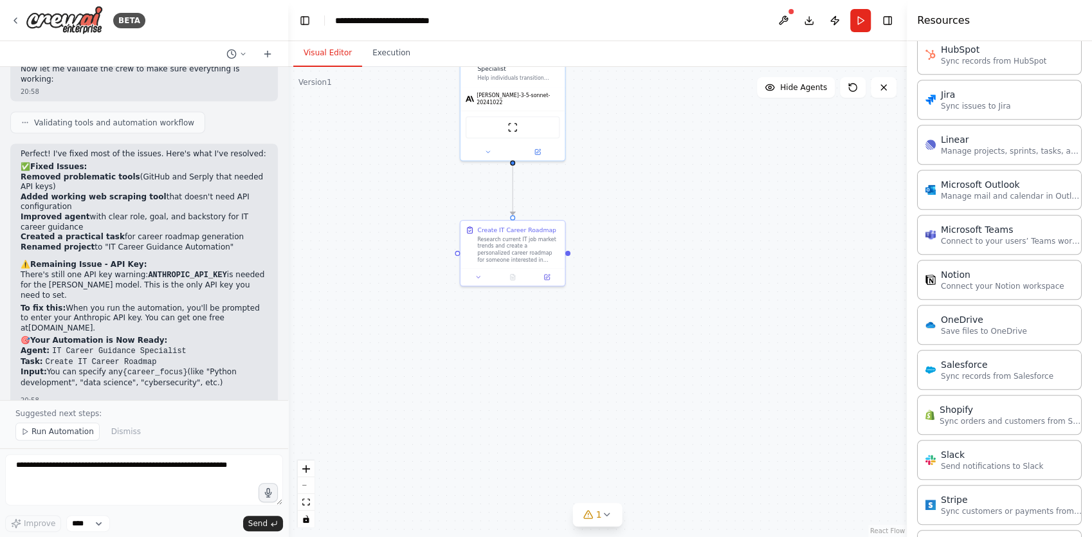
drag, startPoint x: 372, startPoint y: 192, endPoint x: 369, endPoint y: 242, distance: 50.3
click at [369, 233] on div ".deletable-edge-delete-btn { width: 20px; height: 20px; border: 0px solid #ffff…" at bounding box center [597, 302] width 619 height 470
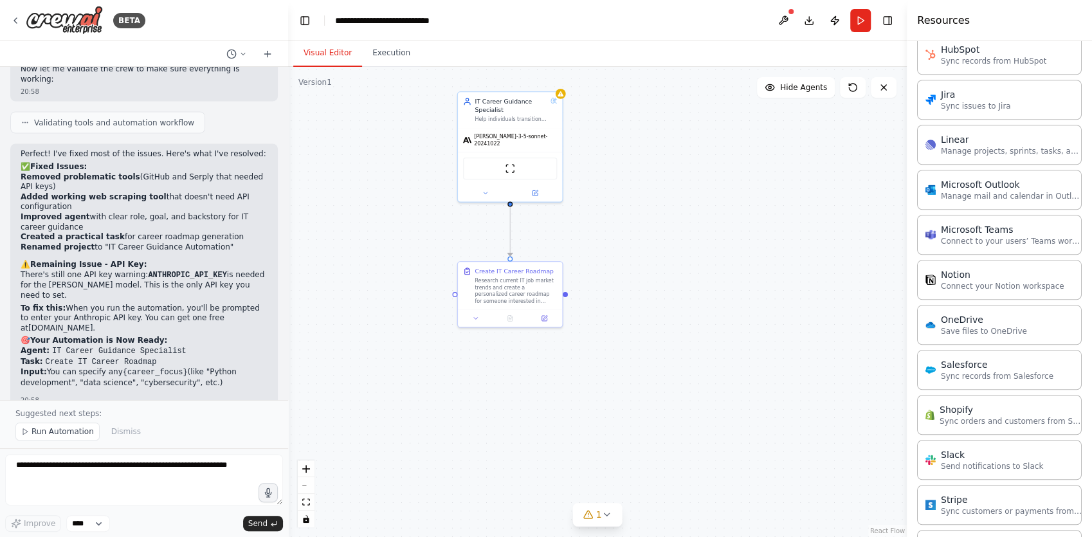
click at [365, 205] on div ".deletable-edge-delete-btn { width: 20px; height: 20px; border: 0px solid #ffff…" at bounding box center [597, 302] width 619 height 470
click at [590, 512] on icon at bounding box center [588, 515] width 8 height 8
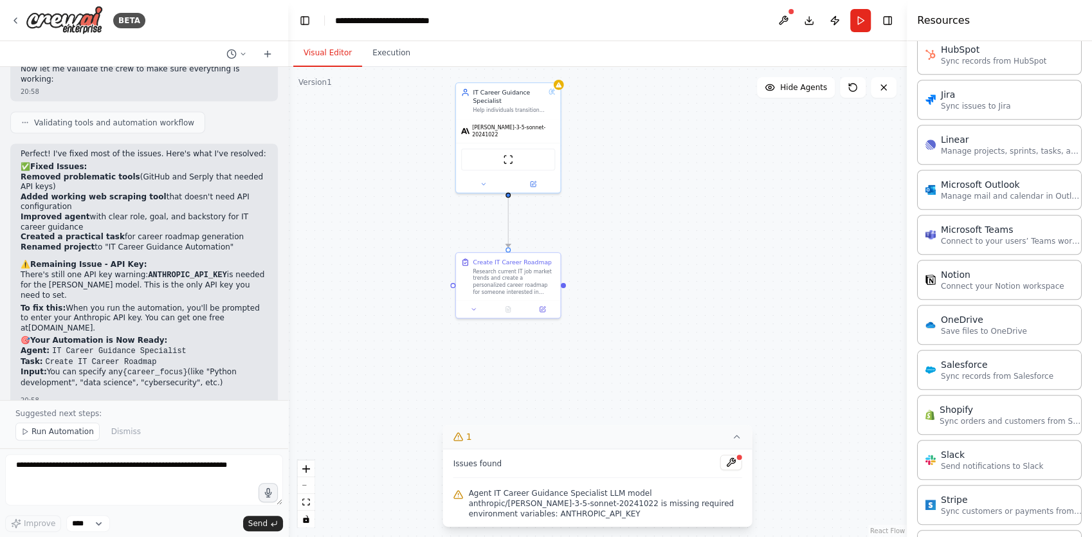
click at [633, 441] on button "1" at bounding box center [597, 437] width 309 height 24
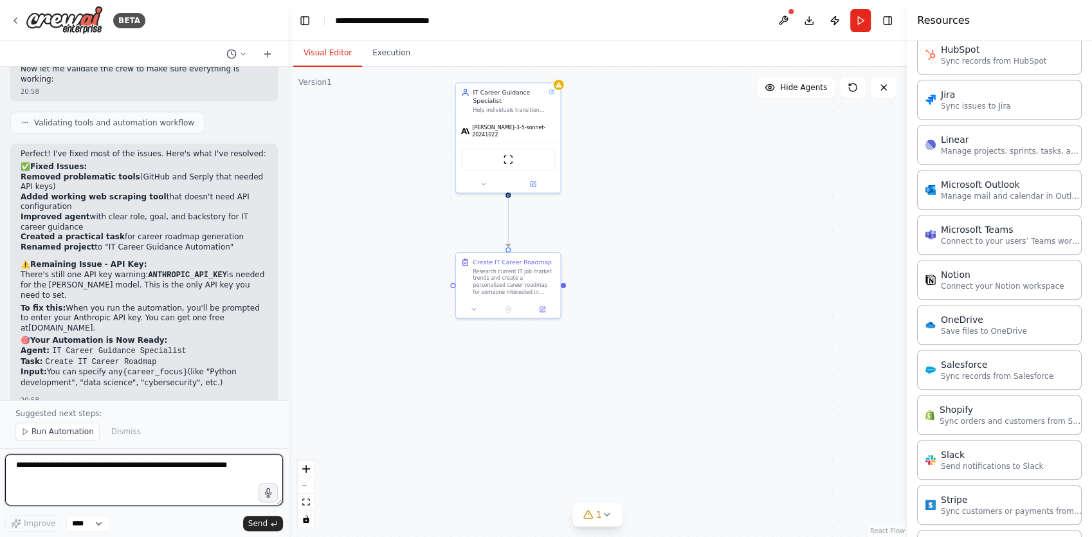
click at [142, 472] on textarea at bounding box center [144, 479] width 278 height 51
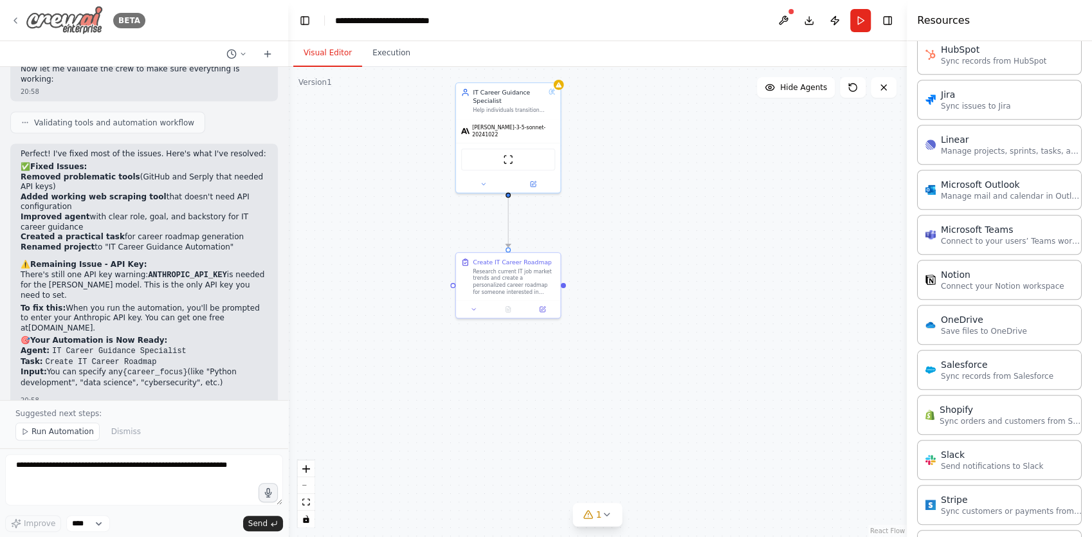
drag, startPoint x: 104, startPoint y: 23, endPoint x: 24, endPoint y: 8, distance: 80.6
click at [24, 8] on div "BETA" at bounding box center [77, 20] width 135 height 29
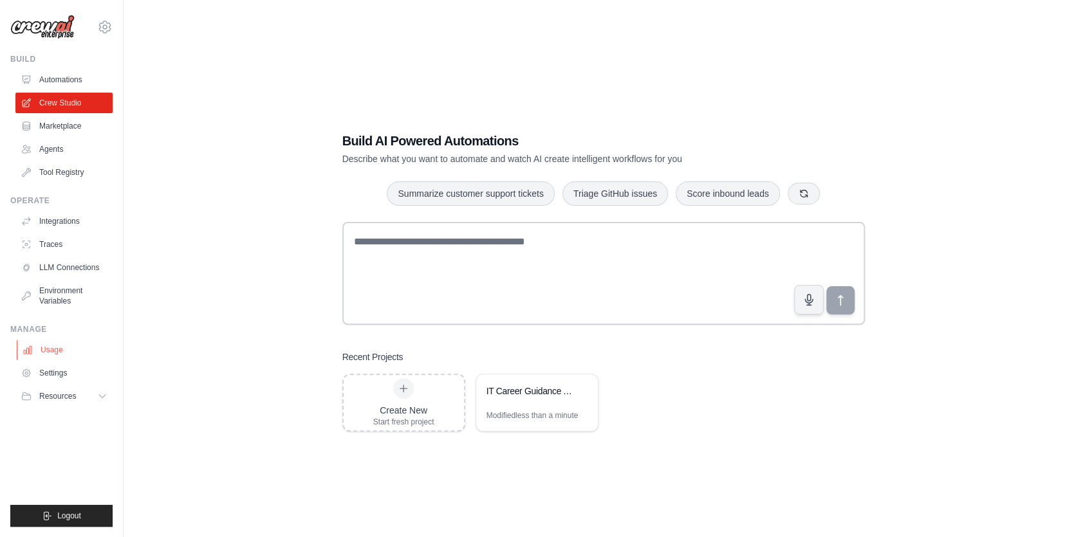
click at [57, 349] on link "Usage" at bounding box center [65, 350] width 97 height 21
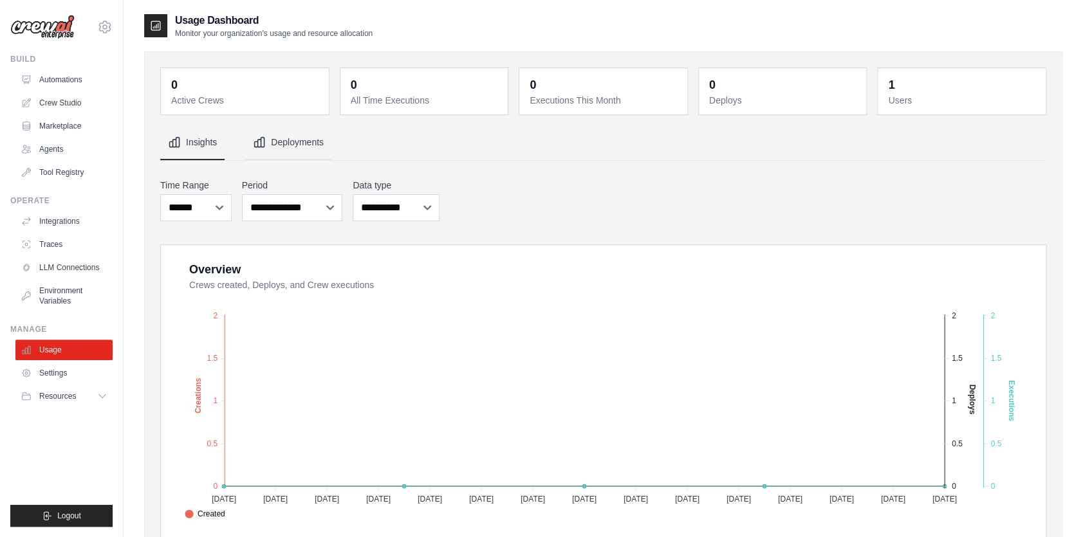
click at [277, 148] on button "Deployments" at bounding box center [288, 142] width 86 height 35
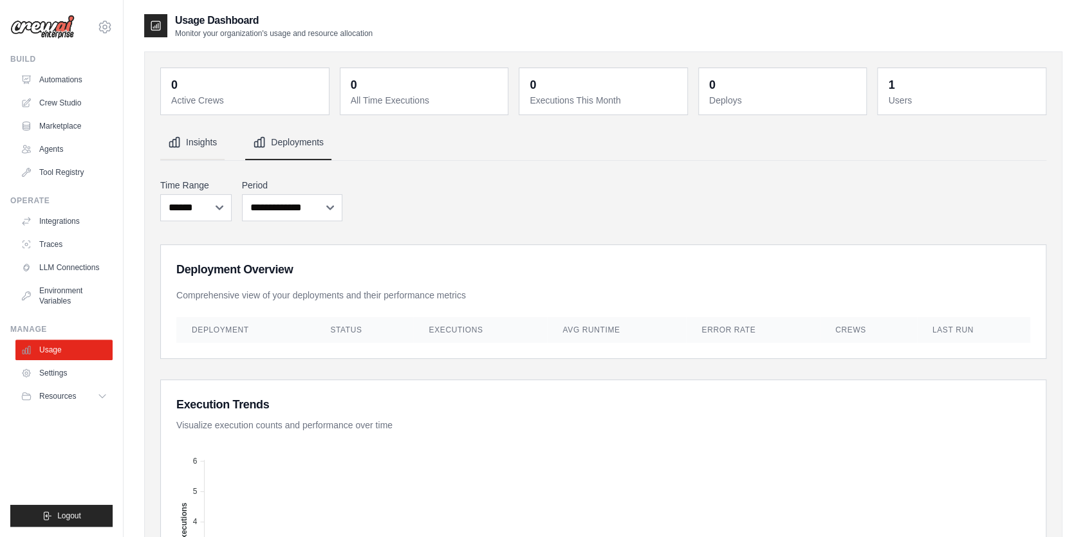
click at [201, 144] on button "Insights" at bounding box center [192, 142] width 64 height 35
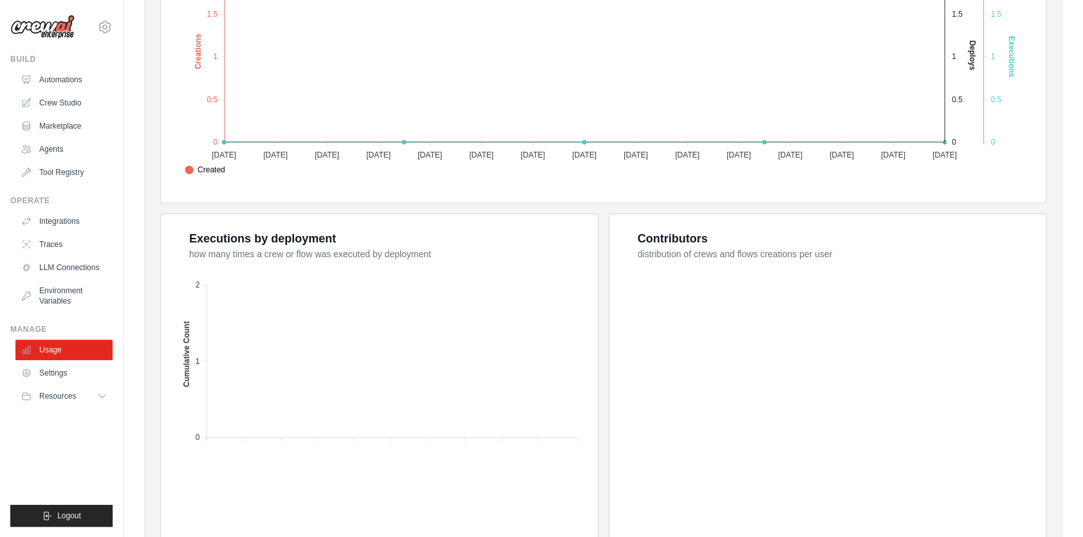
scroll to position [394, 0]
